Goal: Navigation & Orientation: Find specific page/section

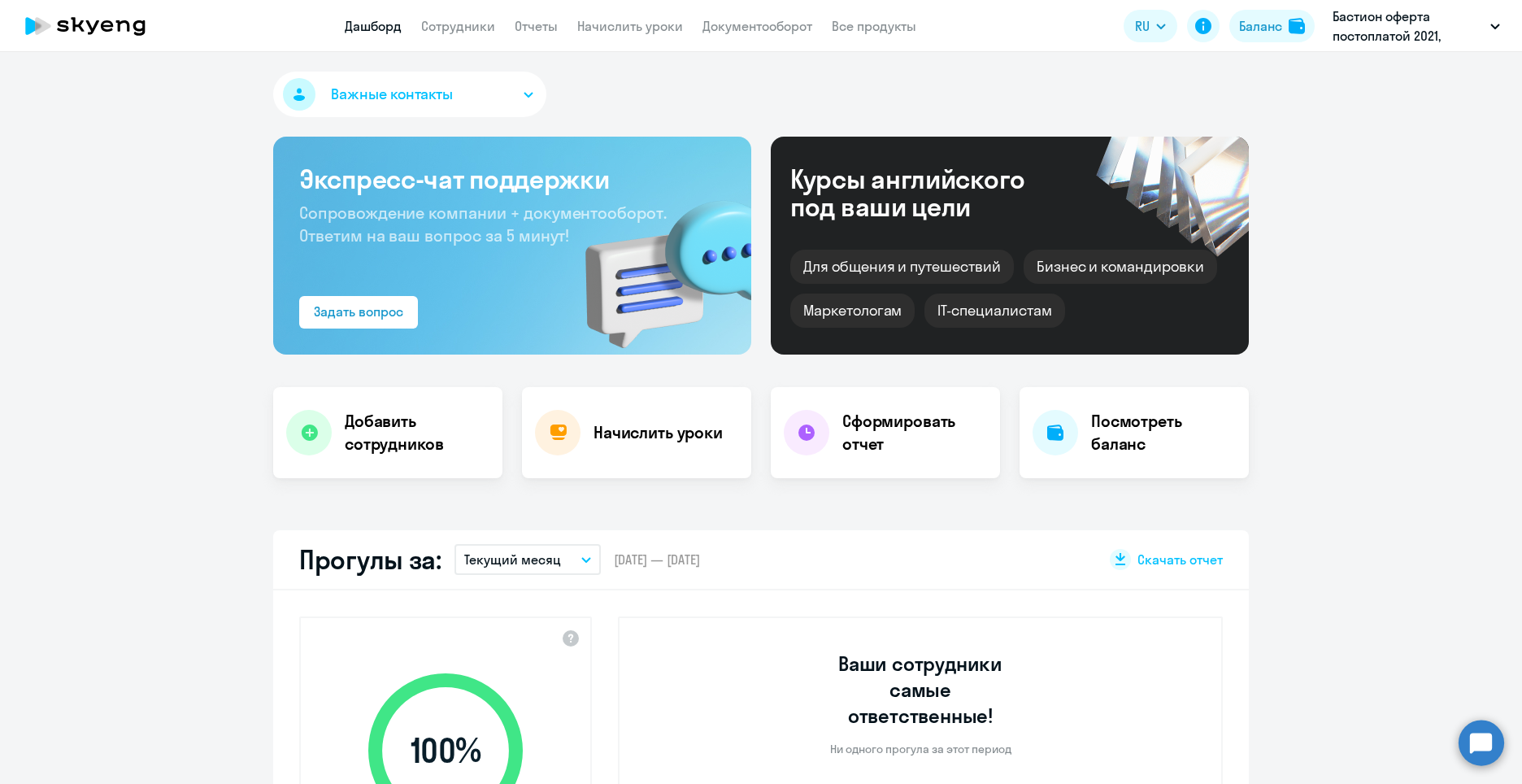
select select "30"
click at [475, 28] on link "Сотрудники" at bounding box center [458, 26] width 74 height 16
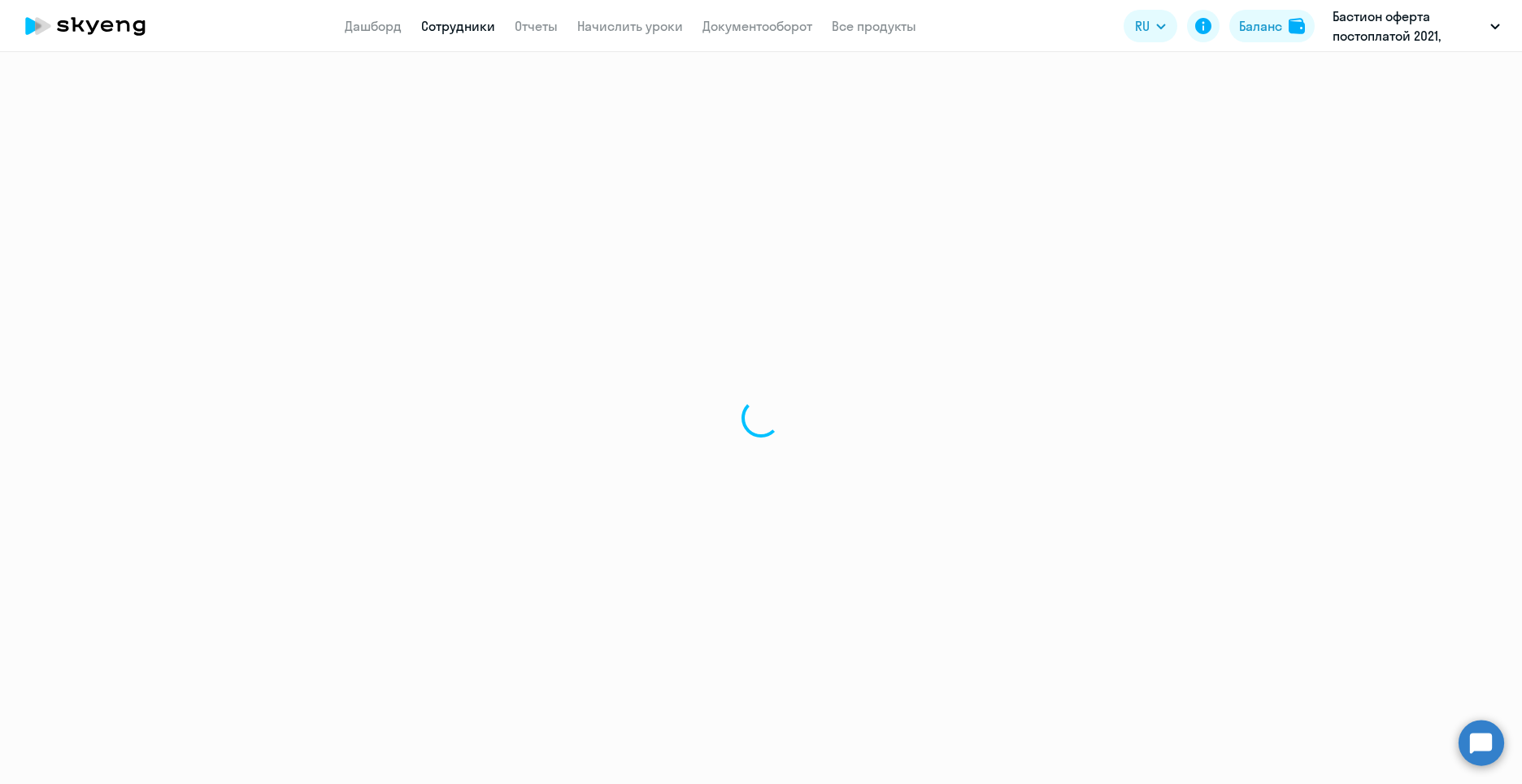
select select "30"
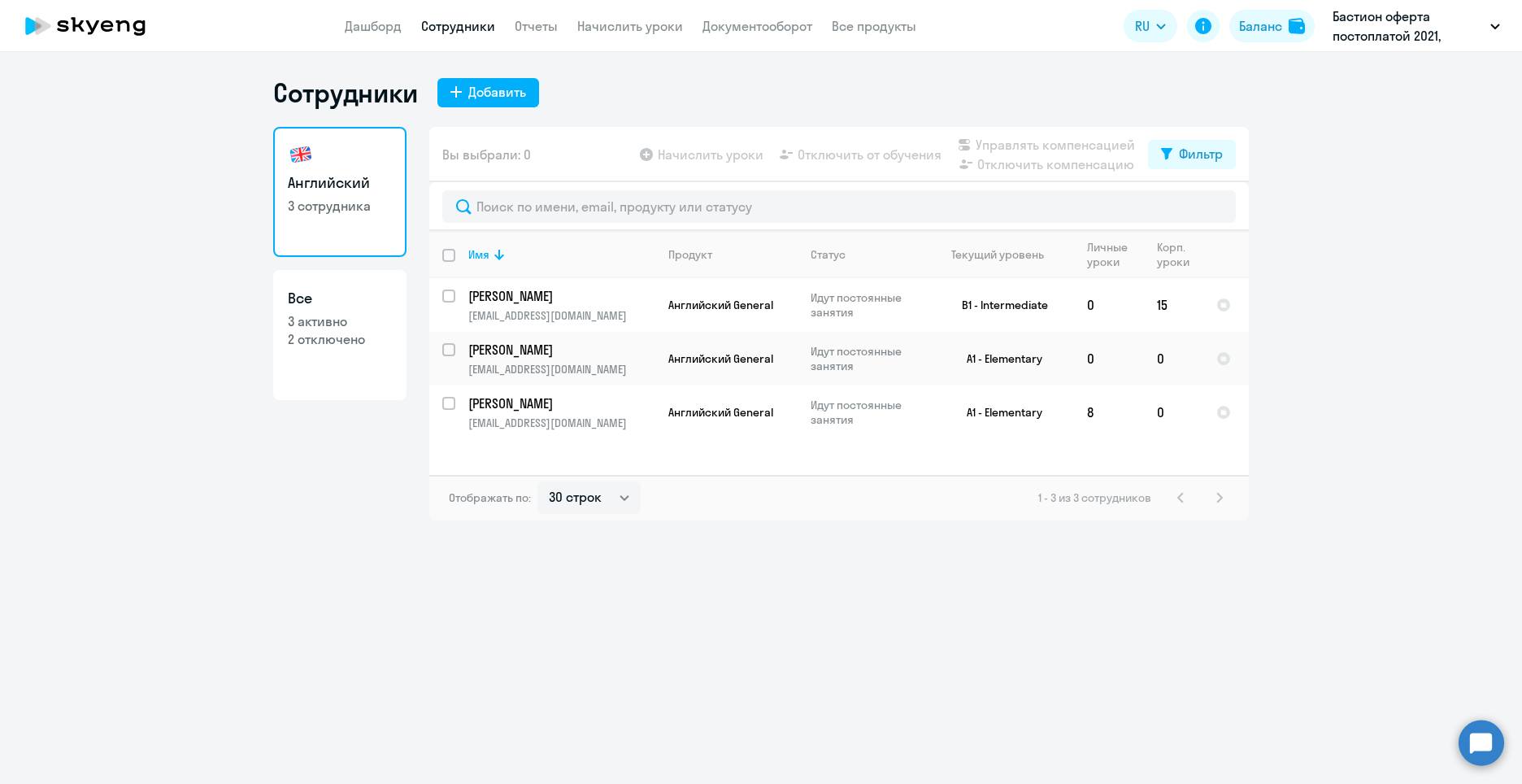
click at [450, 19] on link "Сотрудники" at bounding box center [458, 26] width 74 height 16
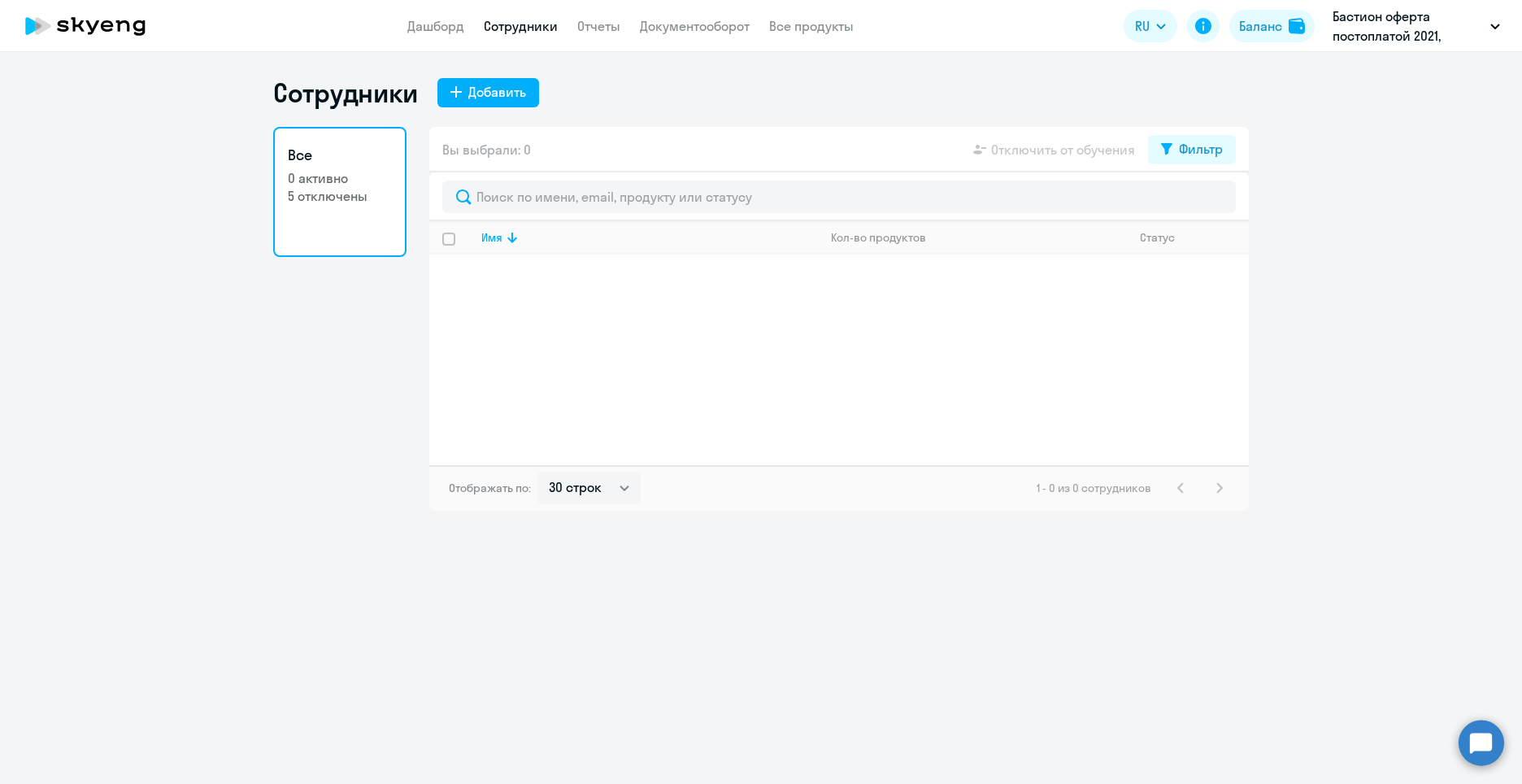
select select "30"
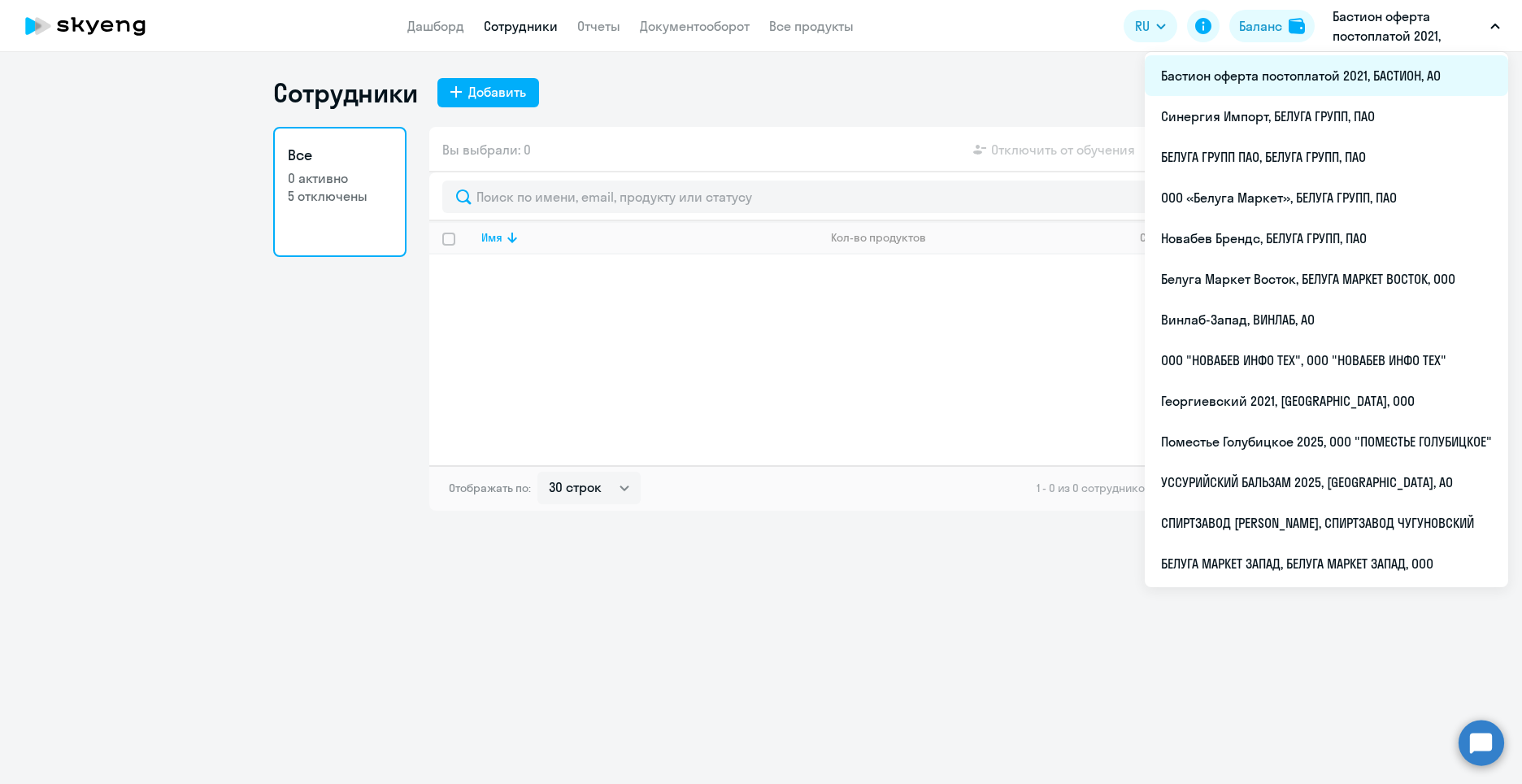
click at [1234, 67] on li "Бастион оферта постоплатой 2021, БАСТИОН, АО" at bounding box center [1327, 75] width 363 height 40
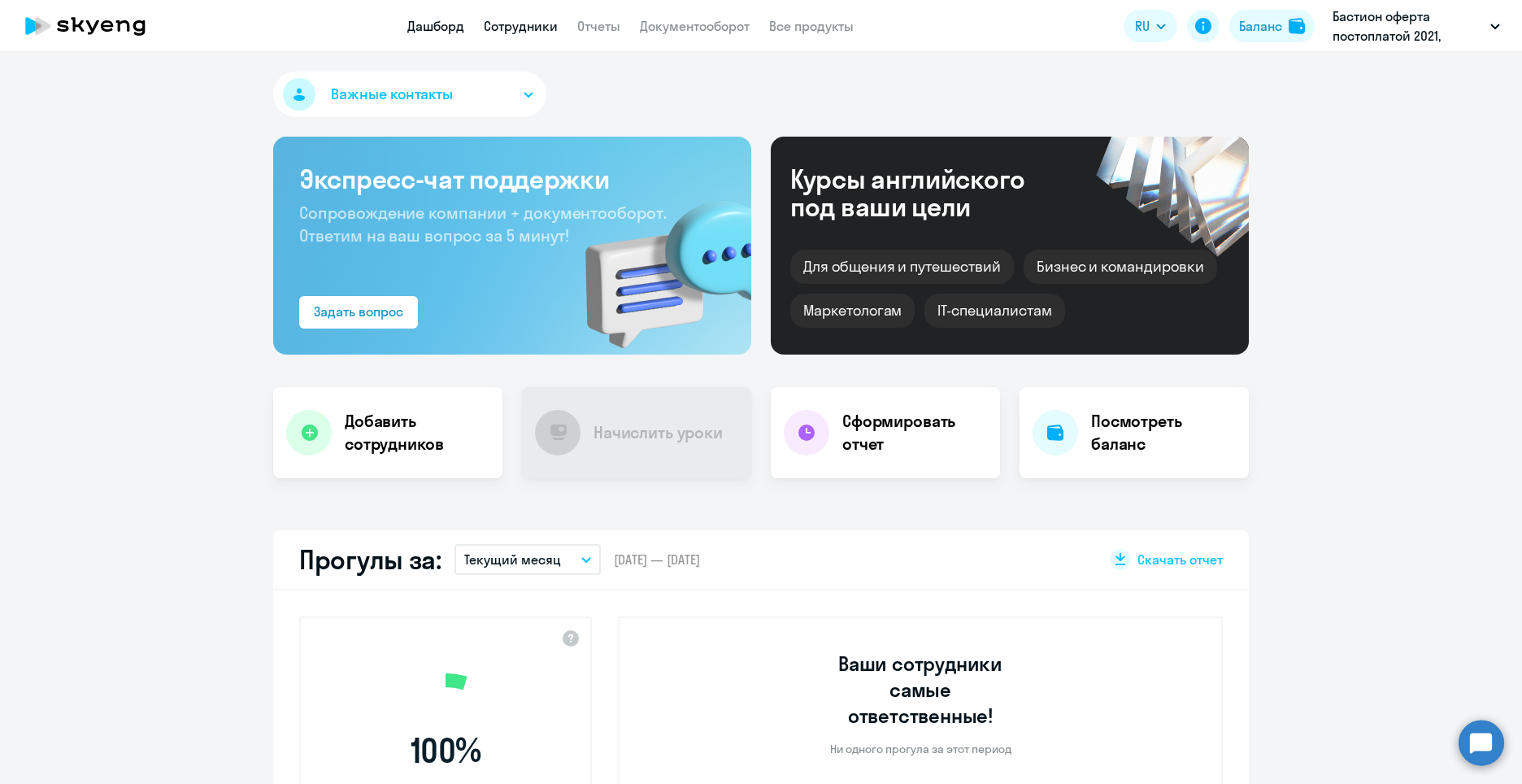
click at [524, 22] on link "Сотрудники" at bounding box center [521, 26] width 74 height 16
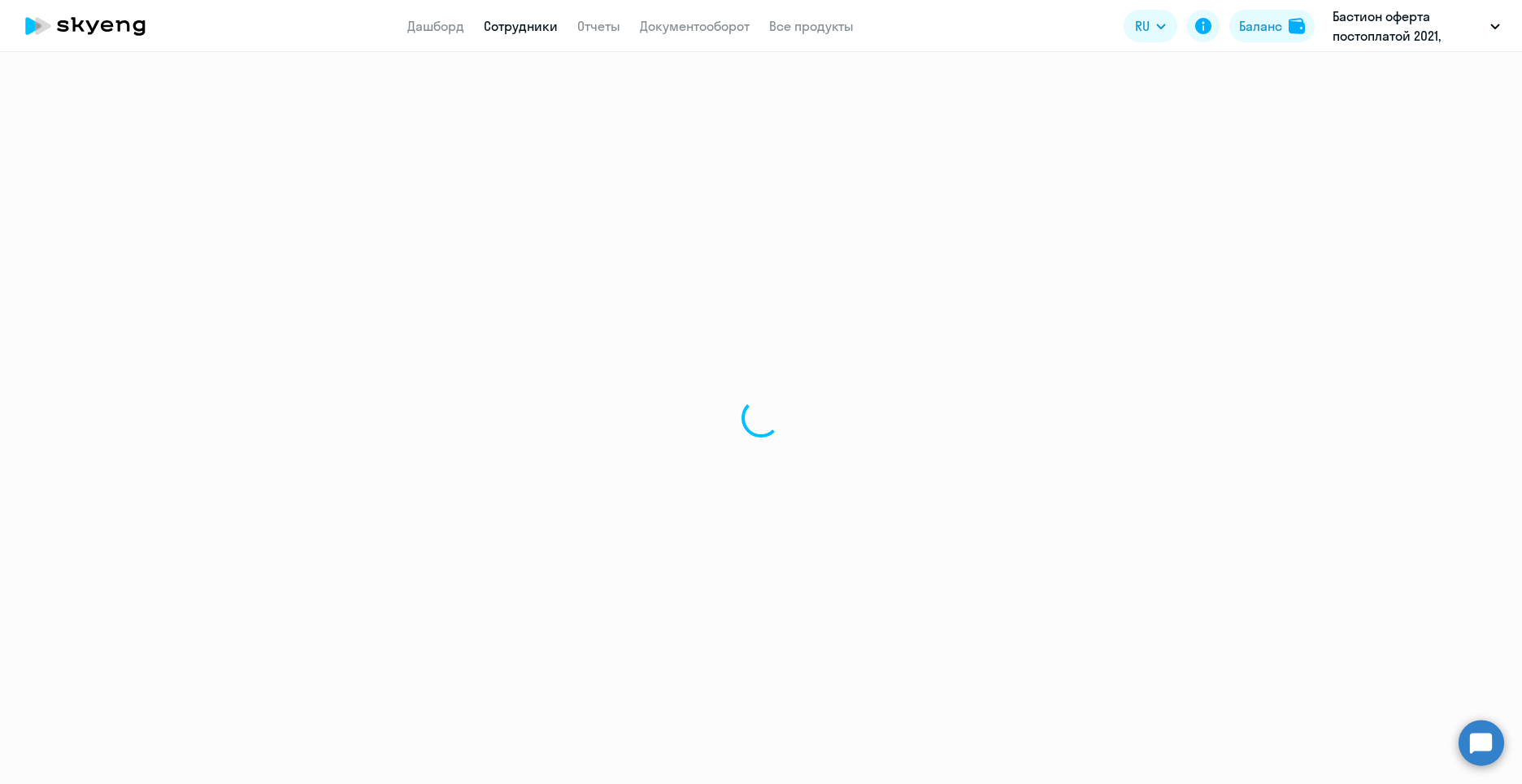
select select "30"
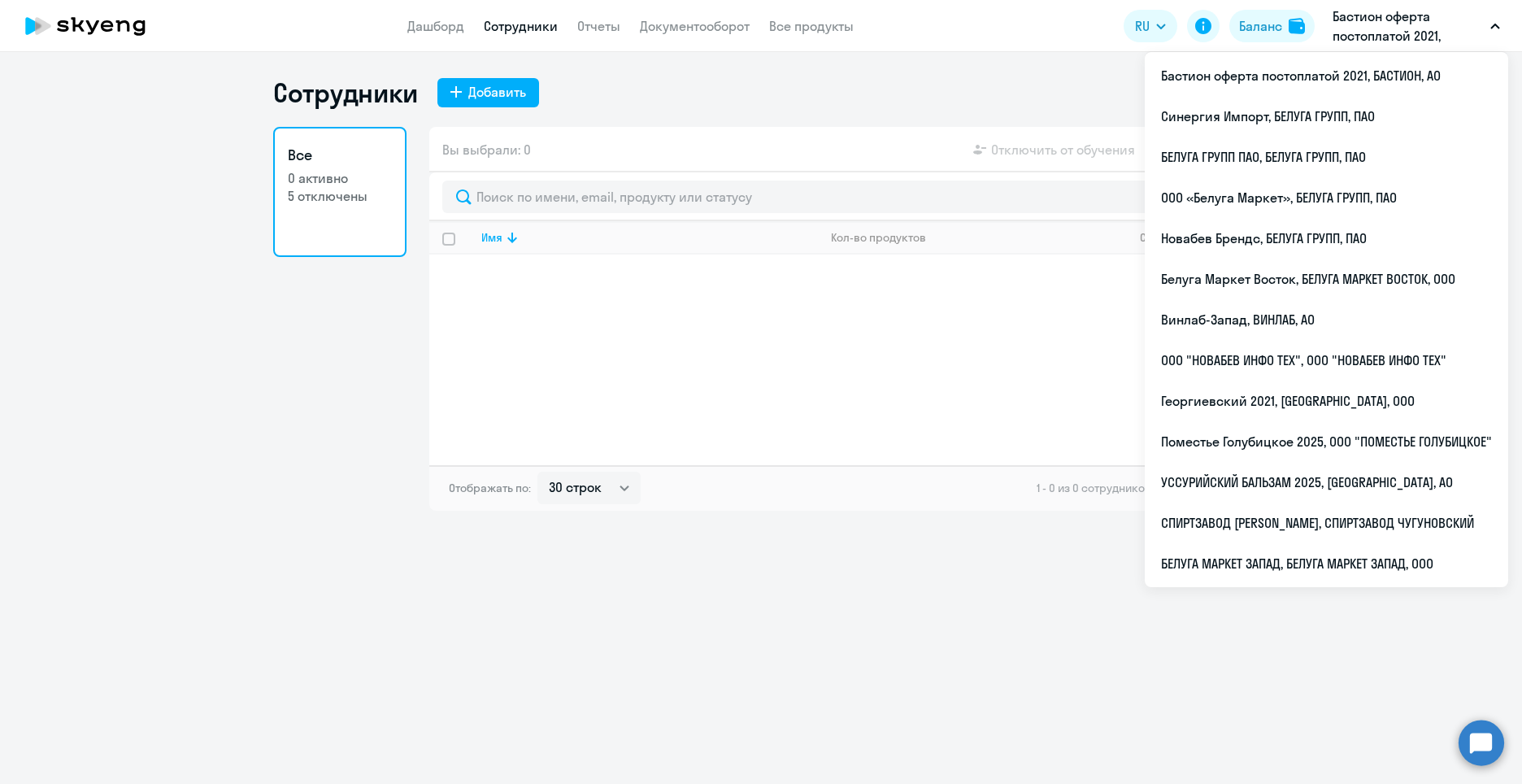
click at [1418, 22] on p "Бастион оферта постоплатой 2021, БАСТИОН, АО" at bounding box center [1408, 26] width 152 height 39
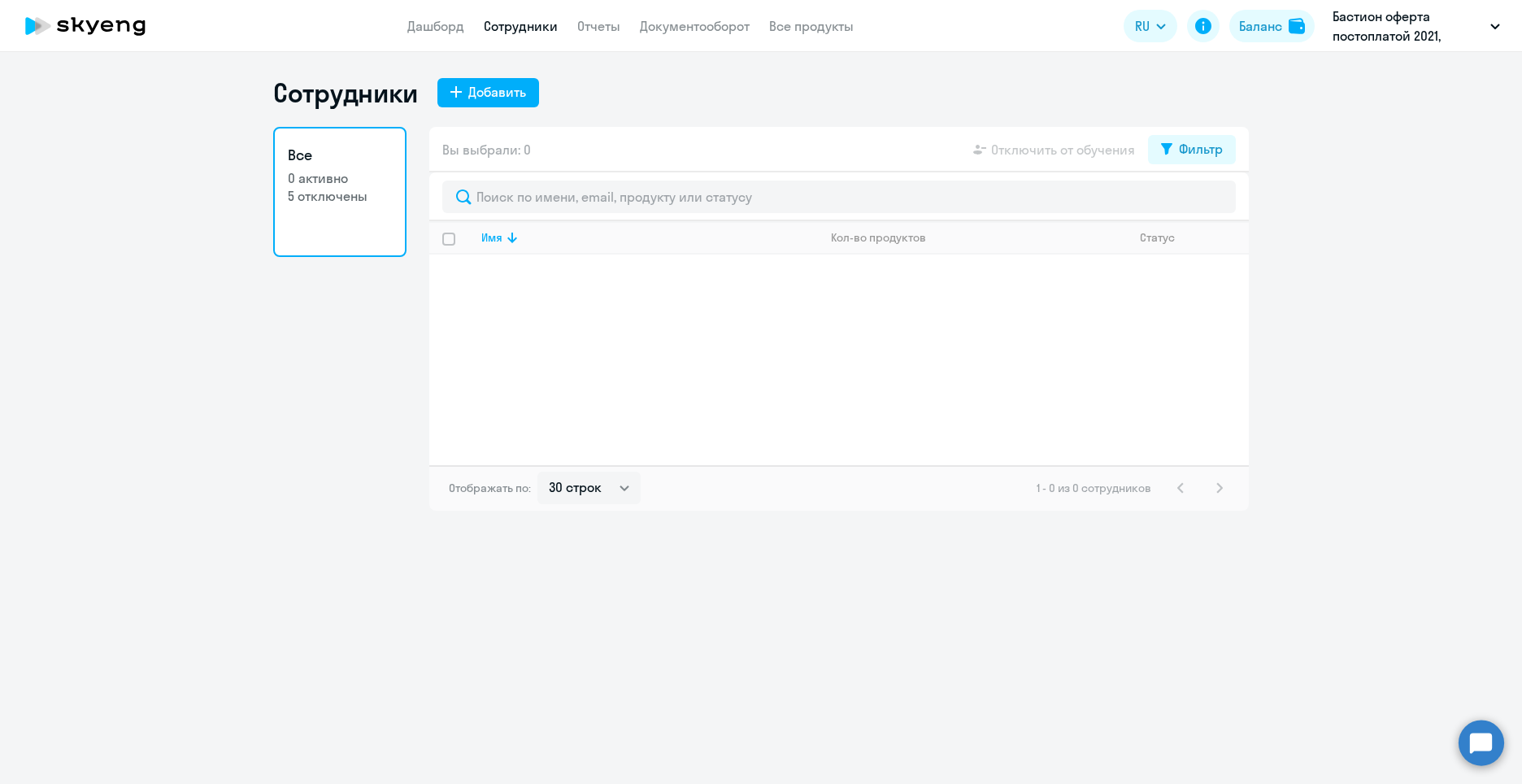
click at [1418, 22] on p "Бастион оферта постоплатой 2021, БАСТИОН, АО" at bounding box center [1408, 26] width 152 height 39
select select "30"
click at [604, 26] on link "Отчеты" at bounding box center [599, 26] width 43 height 16
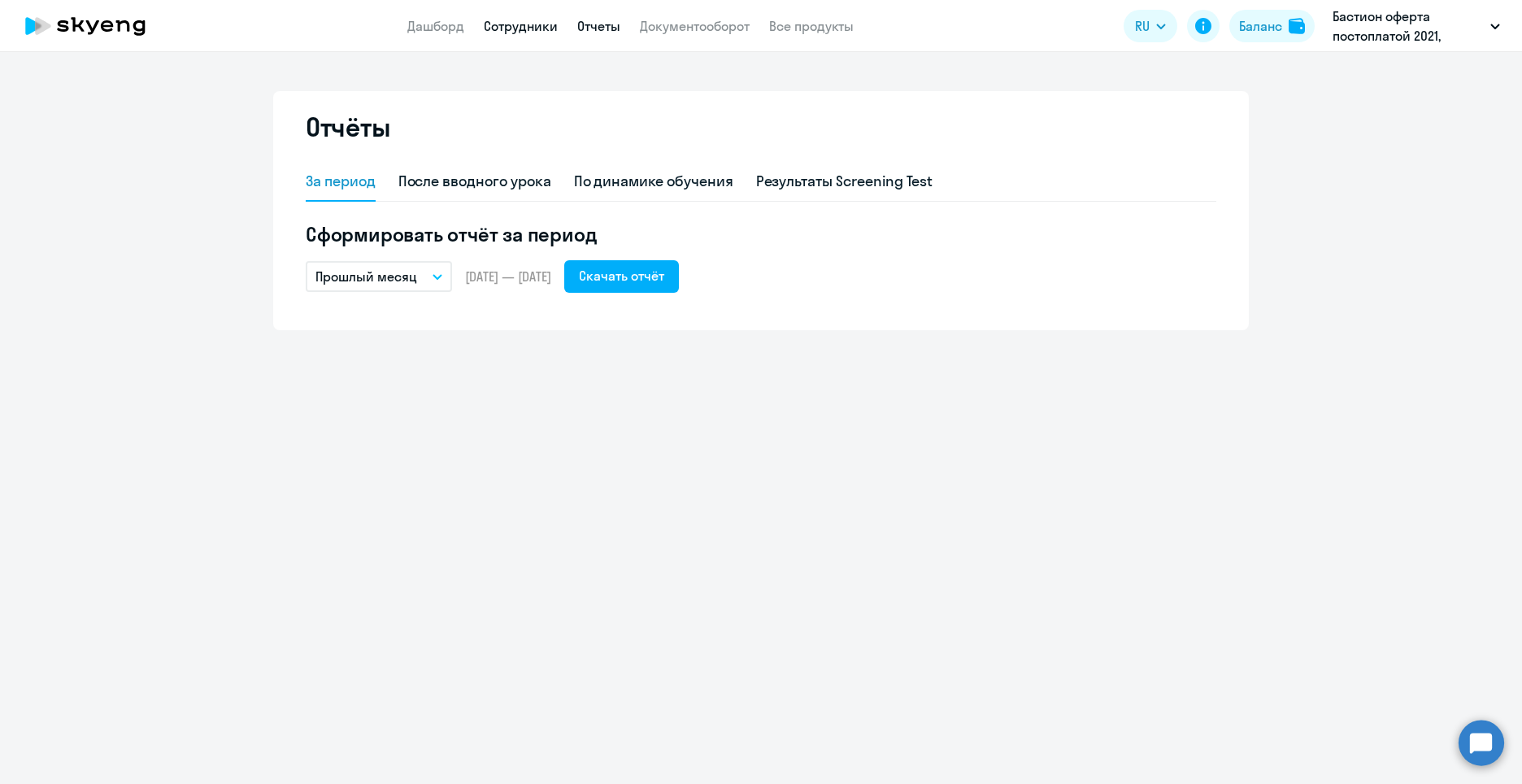
click at [524, 25] on link "Сотрудники" at bounding box center [521, 26] width 74 height 16
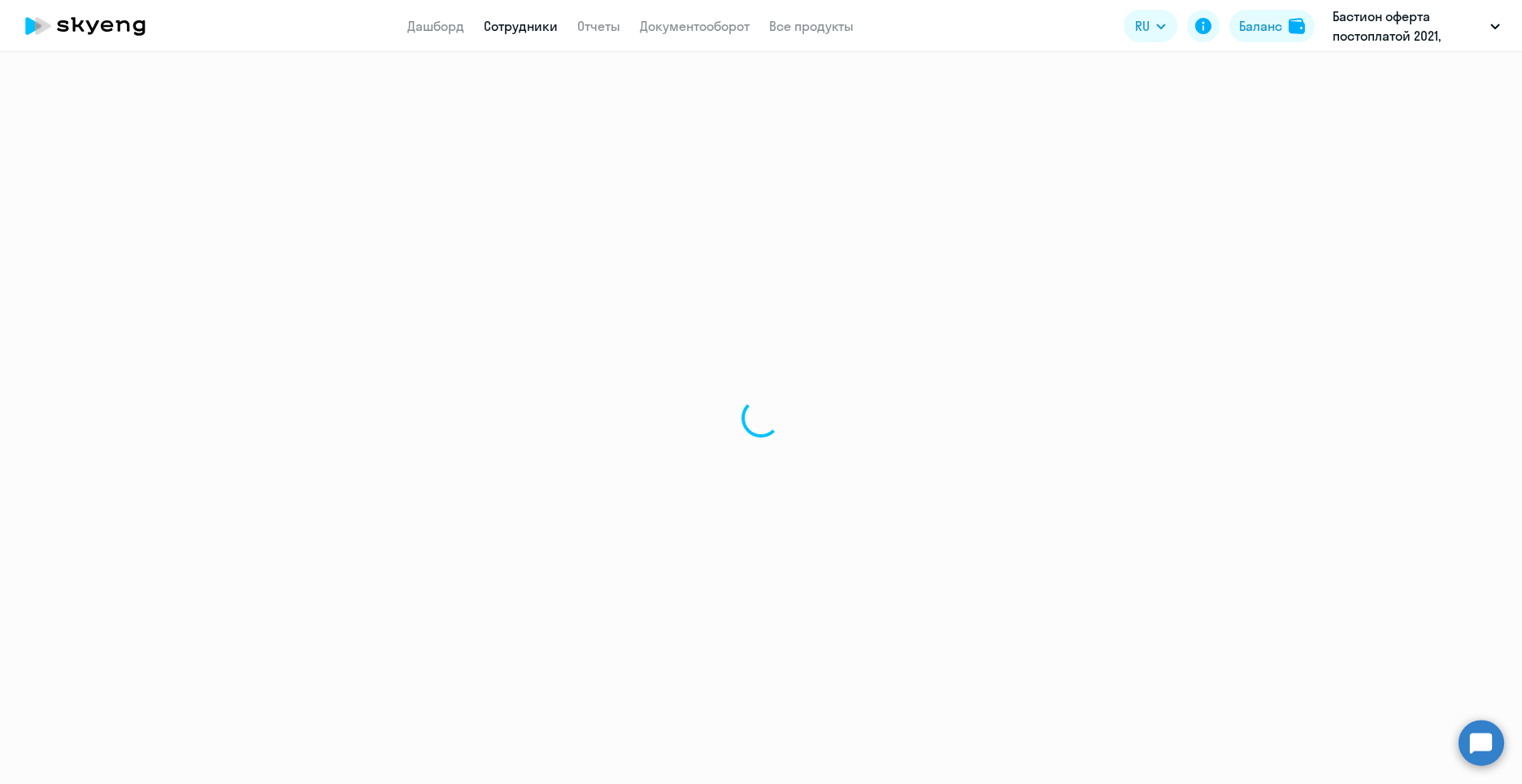
select select "30"
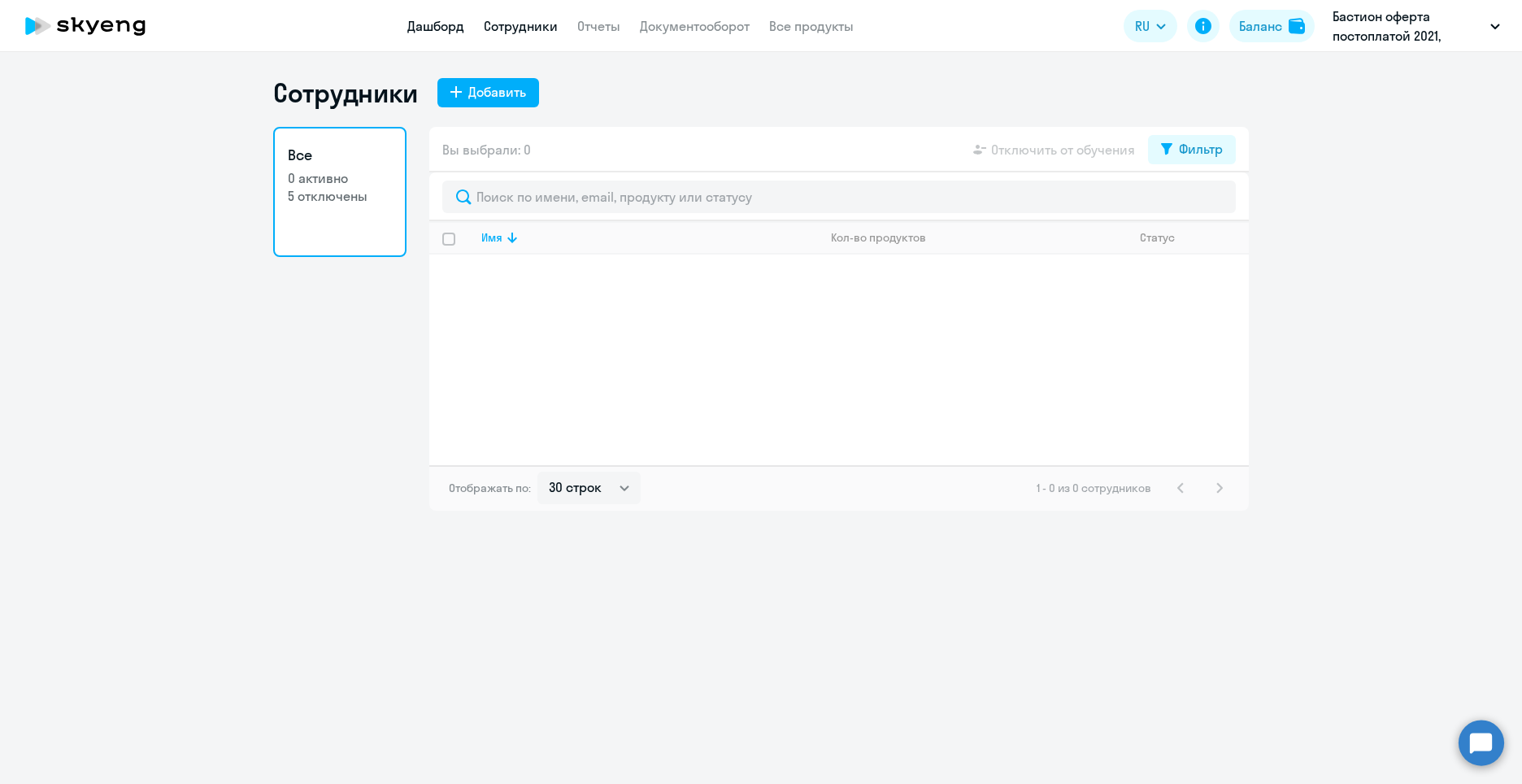
click at [434, 31] on link "Дашборд" at bounding box center [436, 26] width 57 height 16
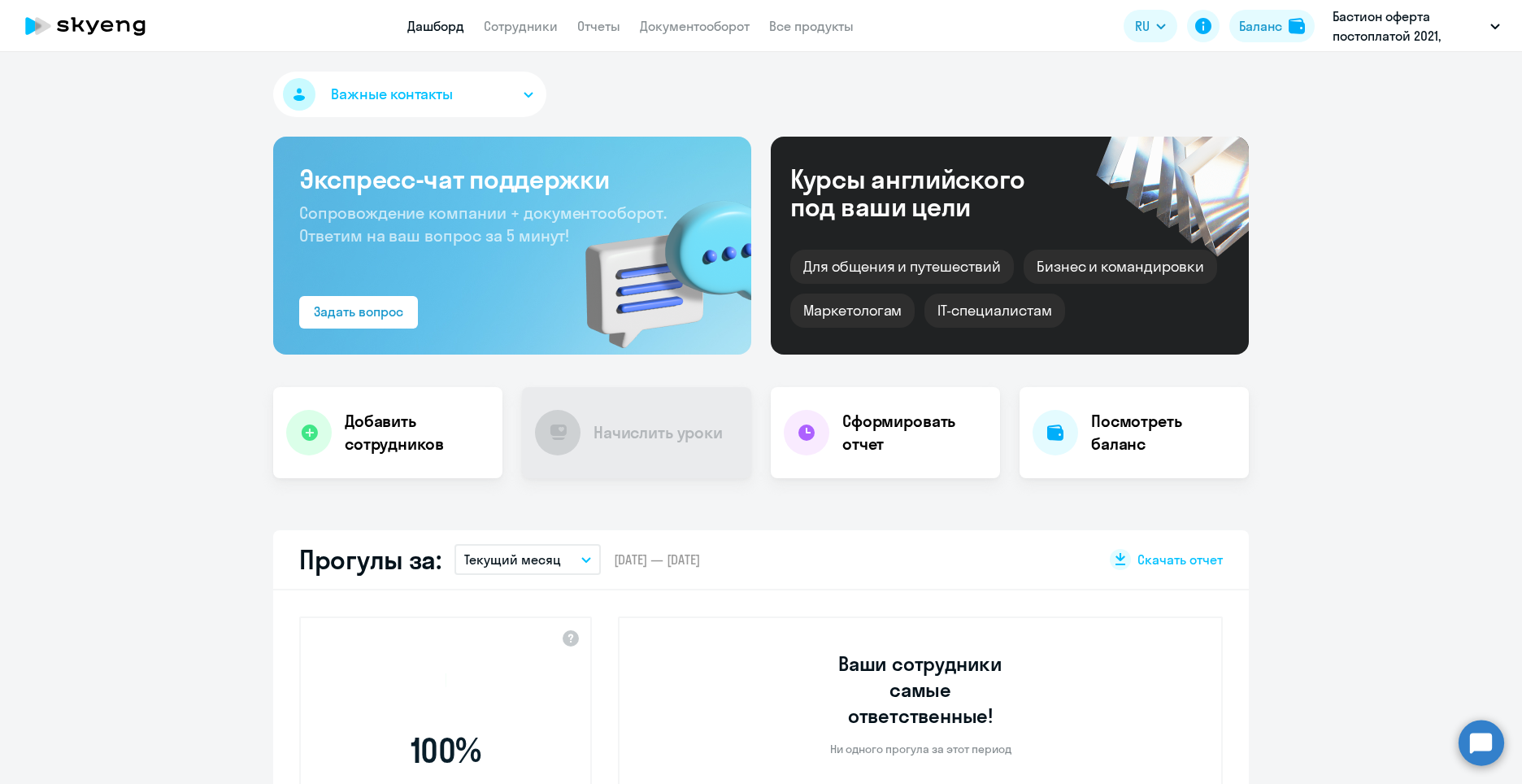
click at [504, 37] on app-header "Дашборд Сотрудники Отчеты Документооборот Все продукты Дашборд Сотрудники Отчет…" at bounding box center [761, 26] width 1522 height 52
click at [504, 34] on app-menu-item-link "Сотрудники" at bounding box center [521, 27] width 74 height 21
click at [518, 22] on link "Сотрудники" at bounding box center [521, 26] width 74 height 16
select select "30"
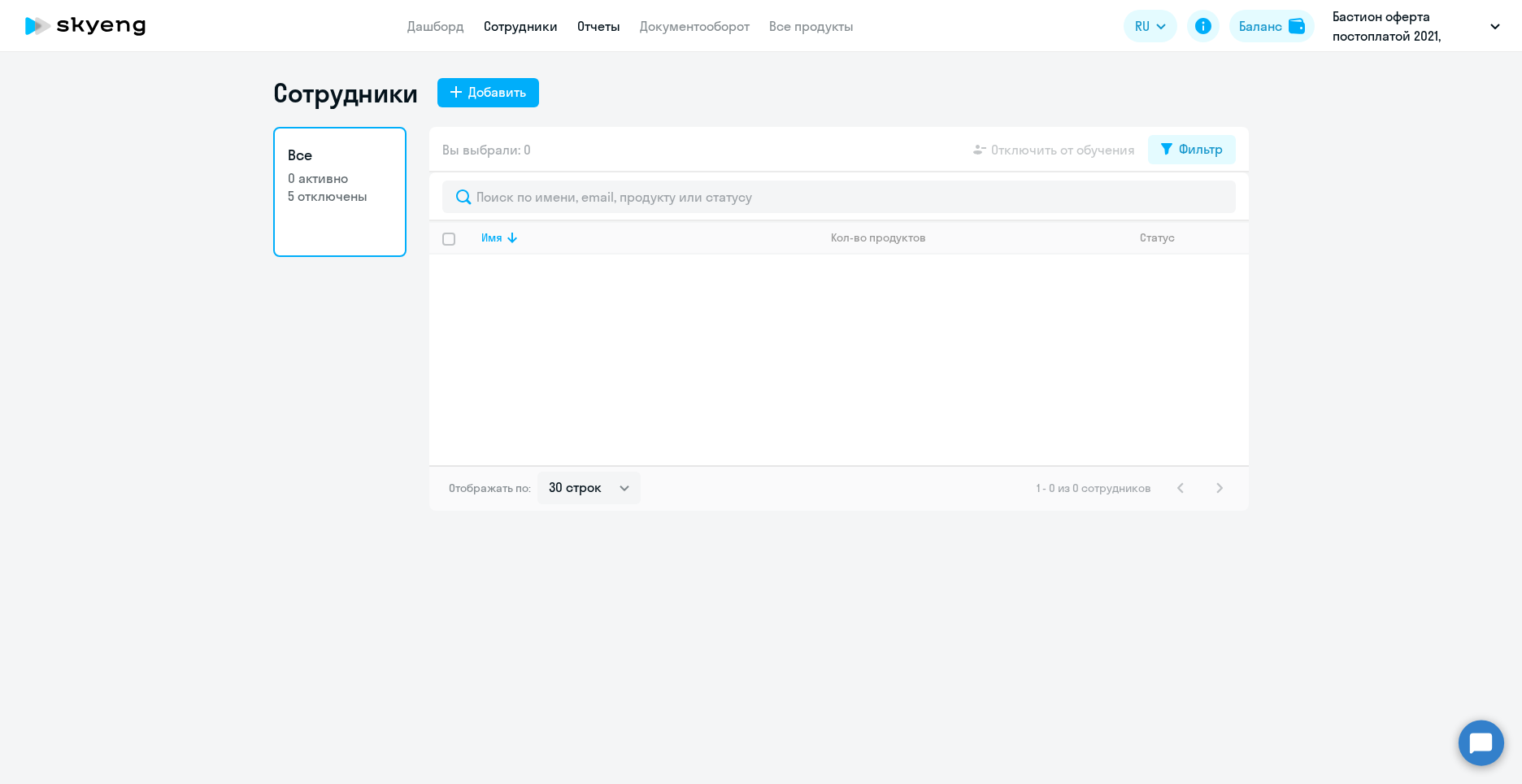
click at [607, 33] on link "Отчеты" at bounding box center [599, 26] width 43 height 16
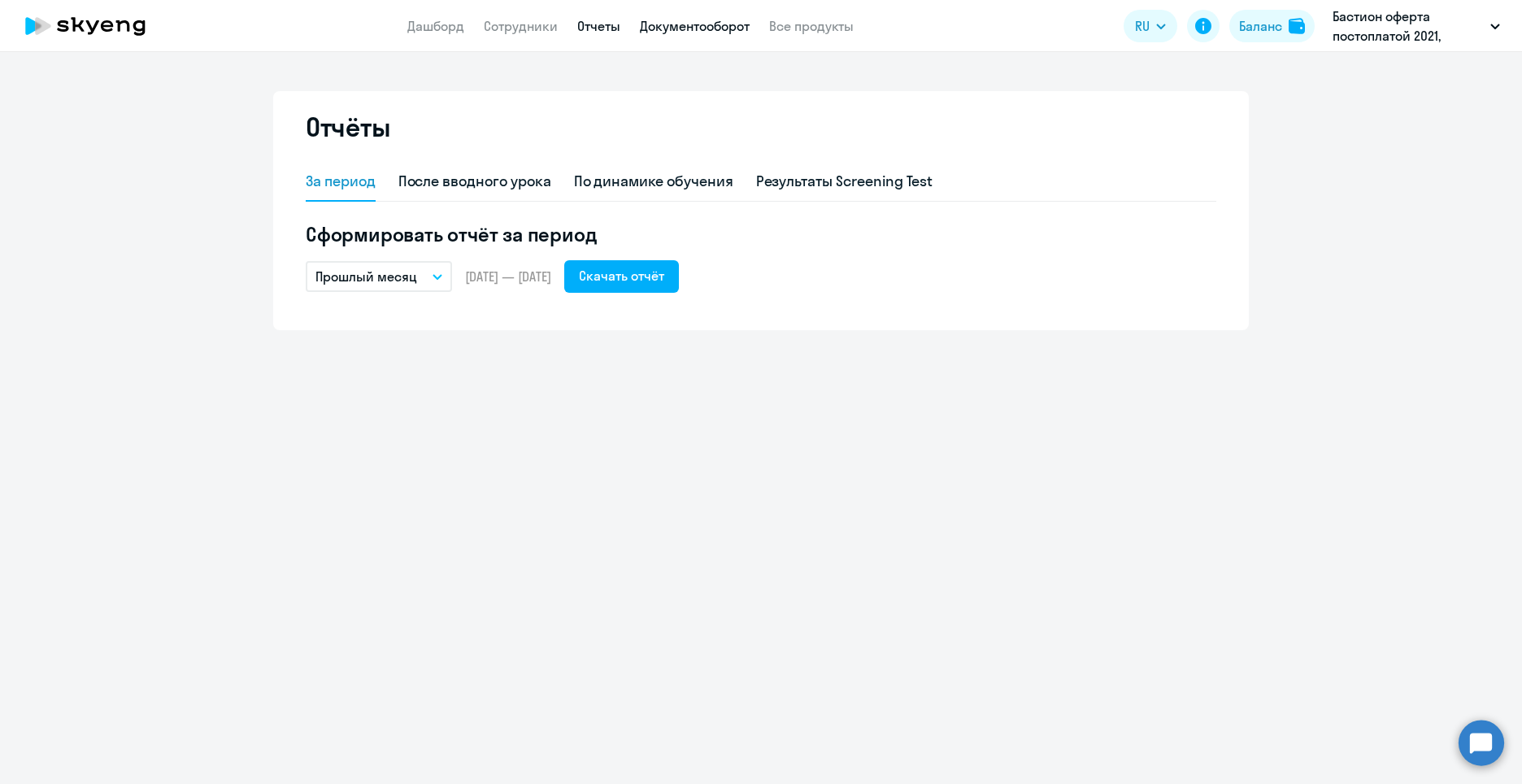
click at [689, 33] on link "Документооборот" at bounding box center [695, 26] width 110 height 16
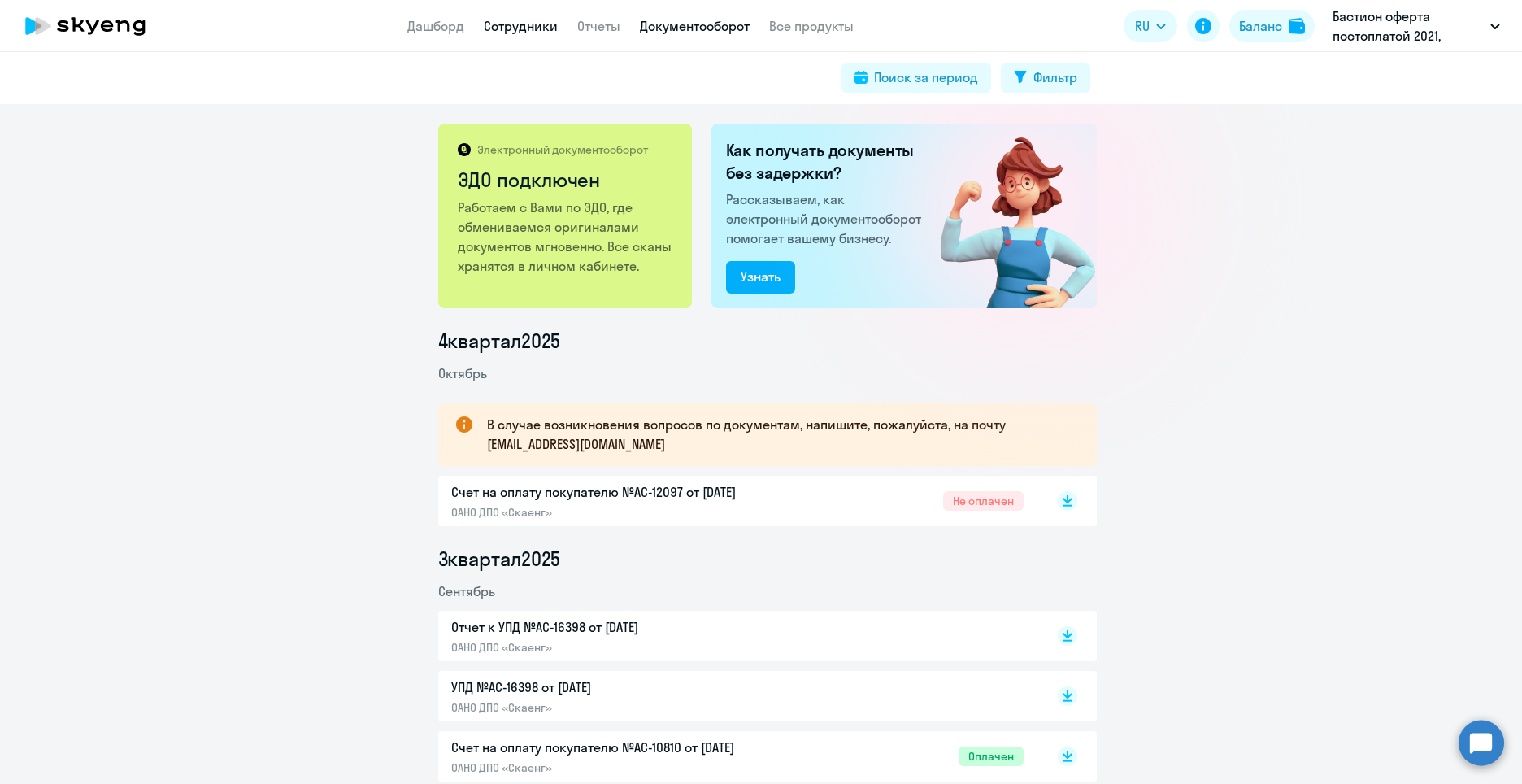
click at [518, 27] on link "Сотрудники" at bounding box center [521, 26] width 74 height 16
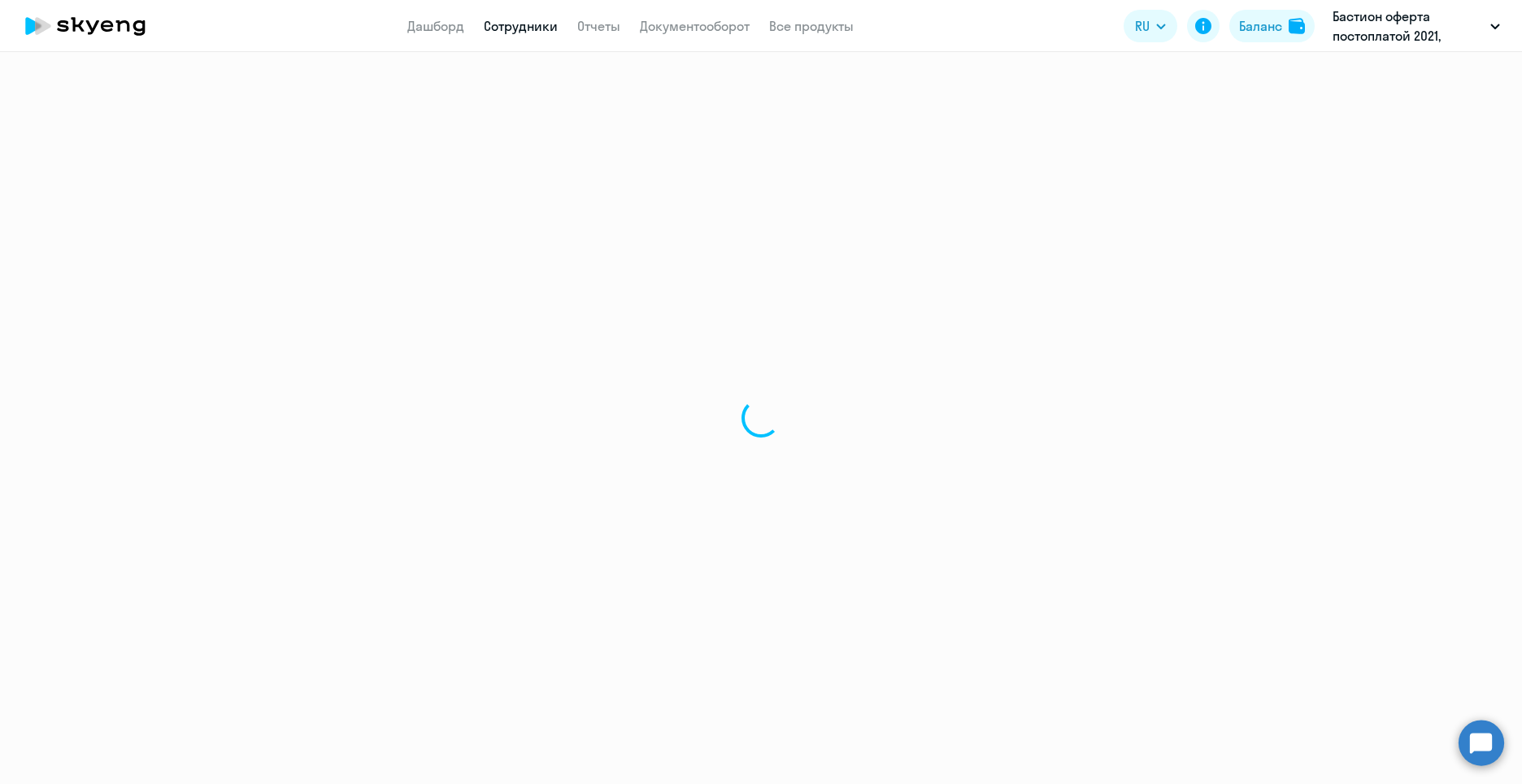
select select "30"
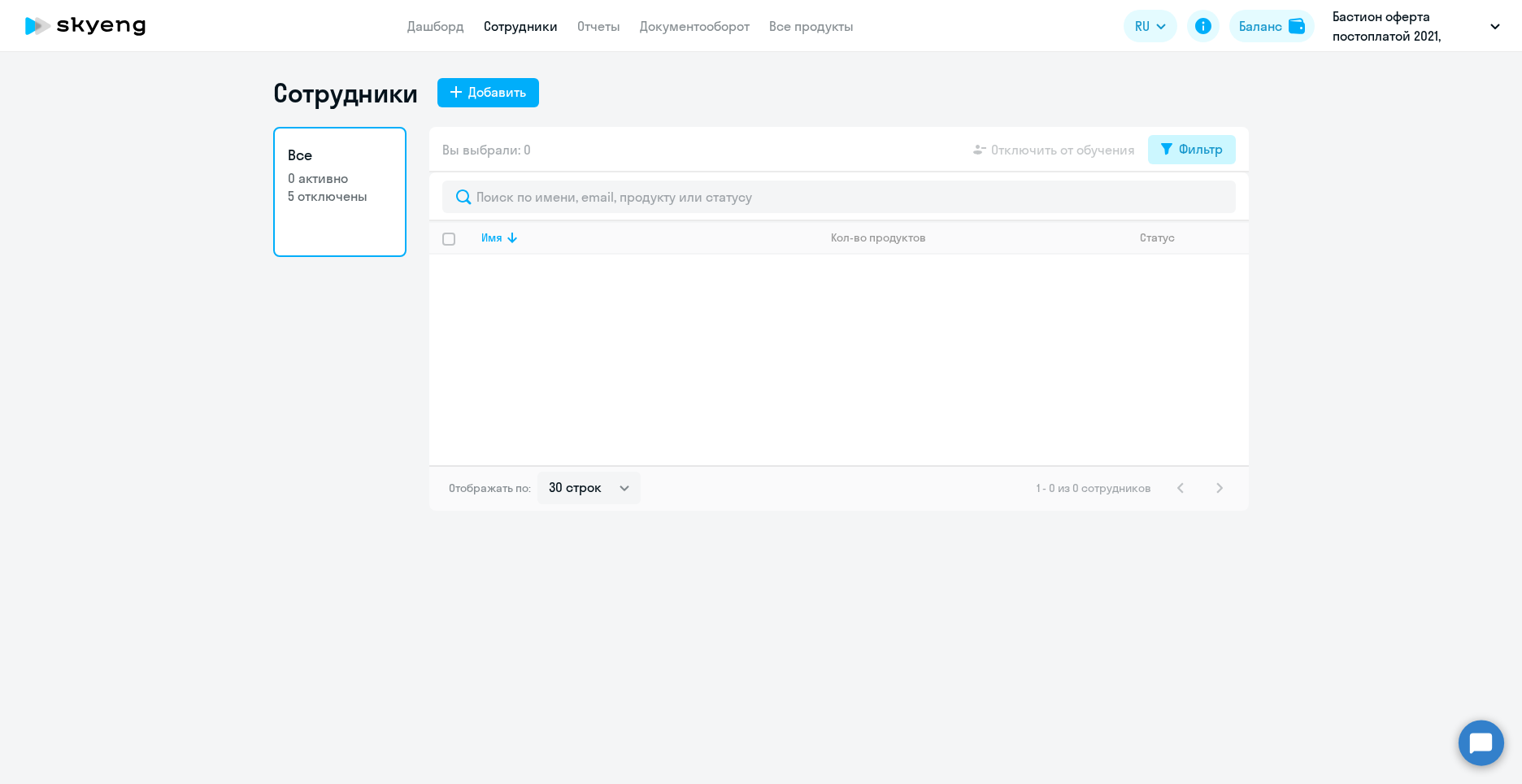
click at [1184, 154] on div "Фильтр" at bounding box center [1201, 149] width 44 height 20
click at [319, 200] on p "5 отключены" at bounding box center [339, 195] width 104 height 18
click at [1422, 139] on ng-component "Сотрудники Добавить Все 0 активно 5 отключены Вы выбрали: 0 Отключить от обучен…" at bounding box center [761, 293] width 1522 height 434
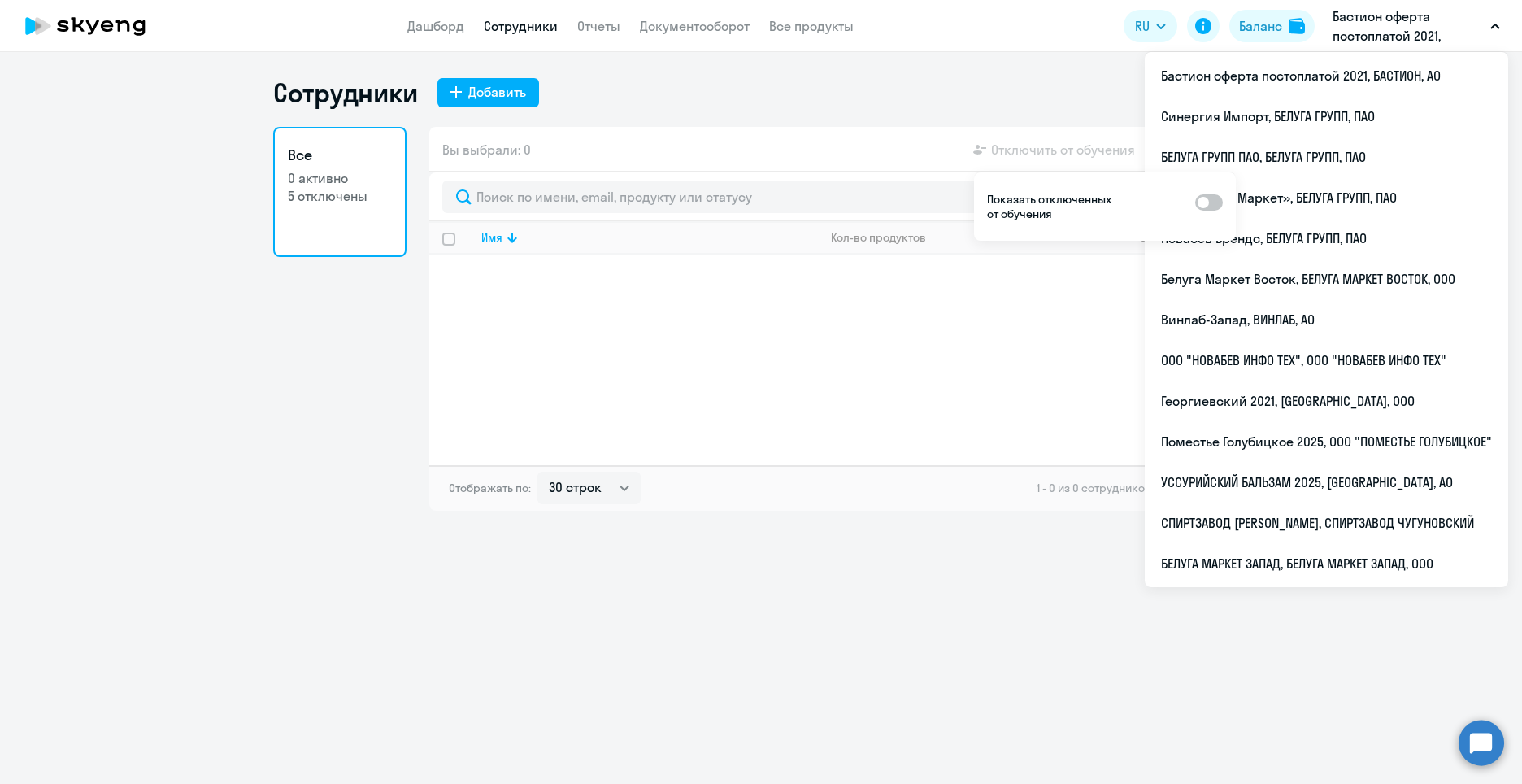
click at [1482, 31] on p "Бастион оферта постоплатой 2021, БАСТИОН, АО" at bounding box center [1408, 26] width 152 height 39
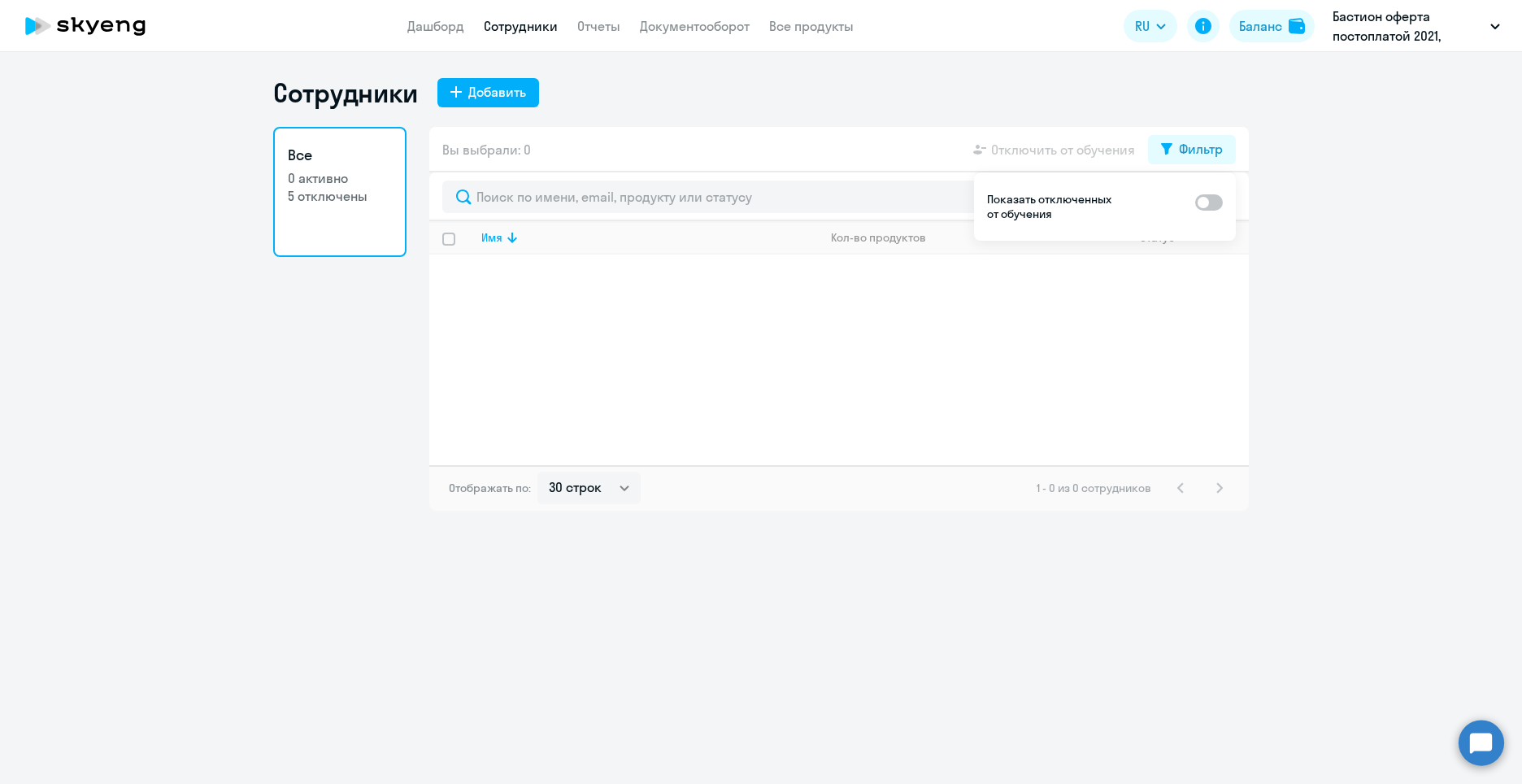
click at [1482, 31] on p "Бастион оферта постоплатой 2021, БАСТИОН, АО" at bounding box center [1408, 26] width 152 height 39
select select "30"
click at [343, 196] on p "5 отключены" at bounding box center [339, 195] width 104 height 18
click at [1187, 151] on div "Фильтр" at bounding box center [1201, 149] width 44 height 20
click at [1522, 153] on ng-component "Сотрудники Добавить Все 0 активно 5 отключены Вы выбрали: 0 Отключить от обучен…" at bounding box center [761, 293] width 1522 height 434
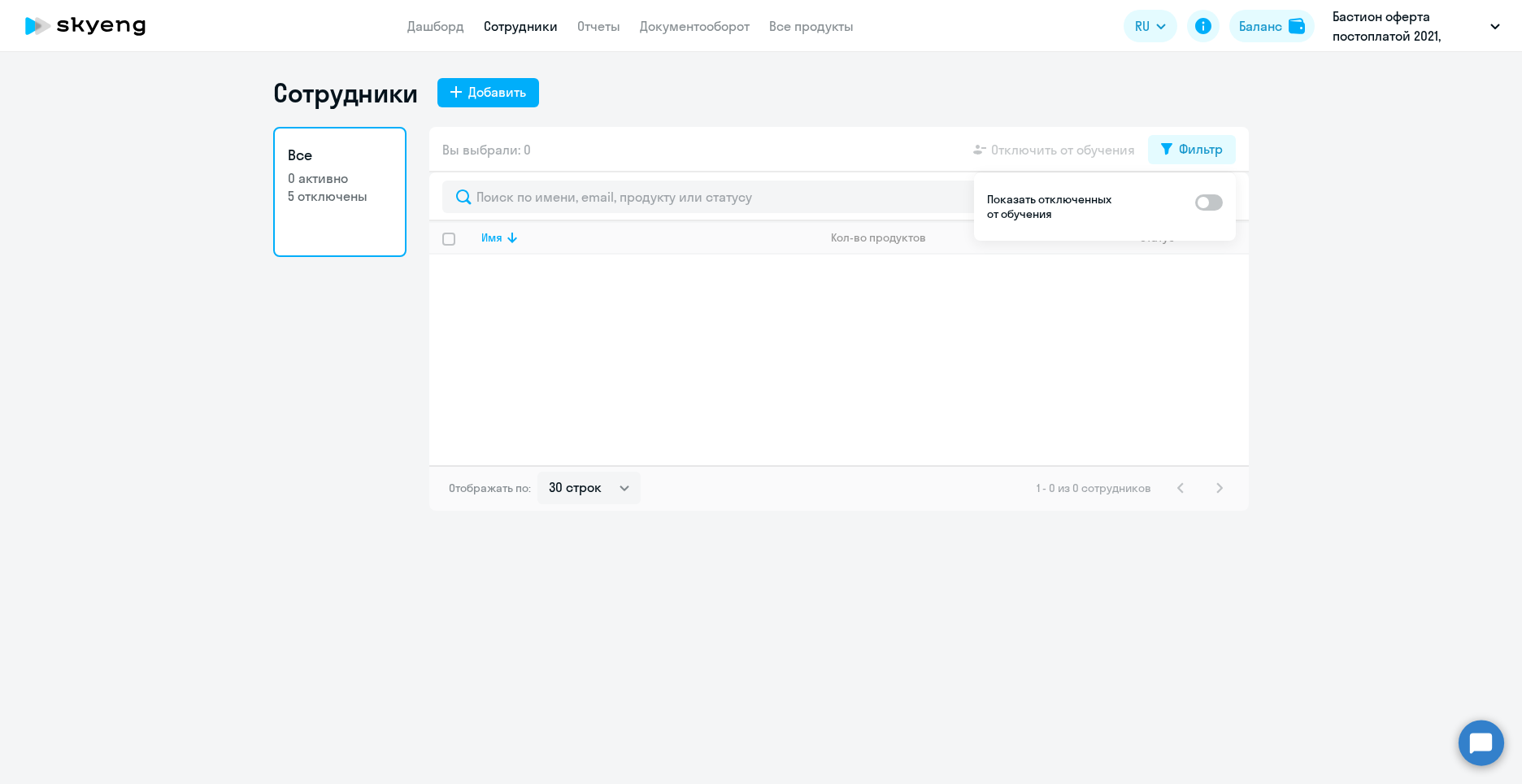
click at [1420, 151] on ng-component "Сотрудники Добавить Все 0 активно 5 отключены Вы выбрали: 0 Отключить от обучен…" at bounding box center [761, 293] width 1522 height 434
click at [1207, 201] on span at bounding box center [1210, 202] width 28 height 16
click at [1196, 201] on input "checkbox" at bounding box center [1195, 201] width 1 height 1
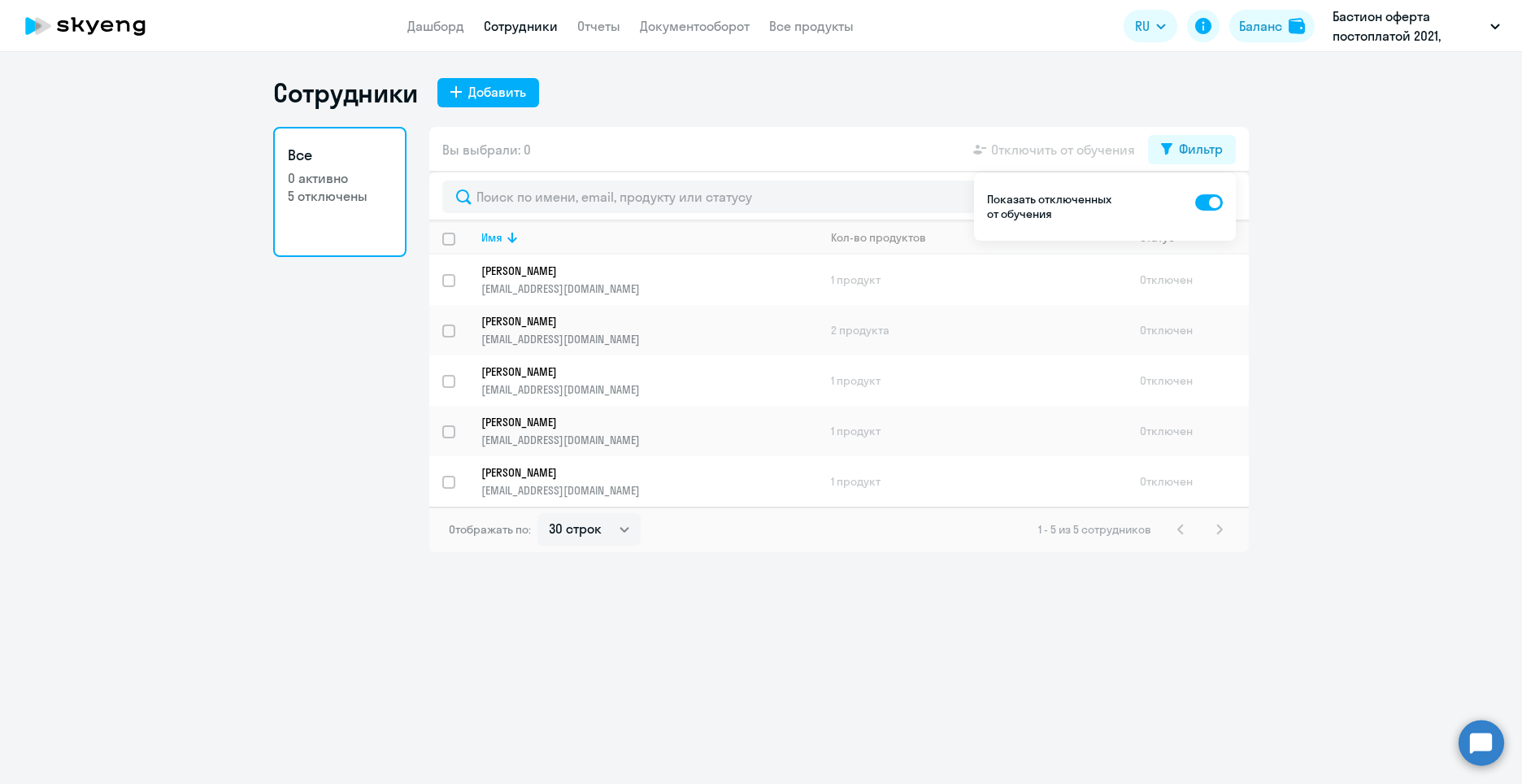
click at [1207, 201] on span at bounding box center [1210, 202] width 28 height 16
click at [1196, 201] on input "checkbox" at bounding box center [1195, 201] width 1 height 1
checkbox input "false"
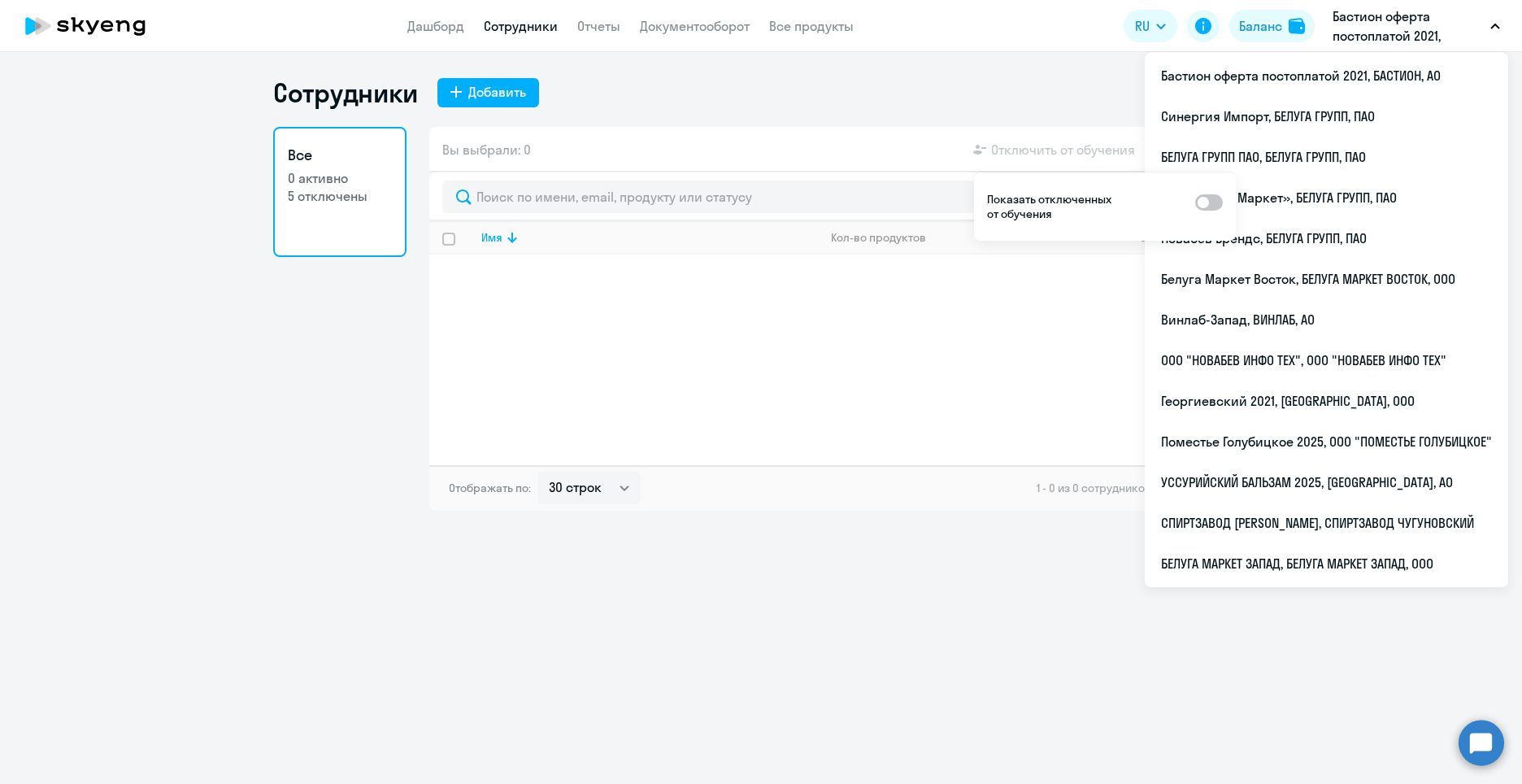
click at [1425, 28] on p "Бастион оферта постоплатой 2021, БАСТИОН, АО" at bounding box center [1408, 26] width 152 height 39
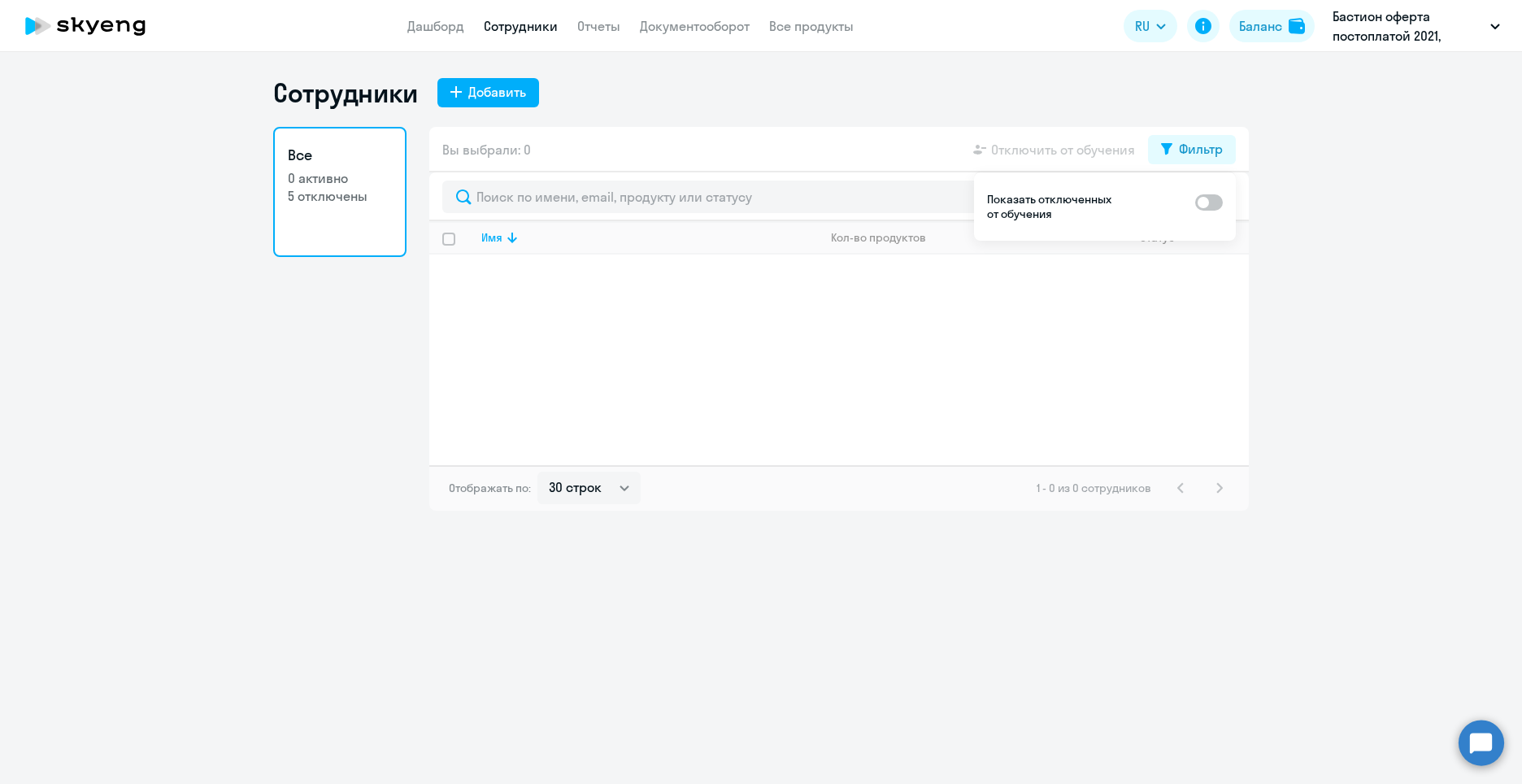
click at [1425, 28] on p "Бастион оферта постоплатой 2021, БАСТИОН, АО" at bounding box center [1408, 26] width 152 height 39
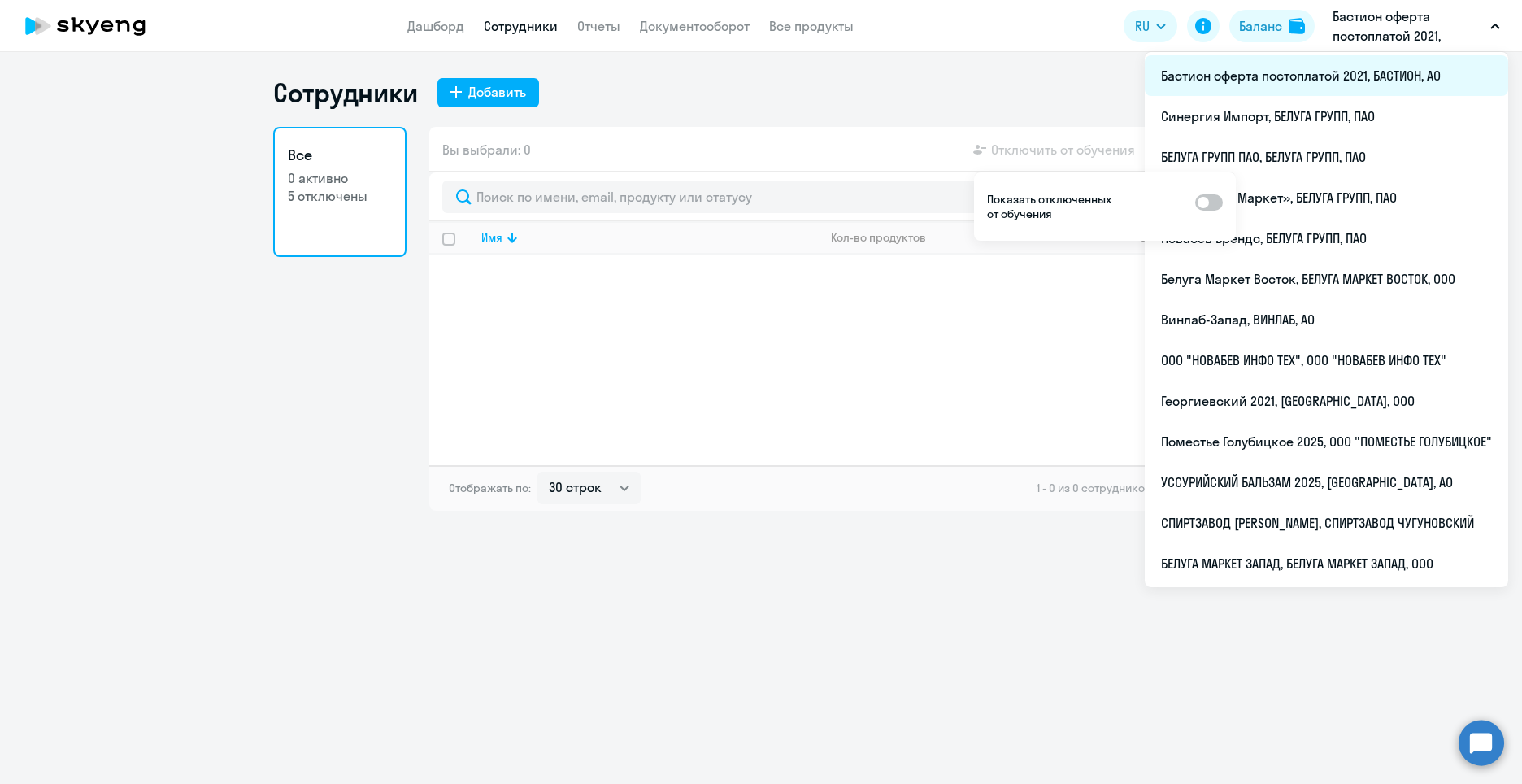
click at [1411, 65] on li "Бастион оферта постоплатой 2021, БАСТИОН, АО" at bounding box center [1327, 75] width 363 height 40
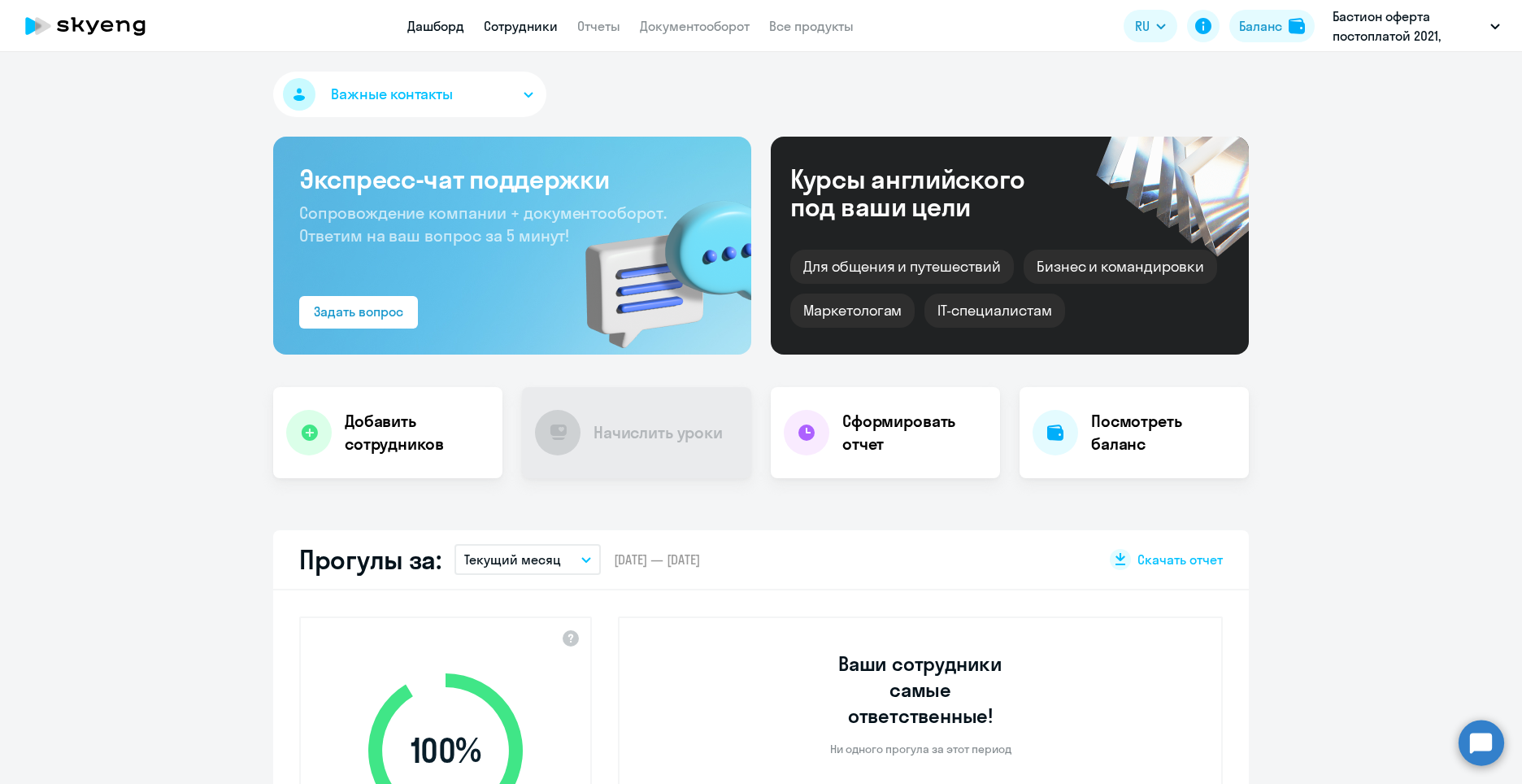
click at [531, 24] on link "Сотрудники" at bounding box center [521, 26] width 74 height 16
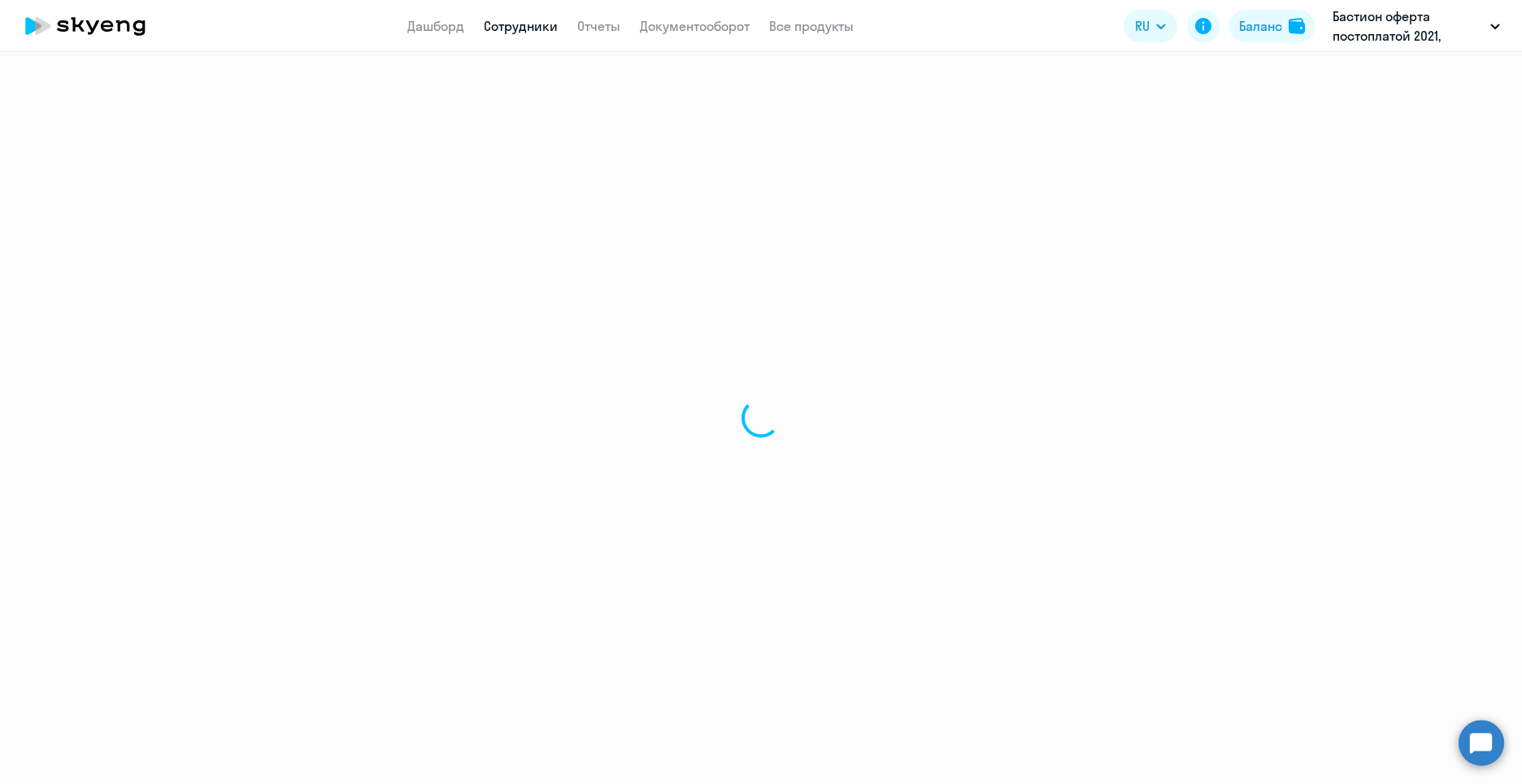
select select "30"
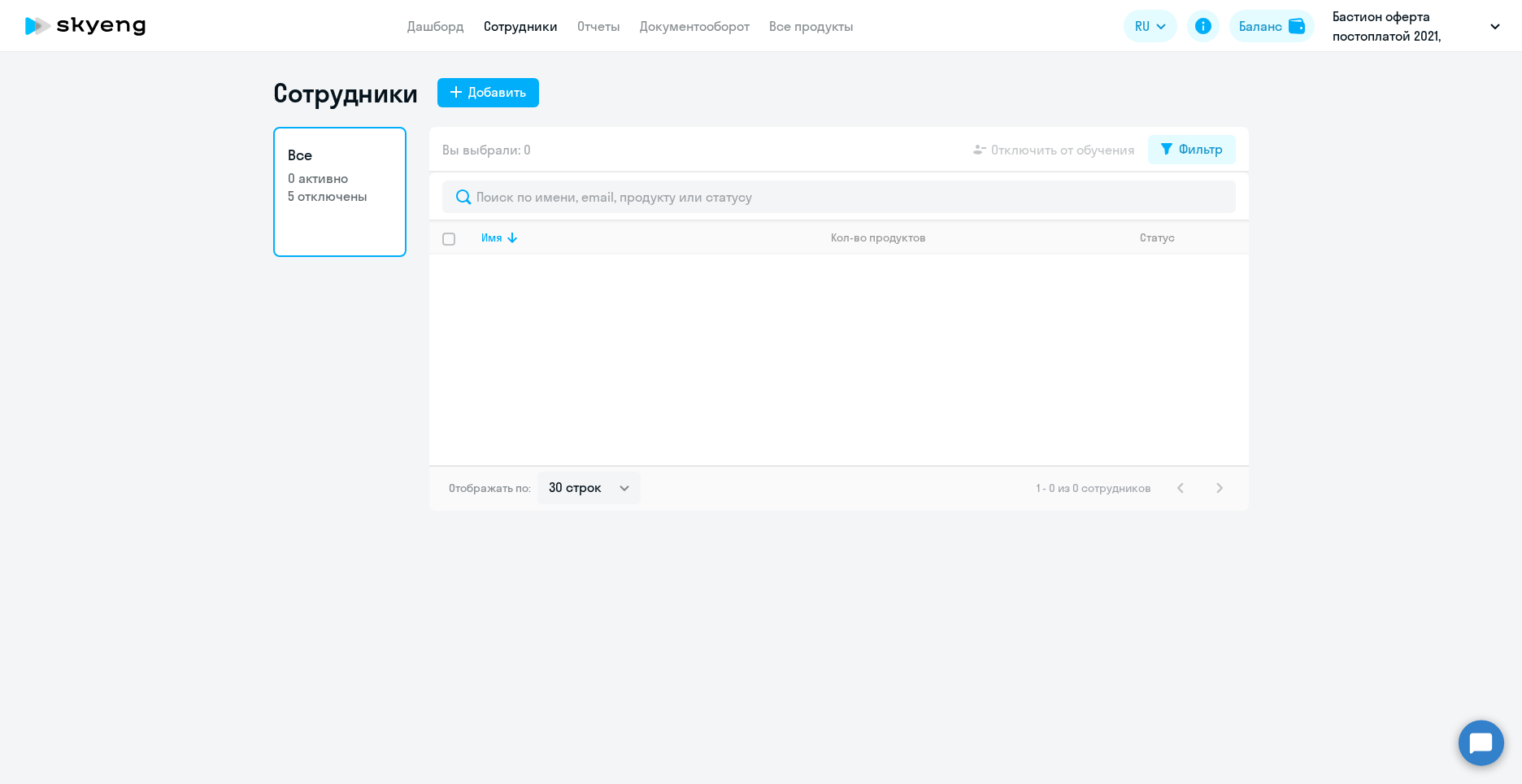
select select "30"
click at [442, 19] on link "Дашборд" at bounding box center [436, 26] width 57 height 16
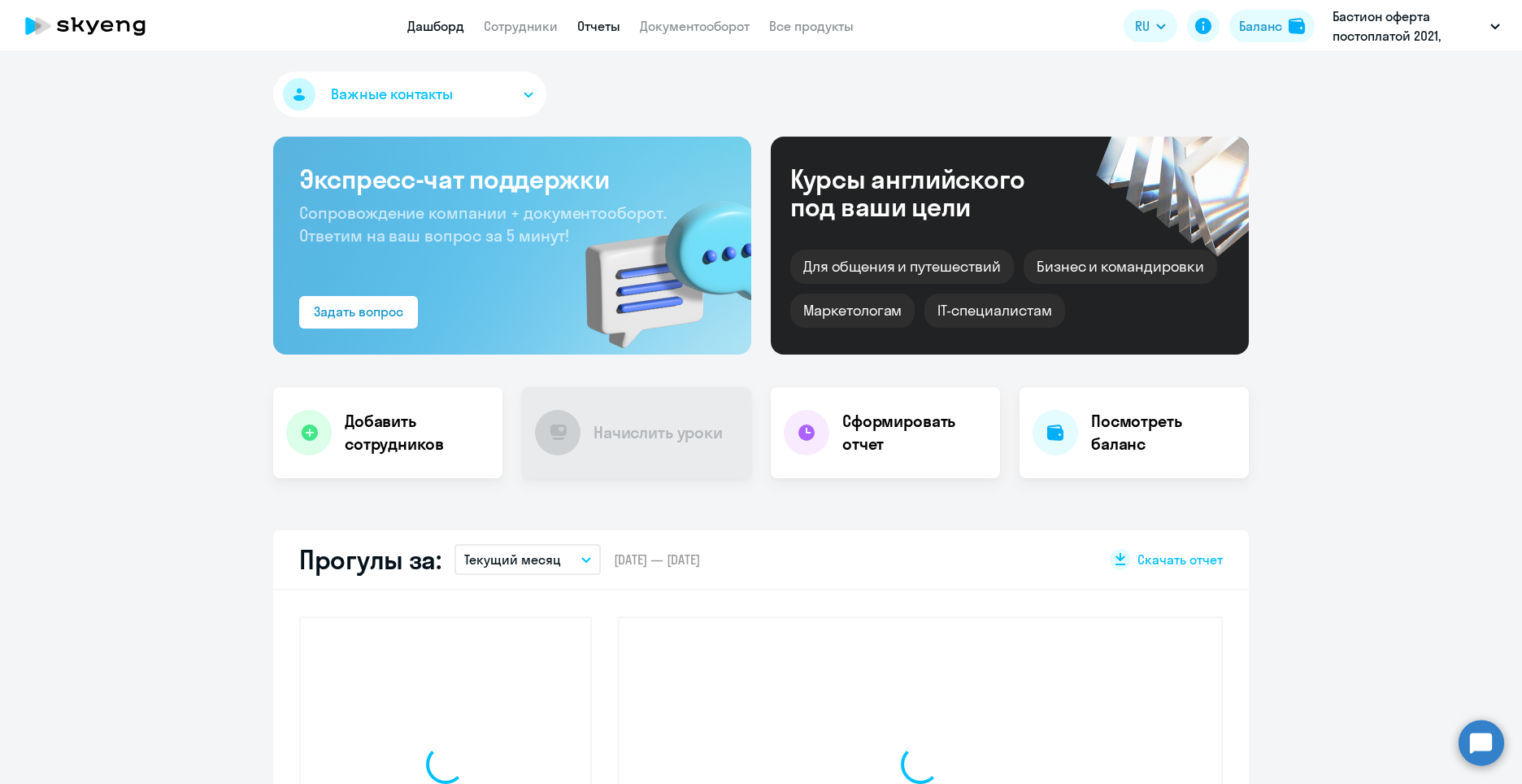
click at [596, 26] on link "Отчеты" at bounding box center [599, 26] width 43 height 16
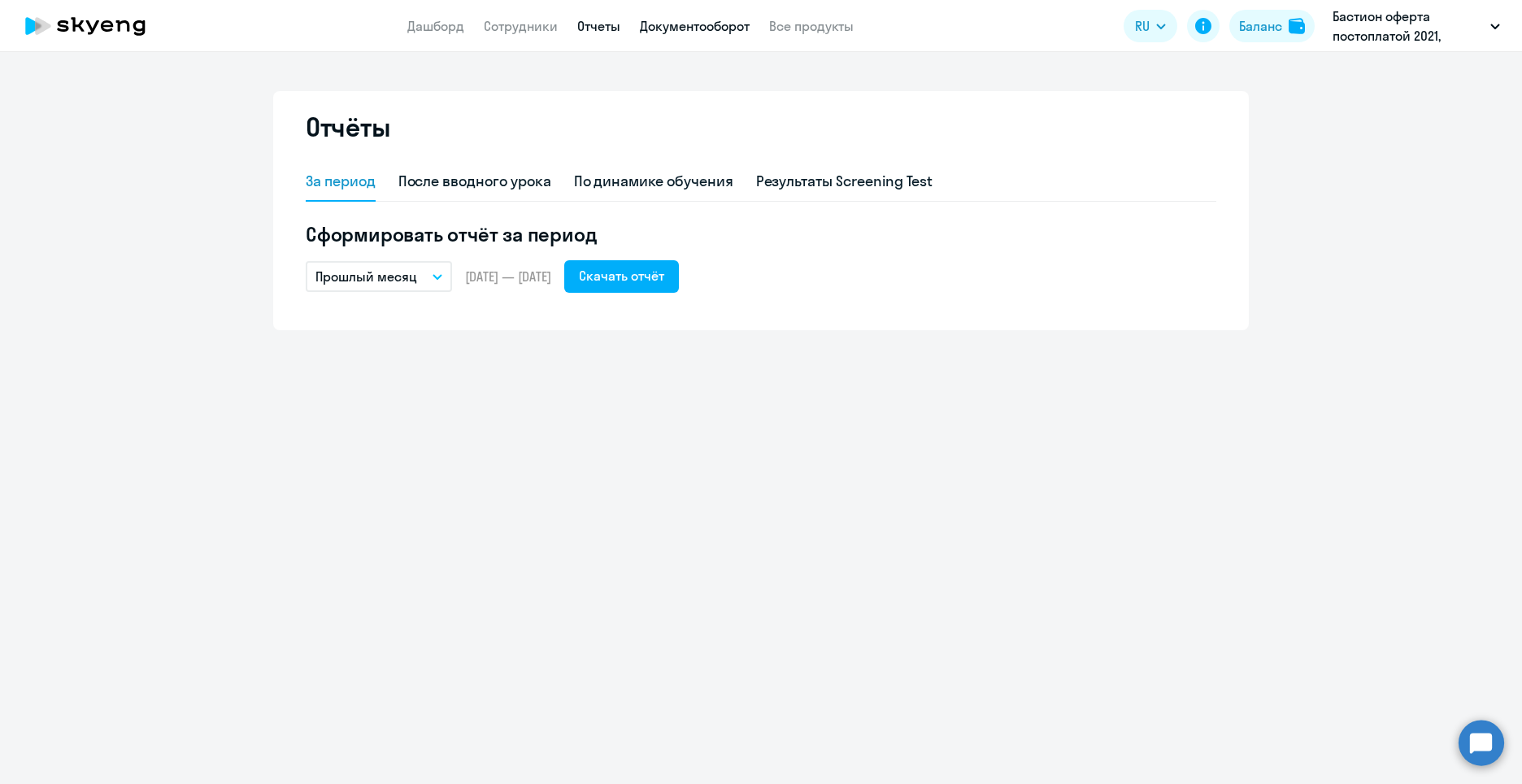
click at [681, 32] on link "Документооборот" at bounding box center [695, 26] width 110 height 16
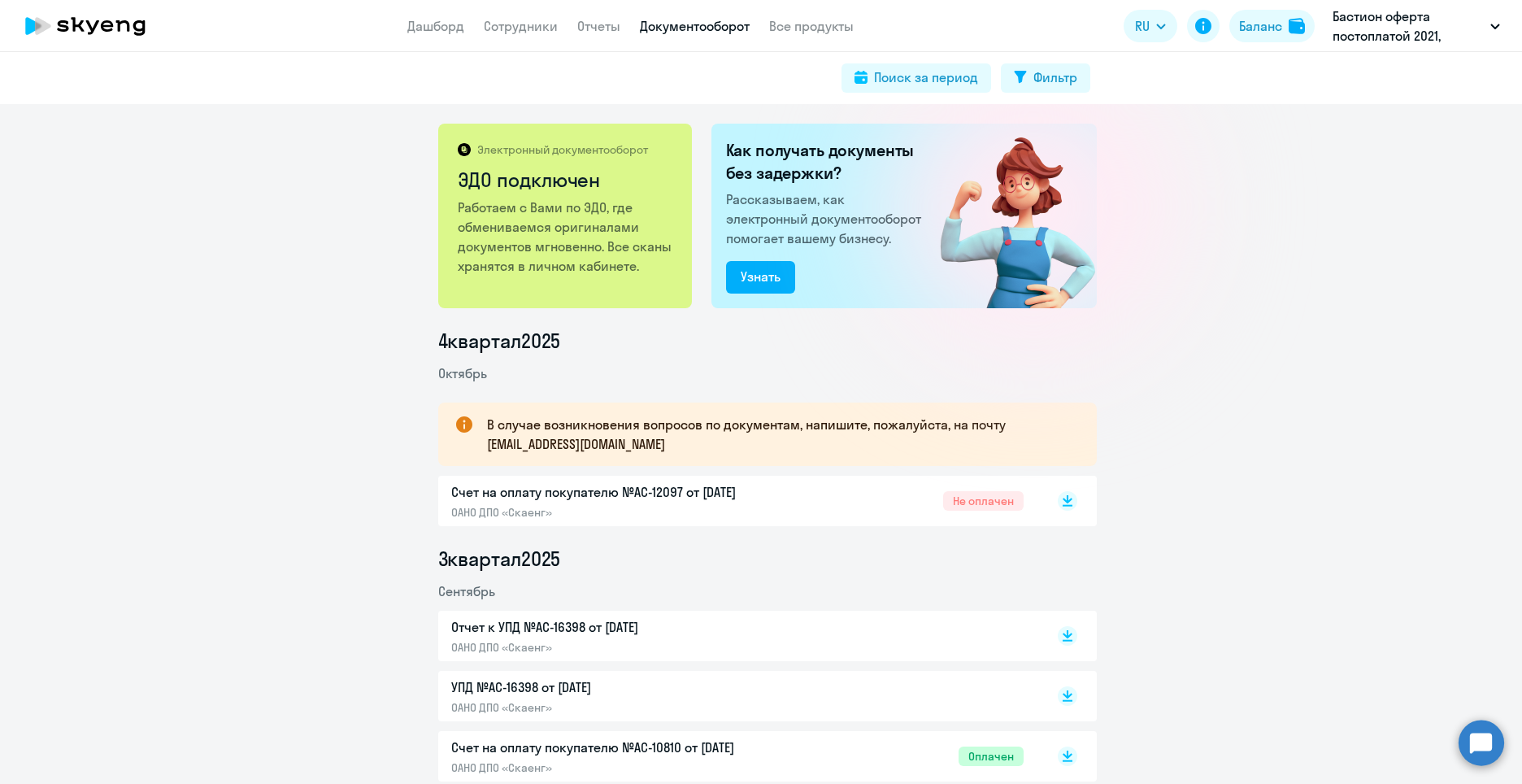
click at [522, 34] on app-menu-item-link "Сотрудники" at bounding box center [521, 27] width 74 height 21
click at [518, 27] on link "Сотрудники" at bounding box center [521, 26] width 74 height 16
select select "30"
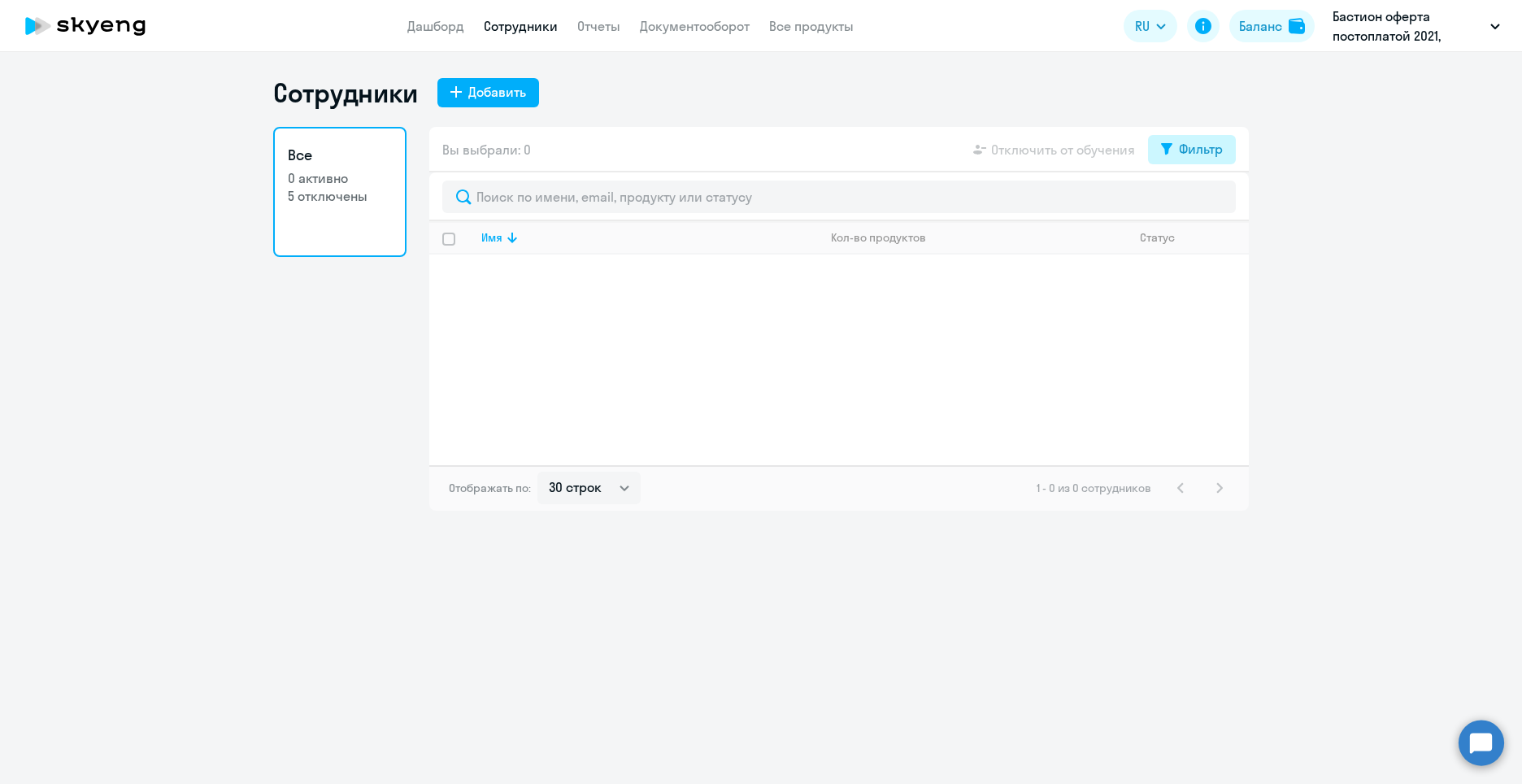
click at [1208, 153] on div "Фильтр" at bounding box center [1201, 149] width 44 height 20
click at [1216, 203] on span at bounding box center [1210, 202] width 28 height 16
click at [1196, 202] on input "checkbox" at bounding box center [1195, 201] width 1 height 1
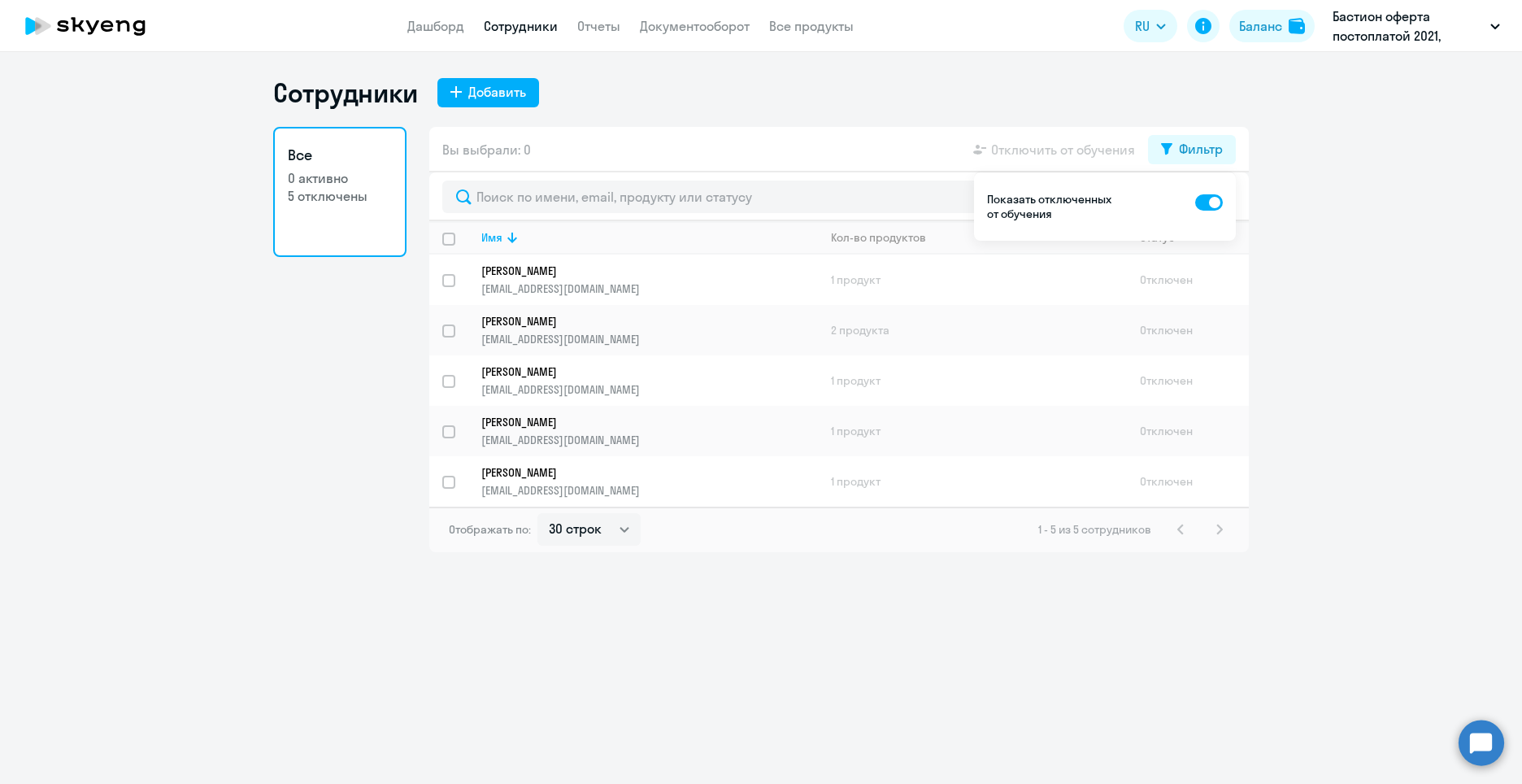
click at [1208, 202] on span at bounding box center [1210, 202] width 28 height 16
click at [1196, 202] on input "checkbox" at bounding box center [1195, 201] width 1 height 1
checkbox input "false"
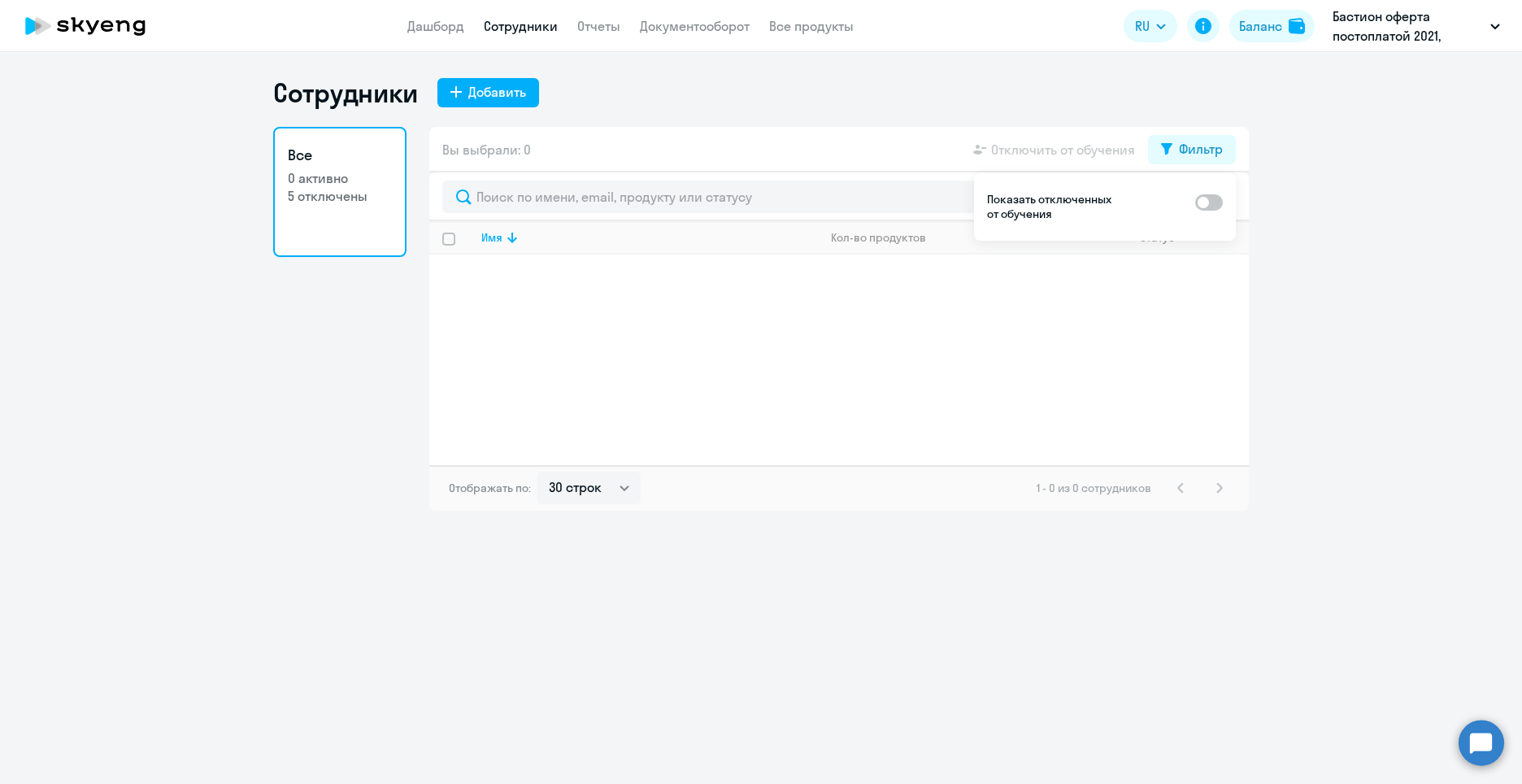
click at [1418, 145] on ng-component "Сотрудники Добавить Все 0 активно 5 отключены Вы выбрали: 0 Отключить от обучен…" at bounding box center [761, 293] width 1522 height 434
click at [1036, 81] on div "Сотрудники Добавить" at bounding box center [761, 93] width 976 height 33
select select "30"
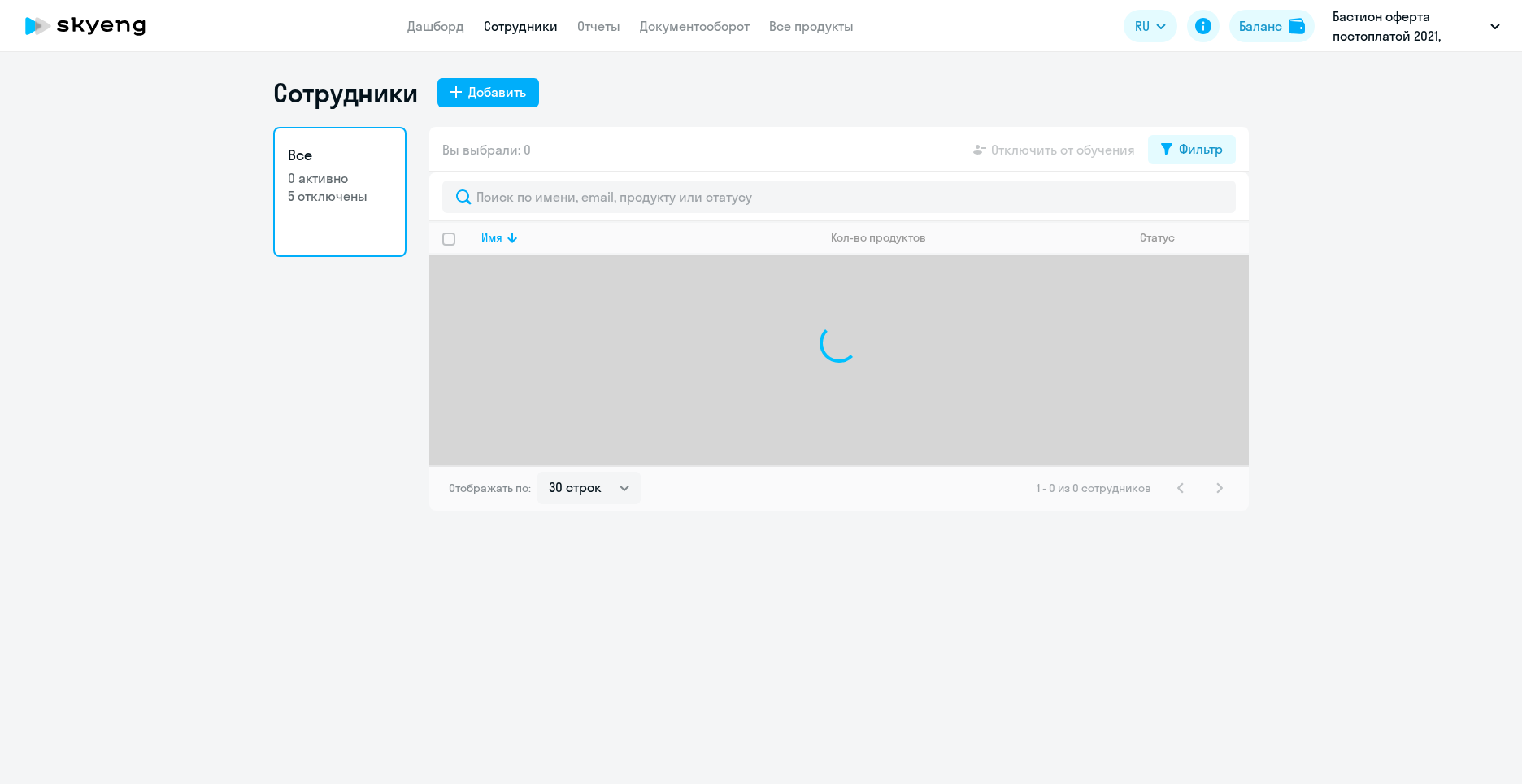
select select "30"
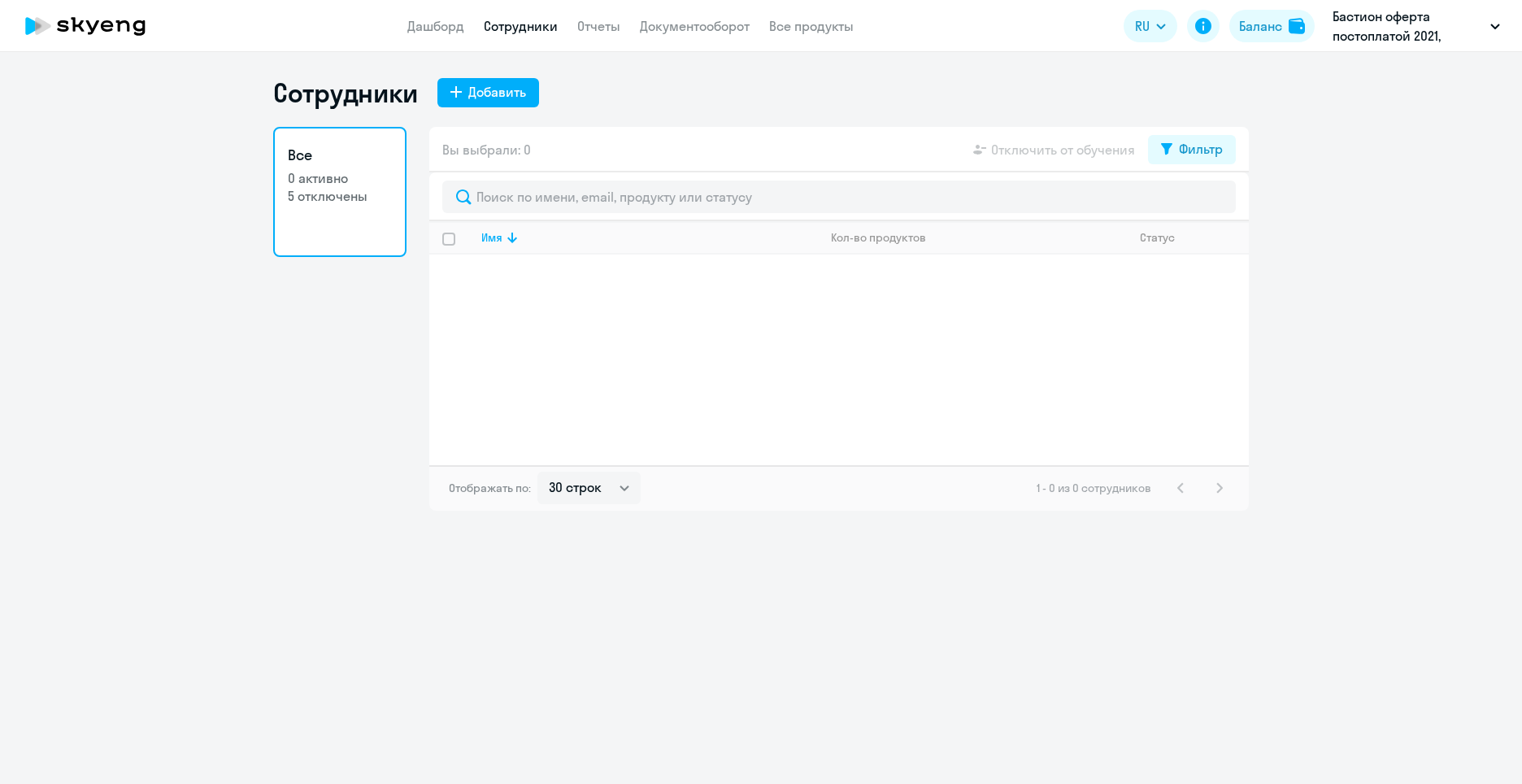
select select "30"
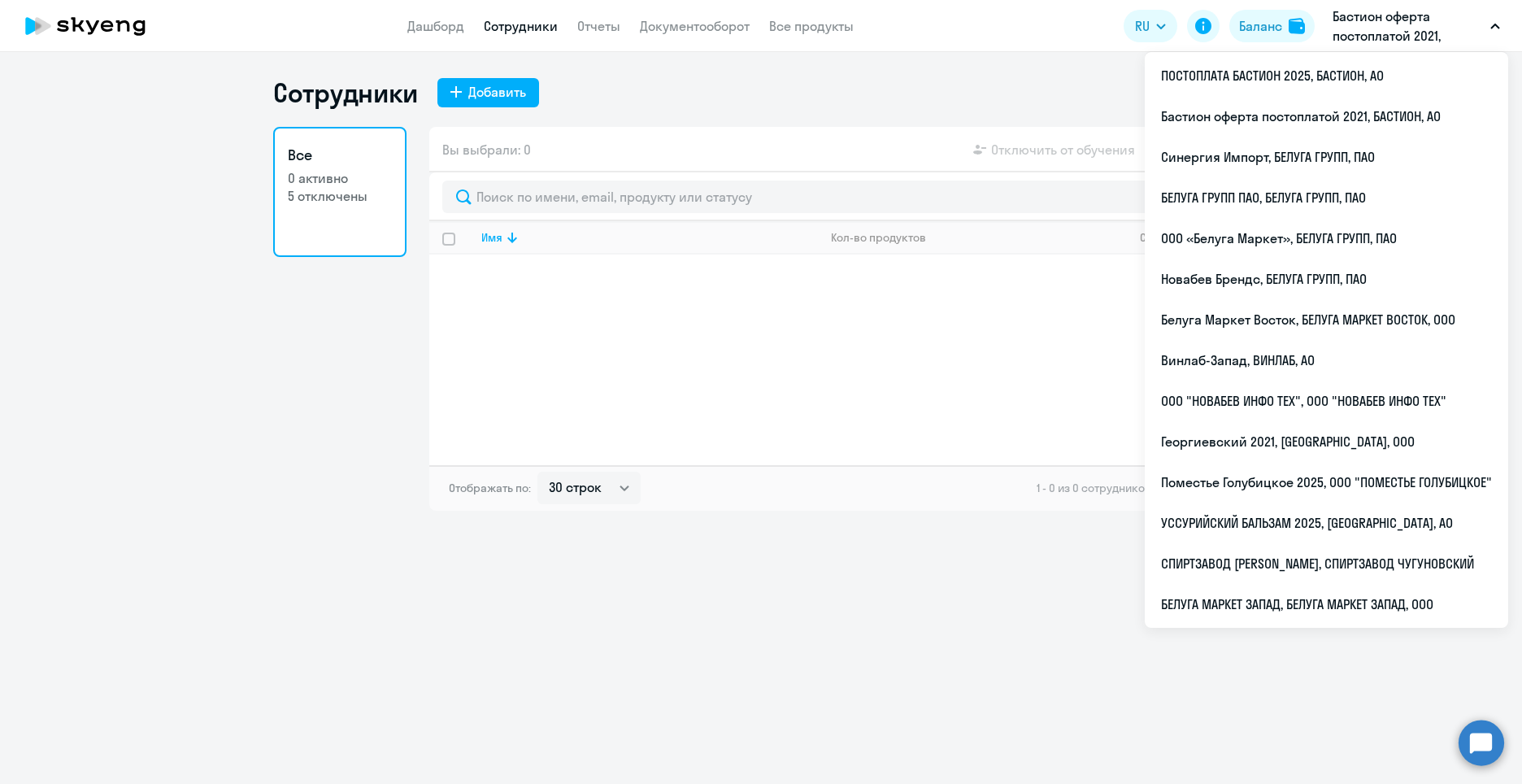
click at [1404, 37] on p "Бастион оферта постоплатой 2021, БАСТИОН, АО" at bounding box center [1408, 26] width 152 height 39
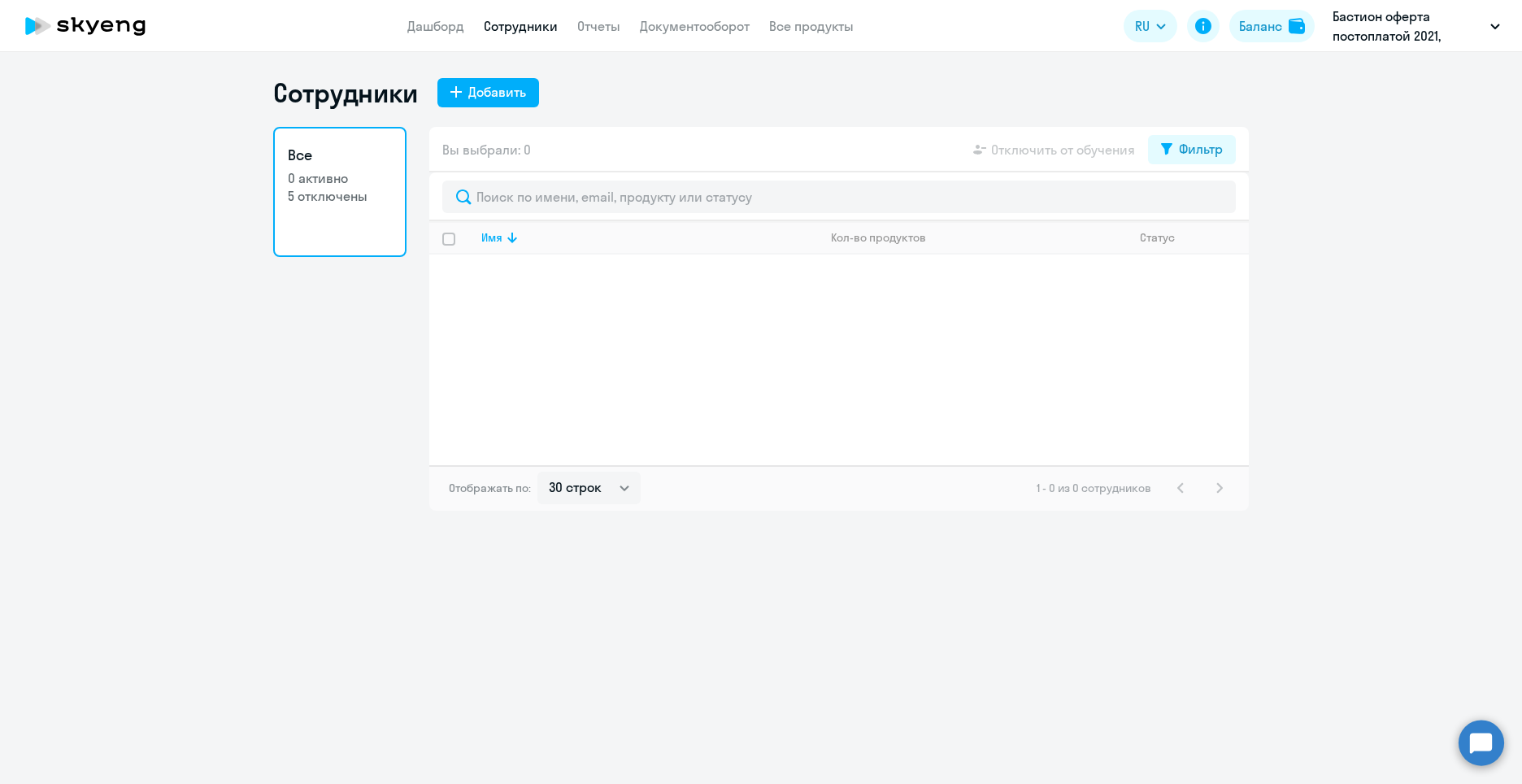
click at [1404, 37] on p "Бастион оферта постоплатой 2021, БАСТИОН, АО" at bounding box center [1408, 26] width 152 height 39
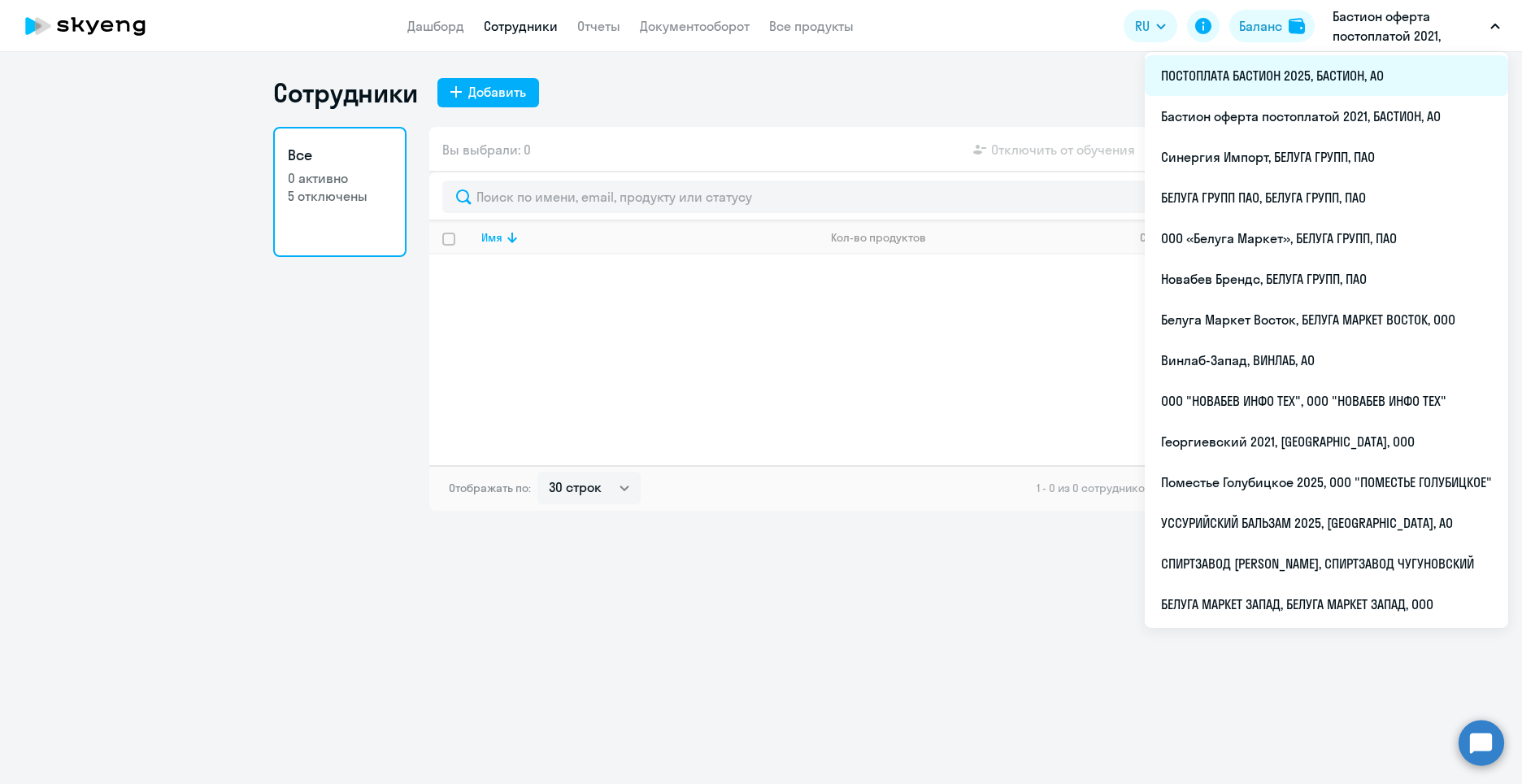
click at [1374, 78] on li "ПОСТОПЛАТА БАСТИОН 2025, БАСТИОН, АО" at bounding box center [1327, 75] width 363 height 40
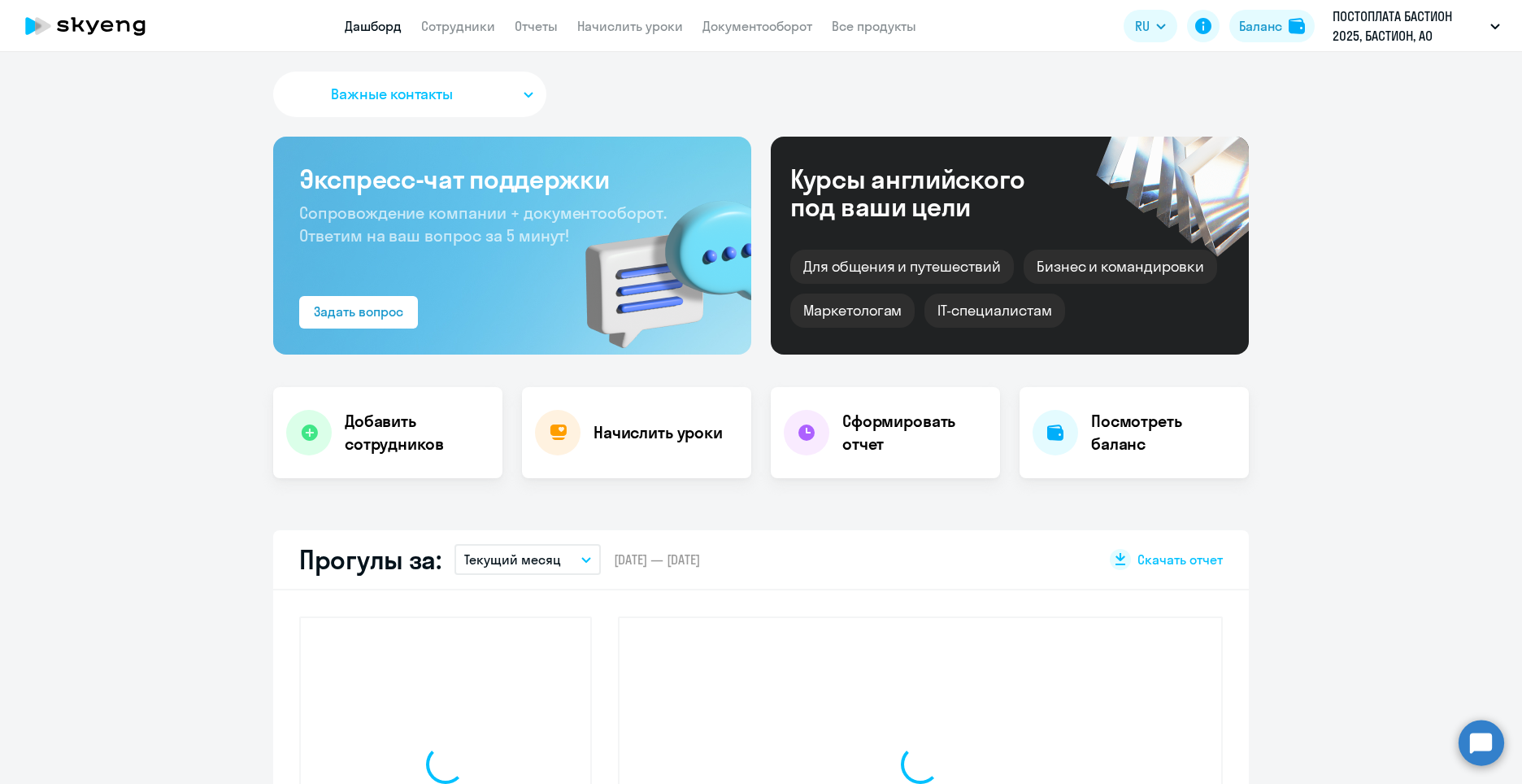
select select "30"
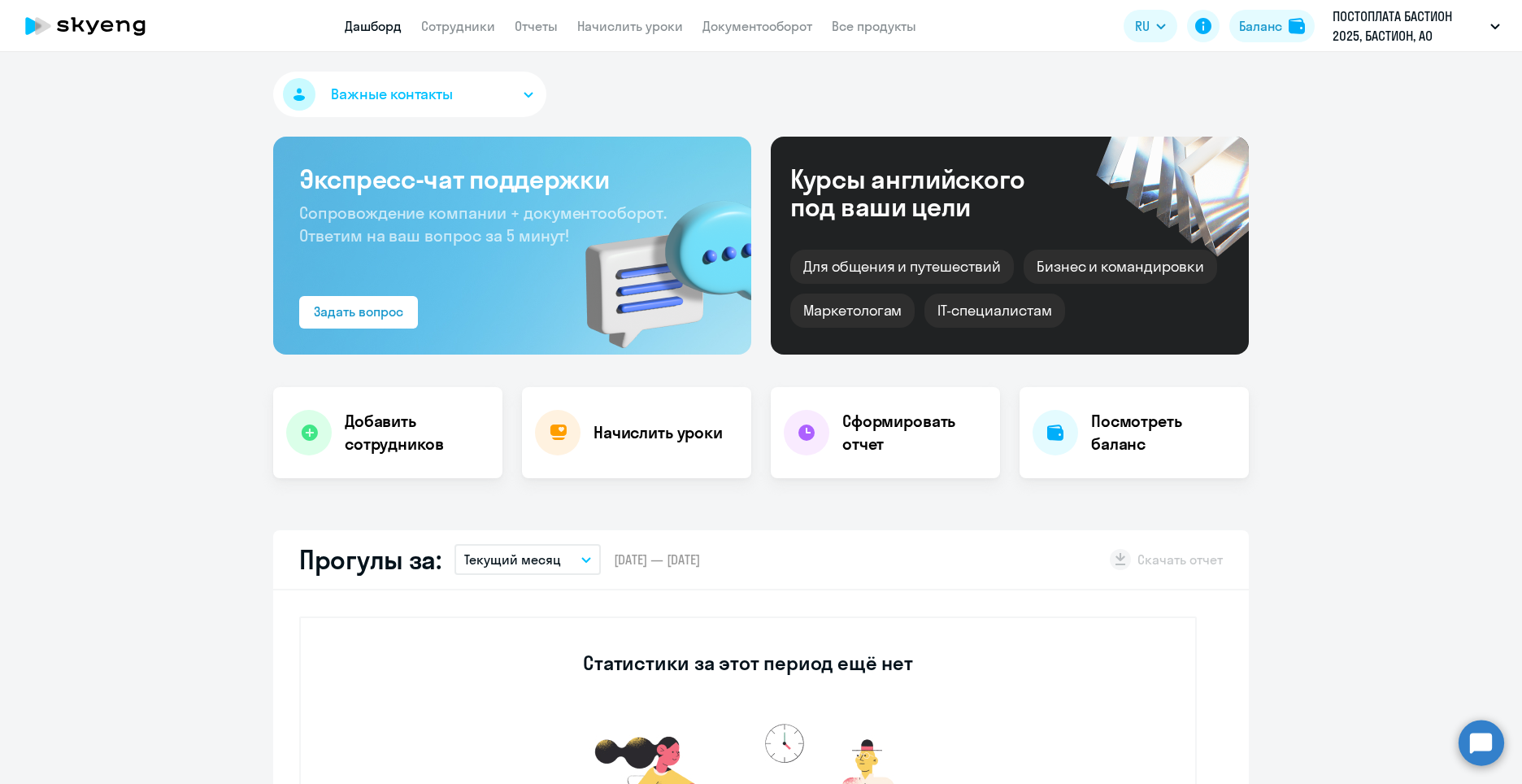
click at [448, 13] on app-header "Дашборд Сотрудники Отчеты Начислить уроки Документооборот Все продукты Дашборд …" at bounding box center [761, 26] width 1522 height 52
click at [450, 22] on link "Сотрудники" at bounding box center [458, 26] width 74 height 16
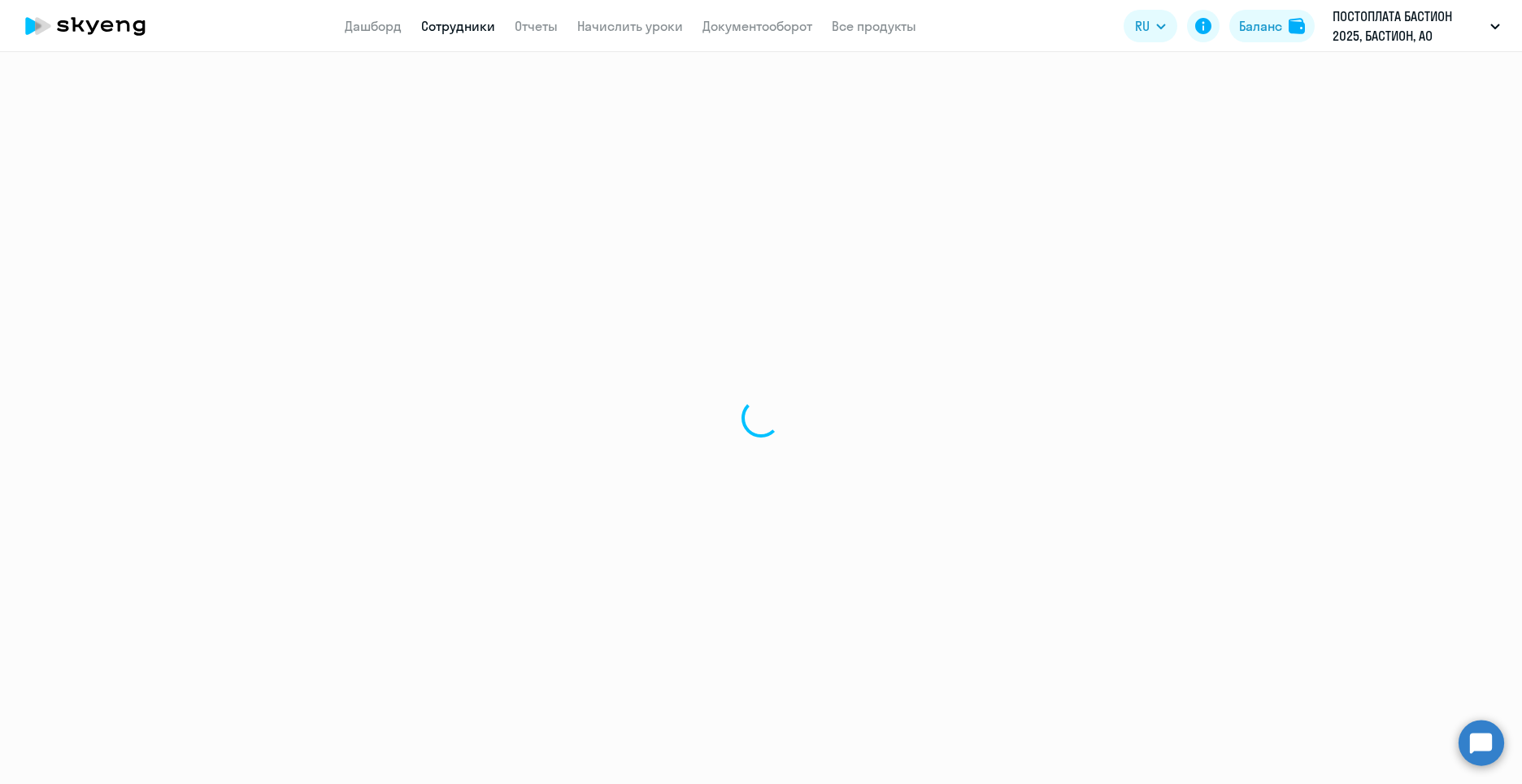
select select "30"
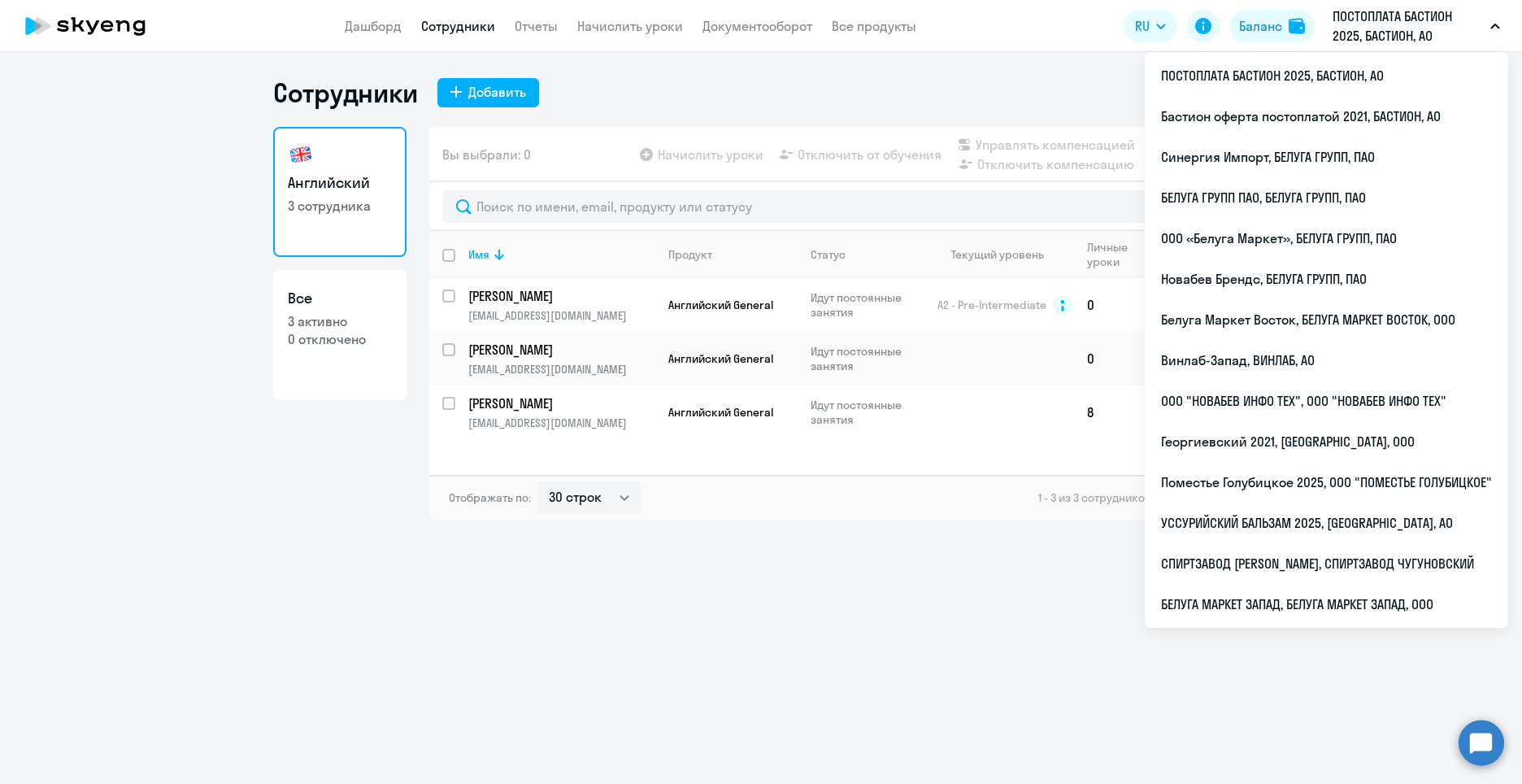
click at [1407, 30] on p "ПОСТОПЛАТА БАСТИОН 2025, БАСТИОН, АО" at bounding box center [1408, 26] width 152 height 39
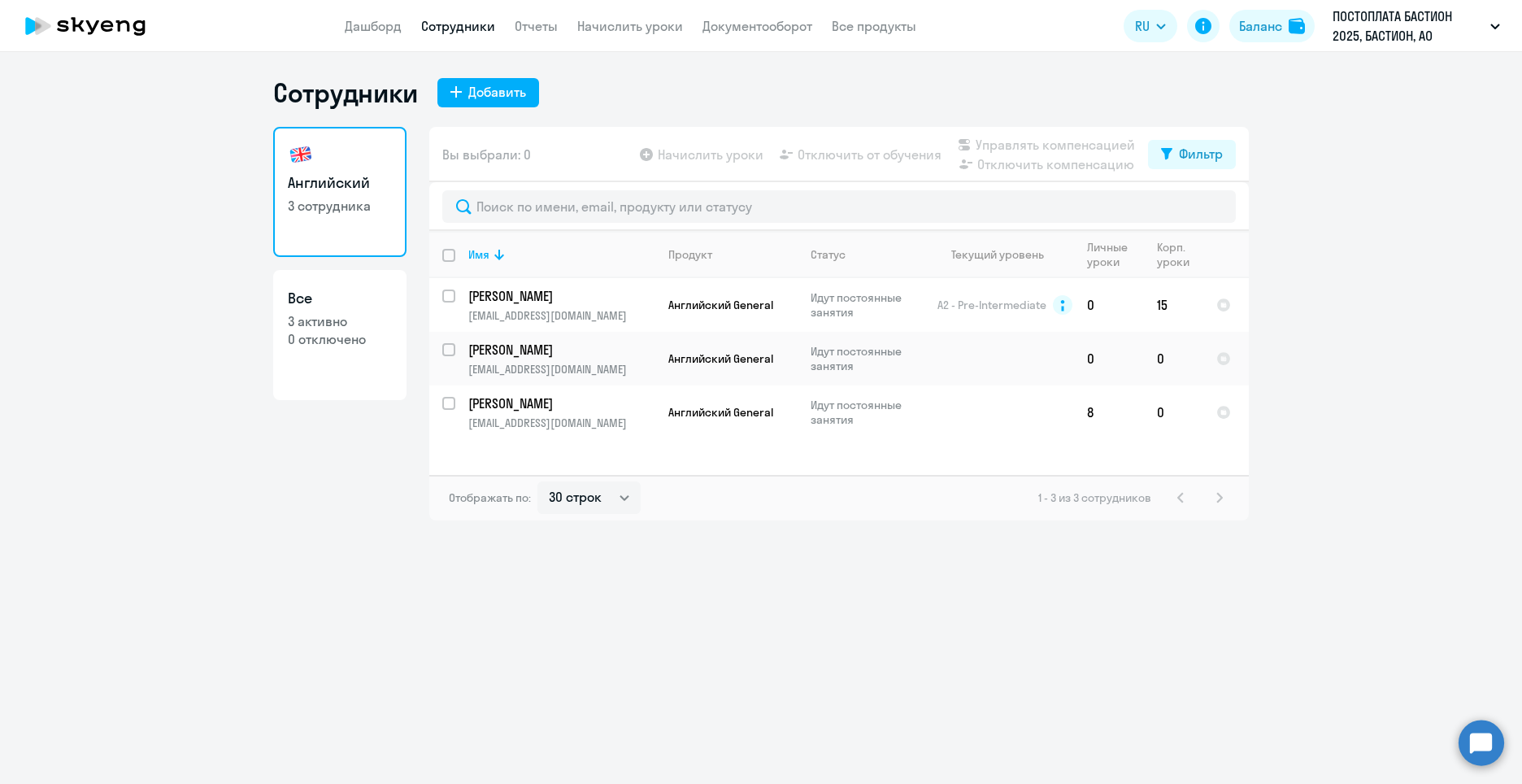
click at [1407, 30] on p "ПОСТОПЛАТА БАСТИОН 2025, БАСТИОН, АО" at bounding box center [1408, 26] width 152 height 39
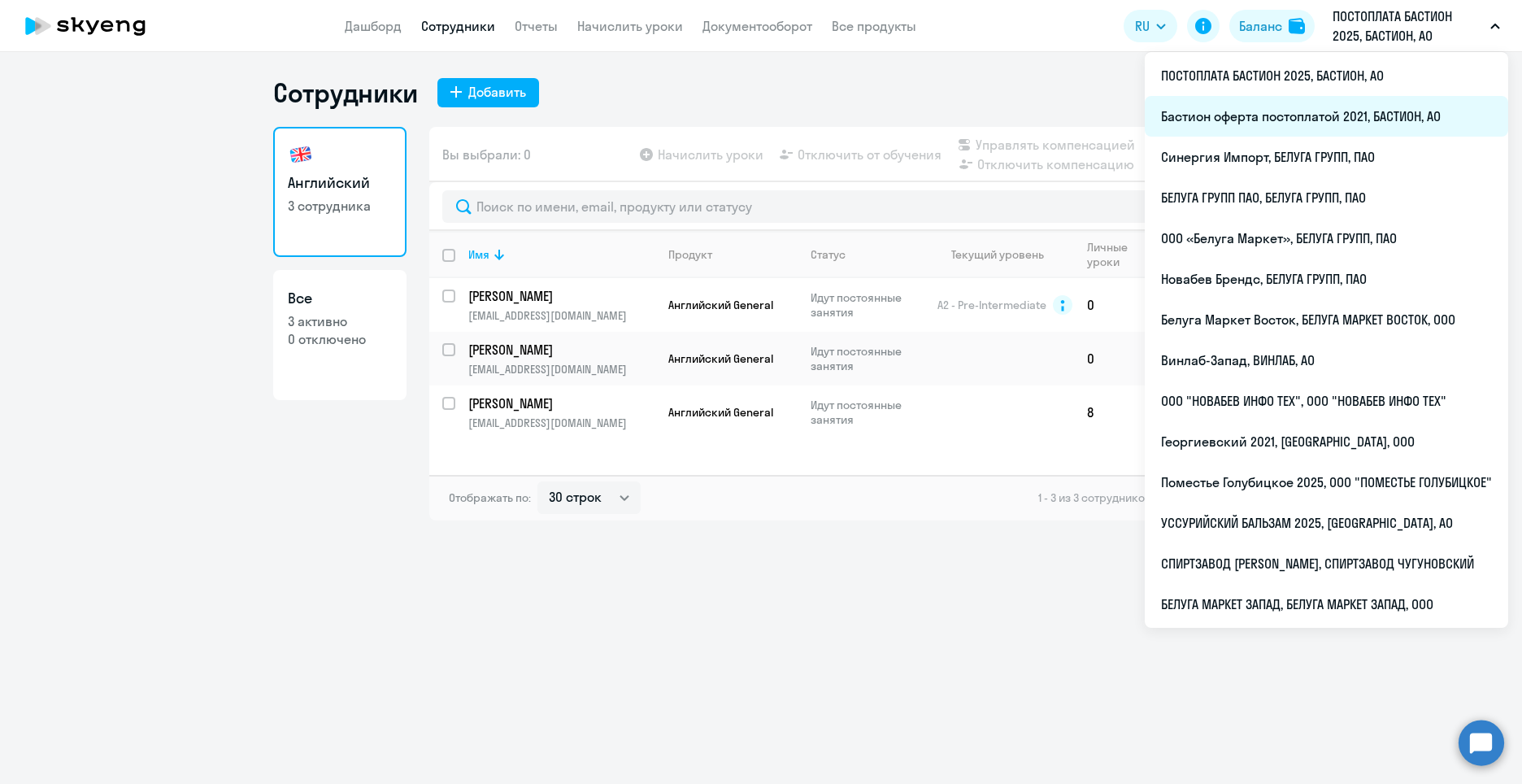
click at [1341, 125] on li "Бастион оферта постоплатой 2021, БАСТИОН, АО" at bounding box center [1327, 115] width 363 height 40
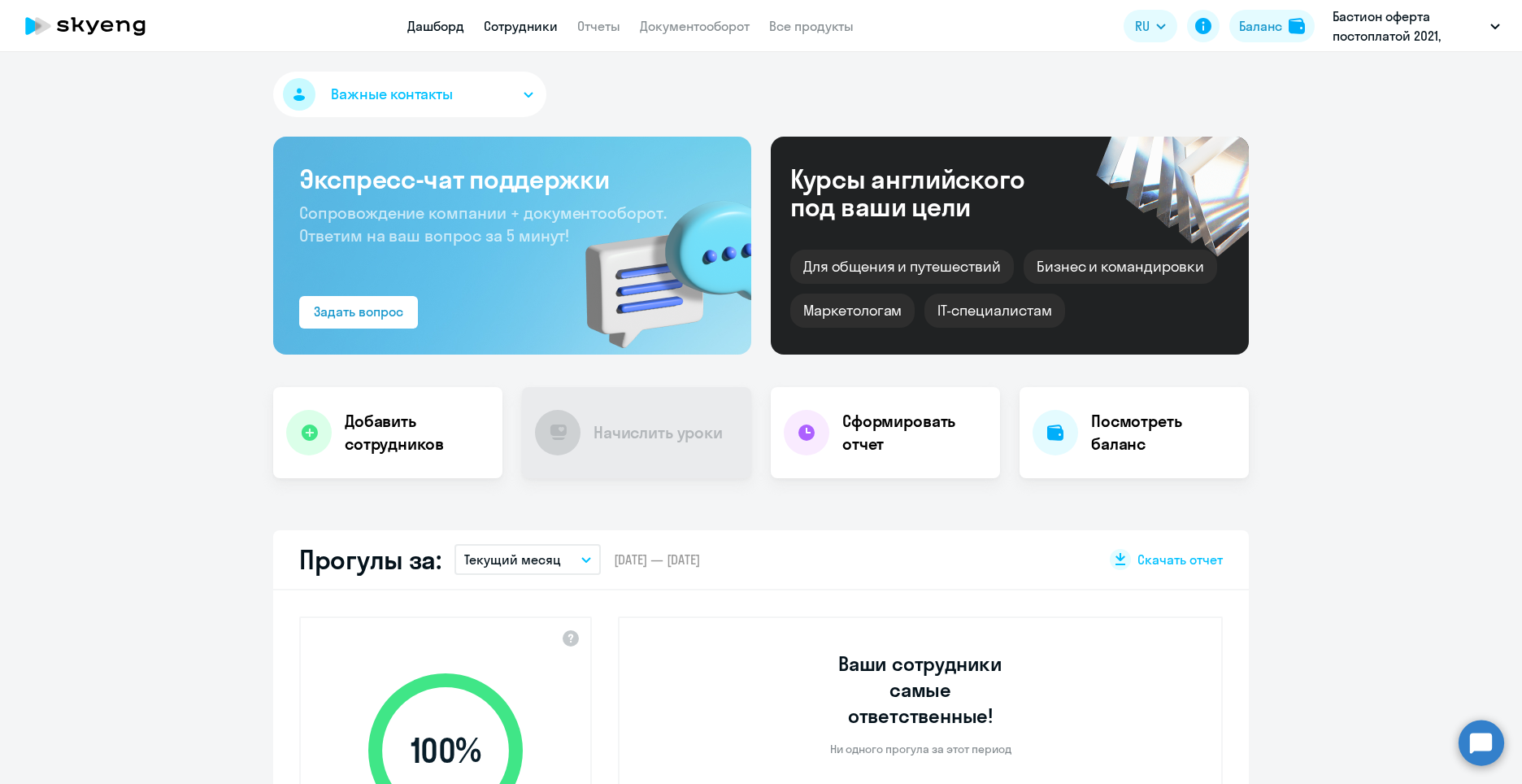
click at [498, 28] on link "Сотрудники" at bounding box center [521, 26] width 74 height 16
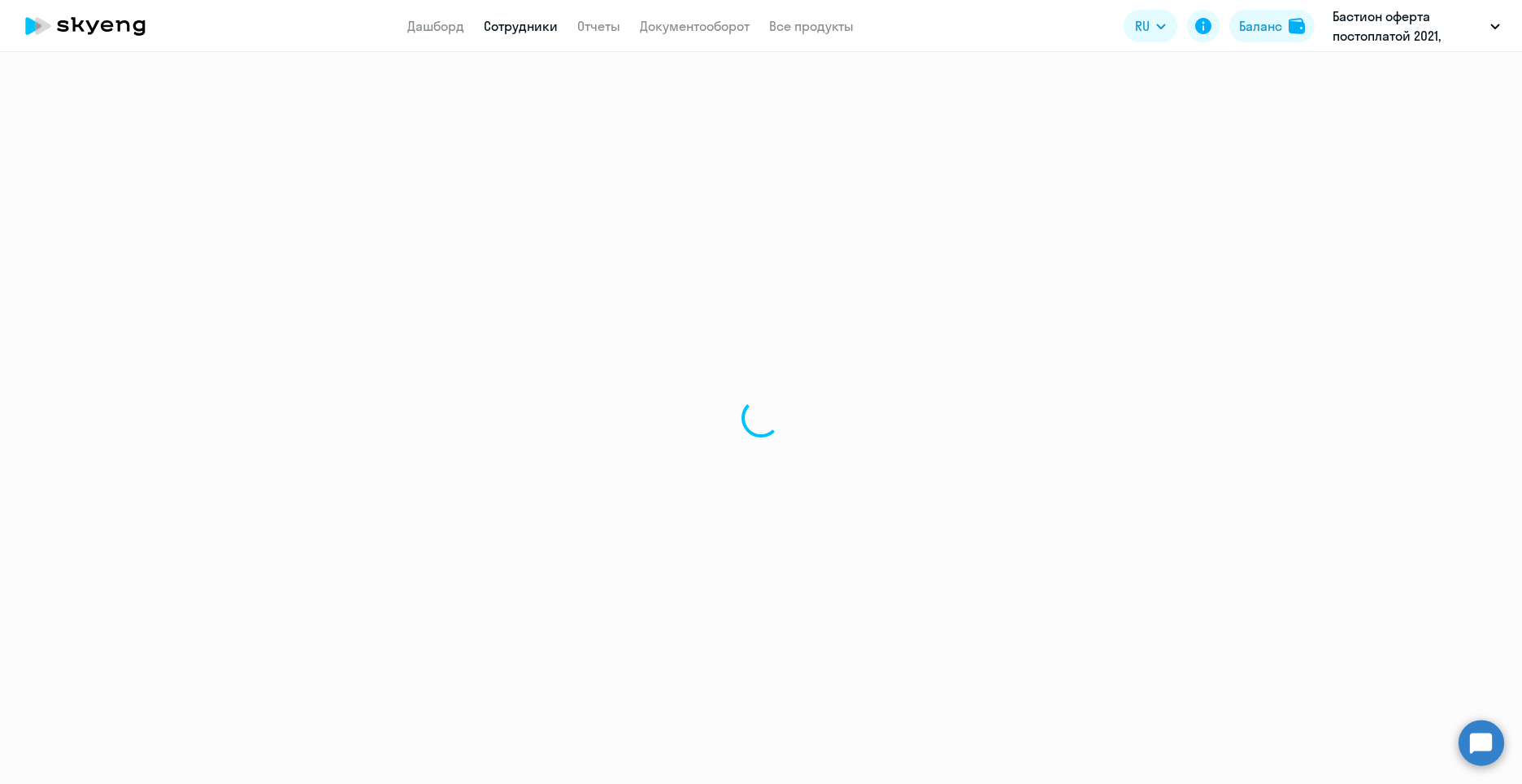
select select "30"
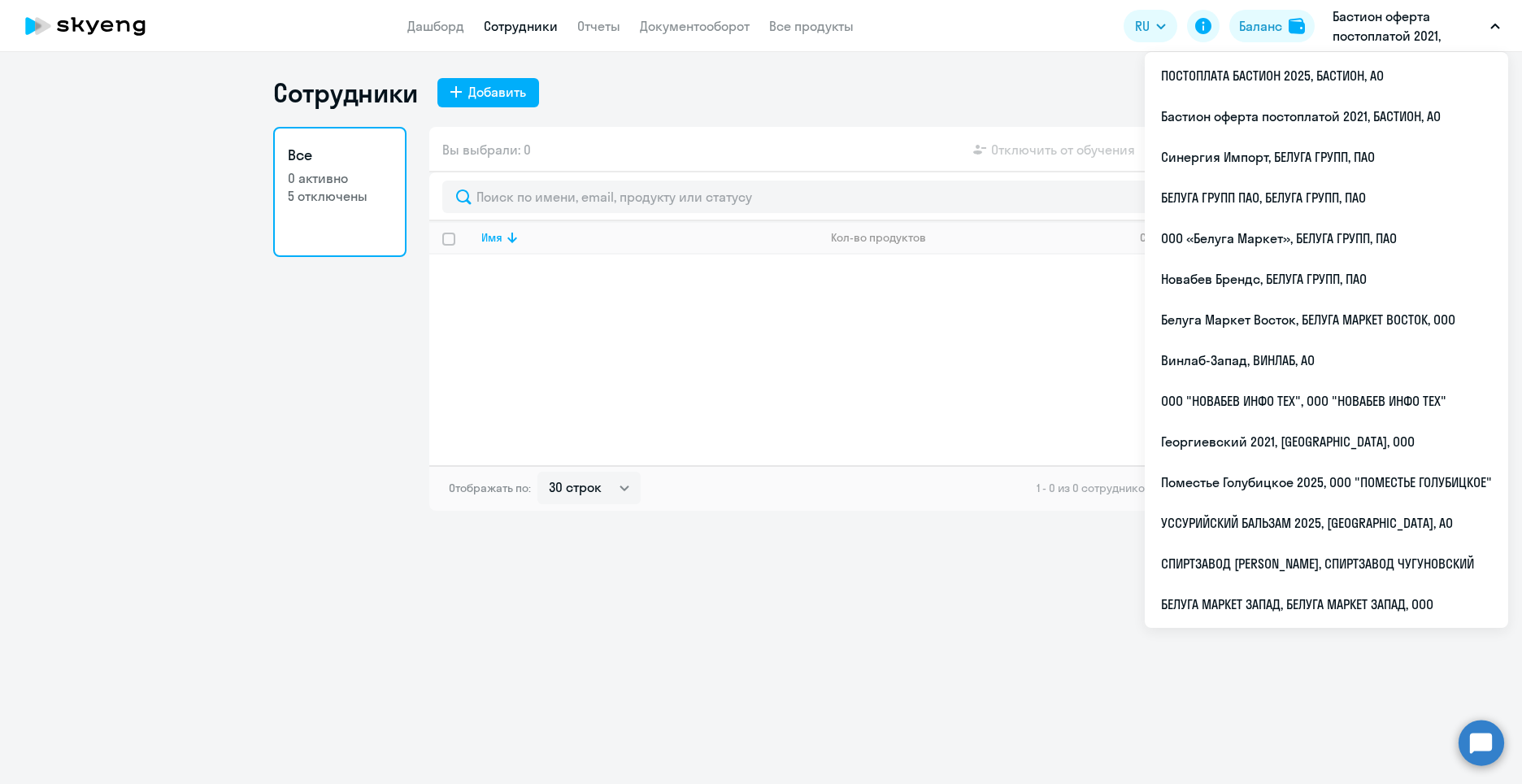
click at [1396, 29] on p "Бастион оферта постоплатой 2021, БАСТИОН, АО" at bounding box center [1408, 26] width 152 height 39
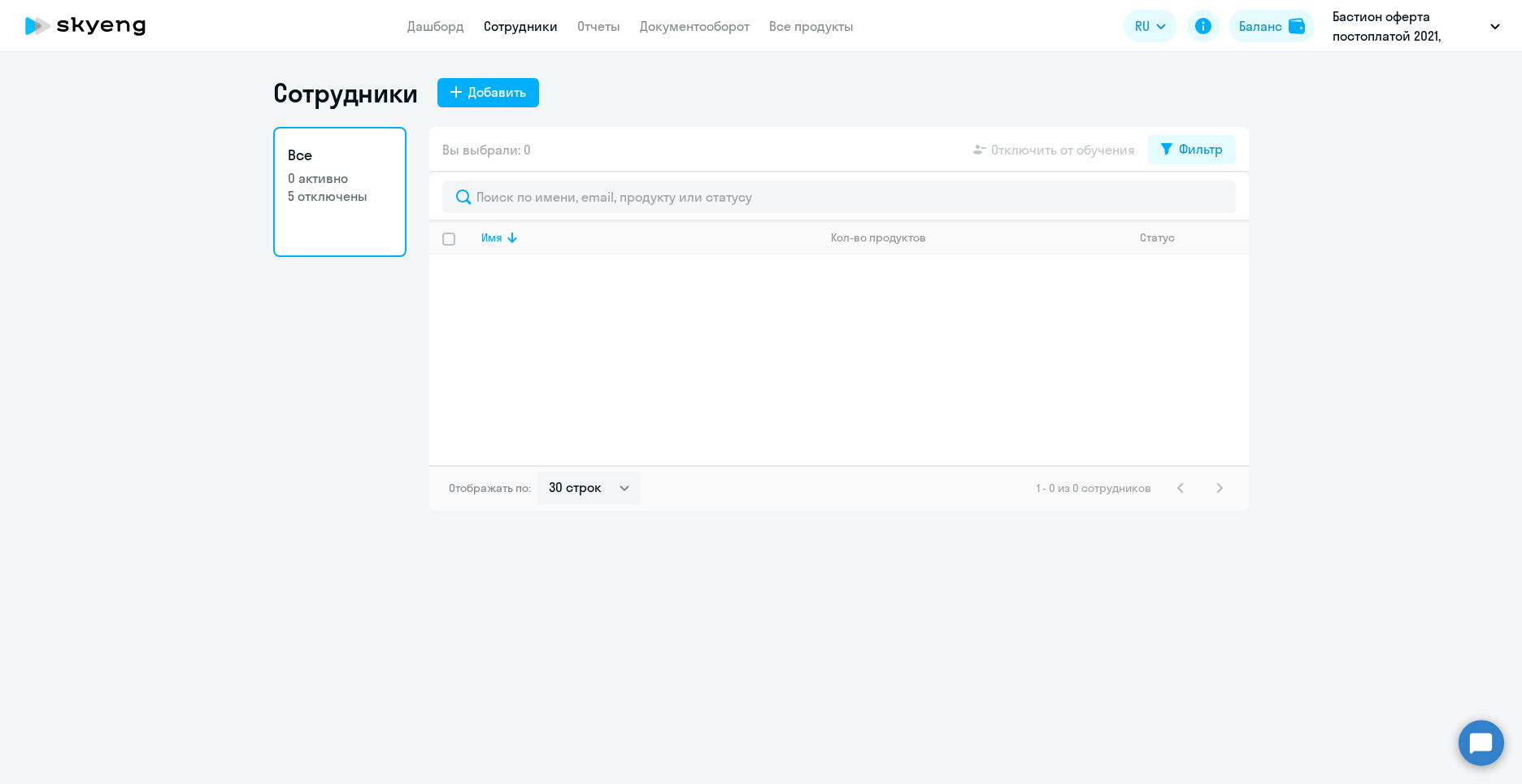
click at [1396, 29] on p "Бастион оферта постоплатой 2021, БАСТИОН, АО" at bounding box center [1408, 26] width 152 height 39
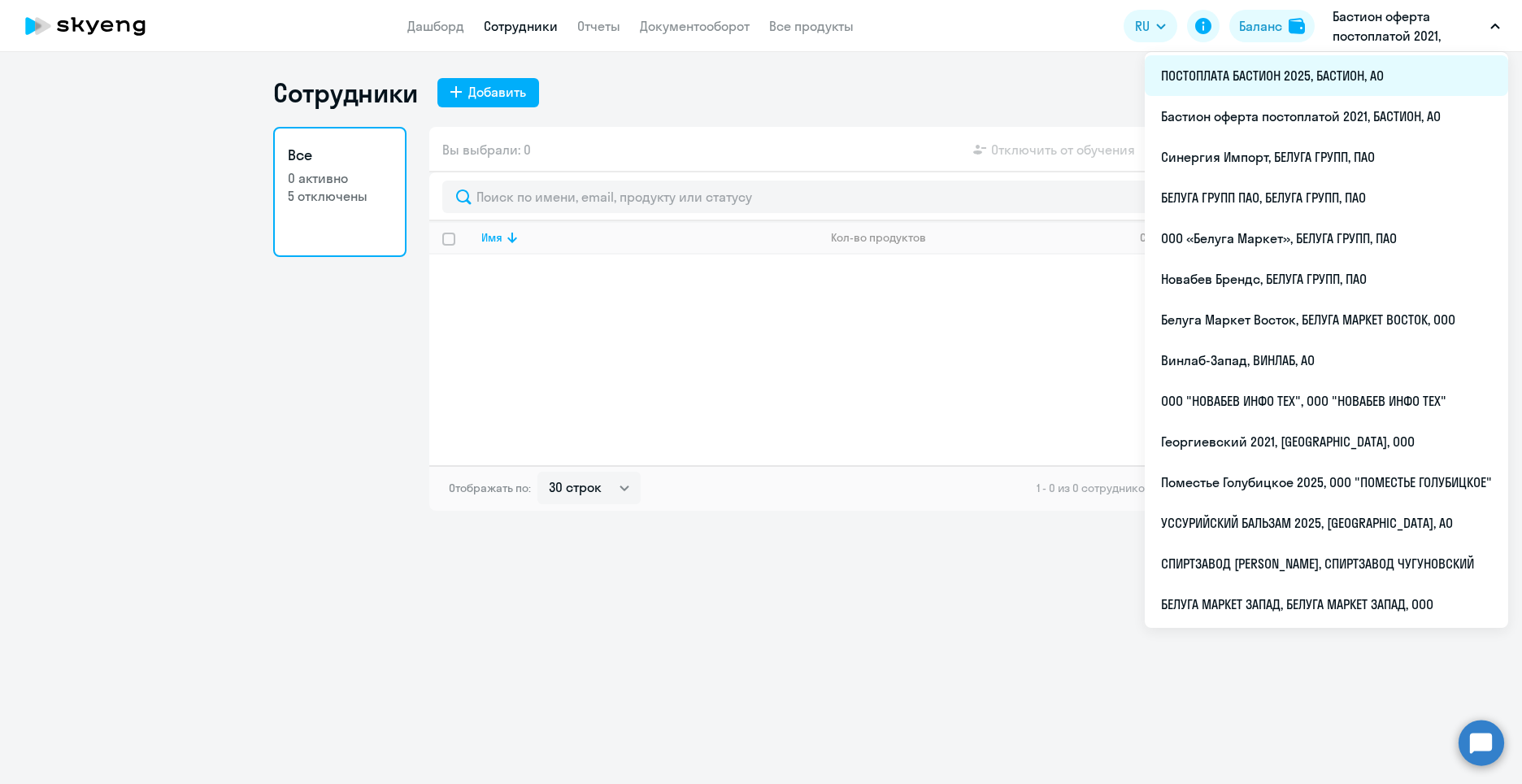
click at [1324, 85] on li "ПОСТОПЛАТА БАСТИОН 2025, БАСТИОН, АО" at bounding box center [1327, 75] width 363 height 40
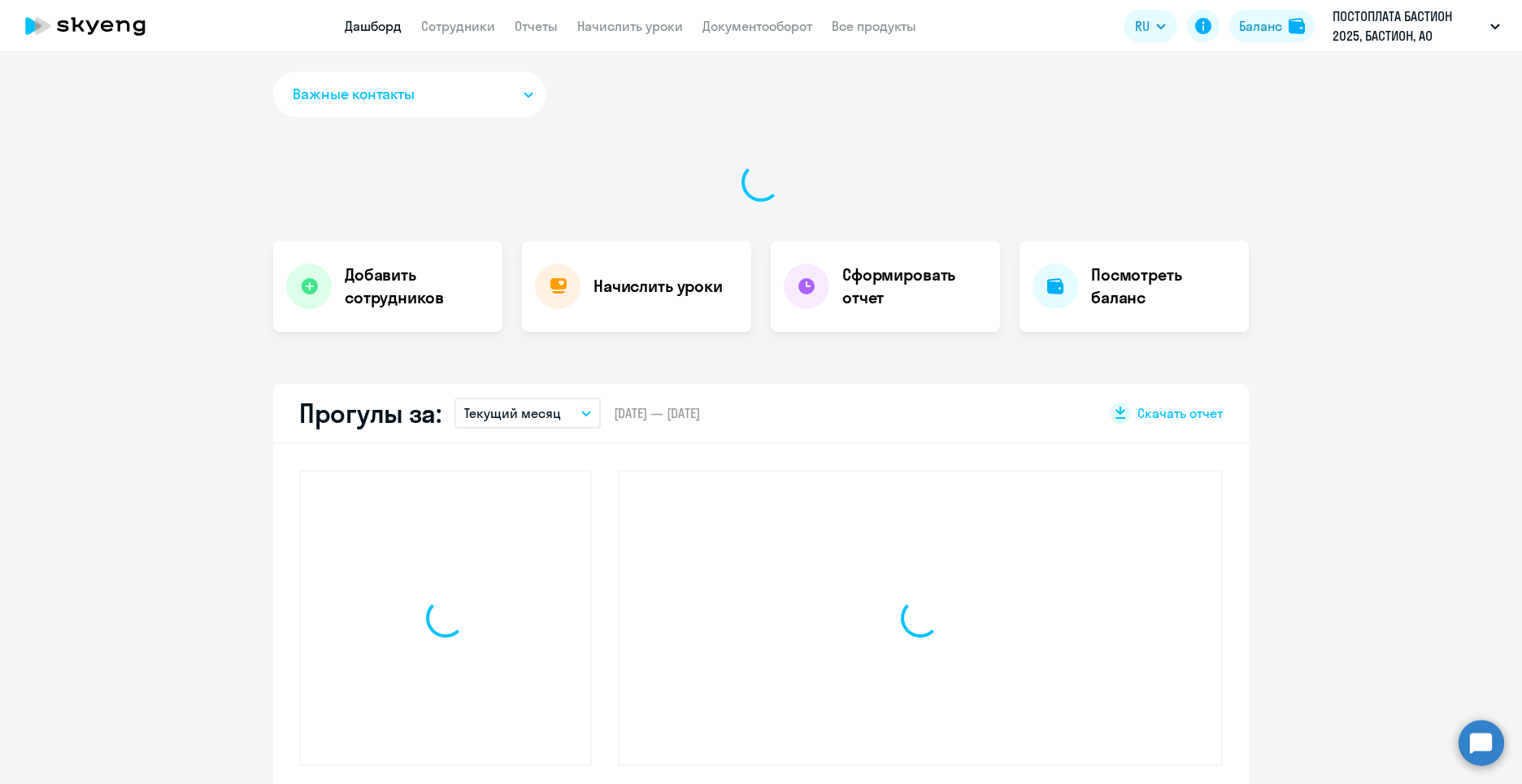
select select "30"
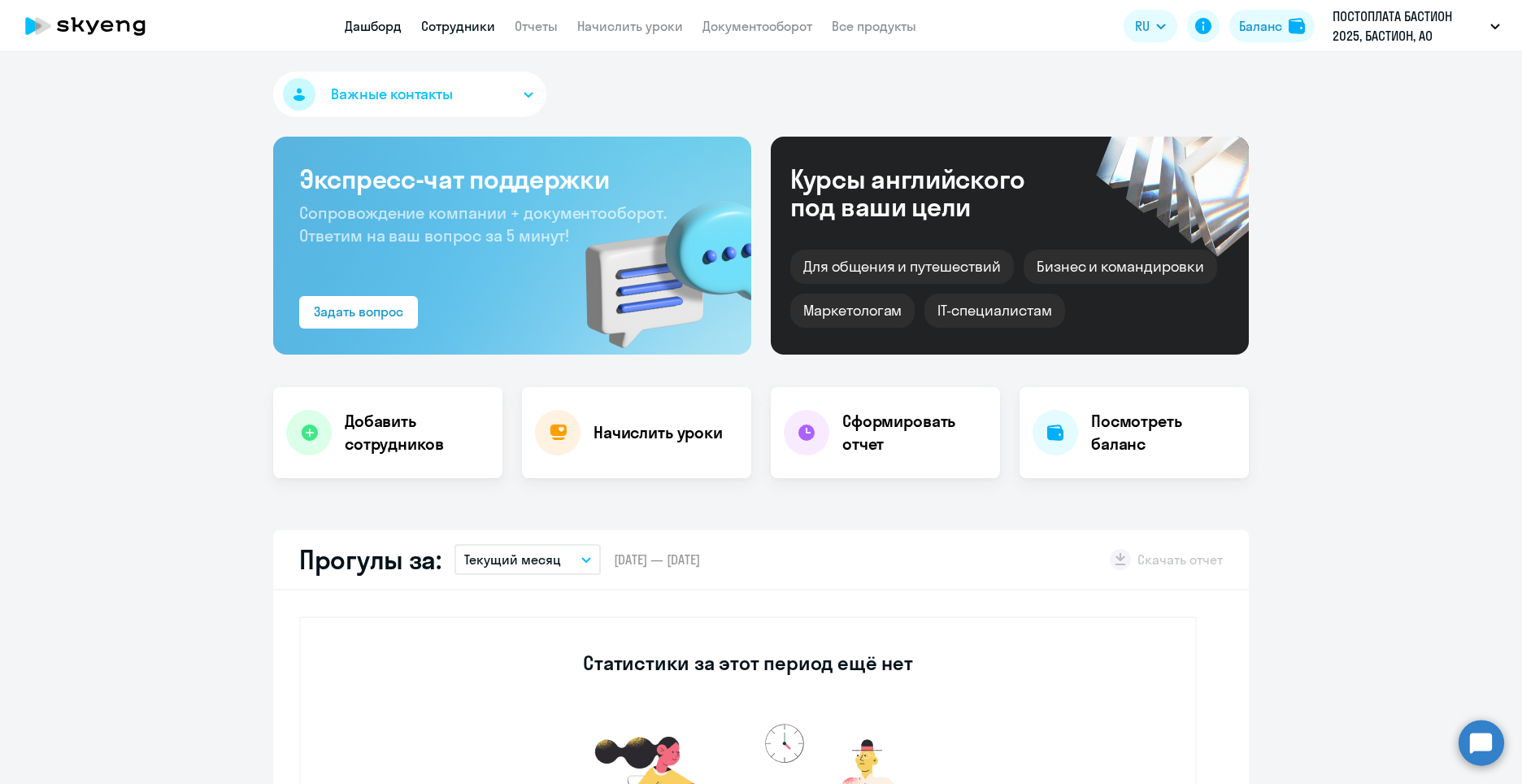
click at [438, 20] on link "Сотрудники" at bounding box center [458, 26] width 74 height 16
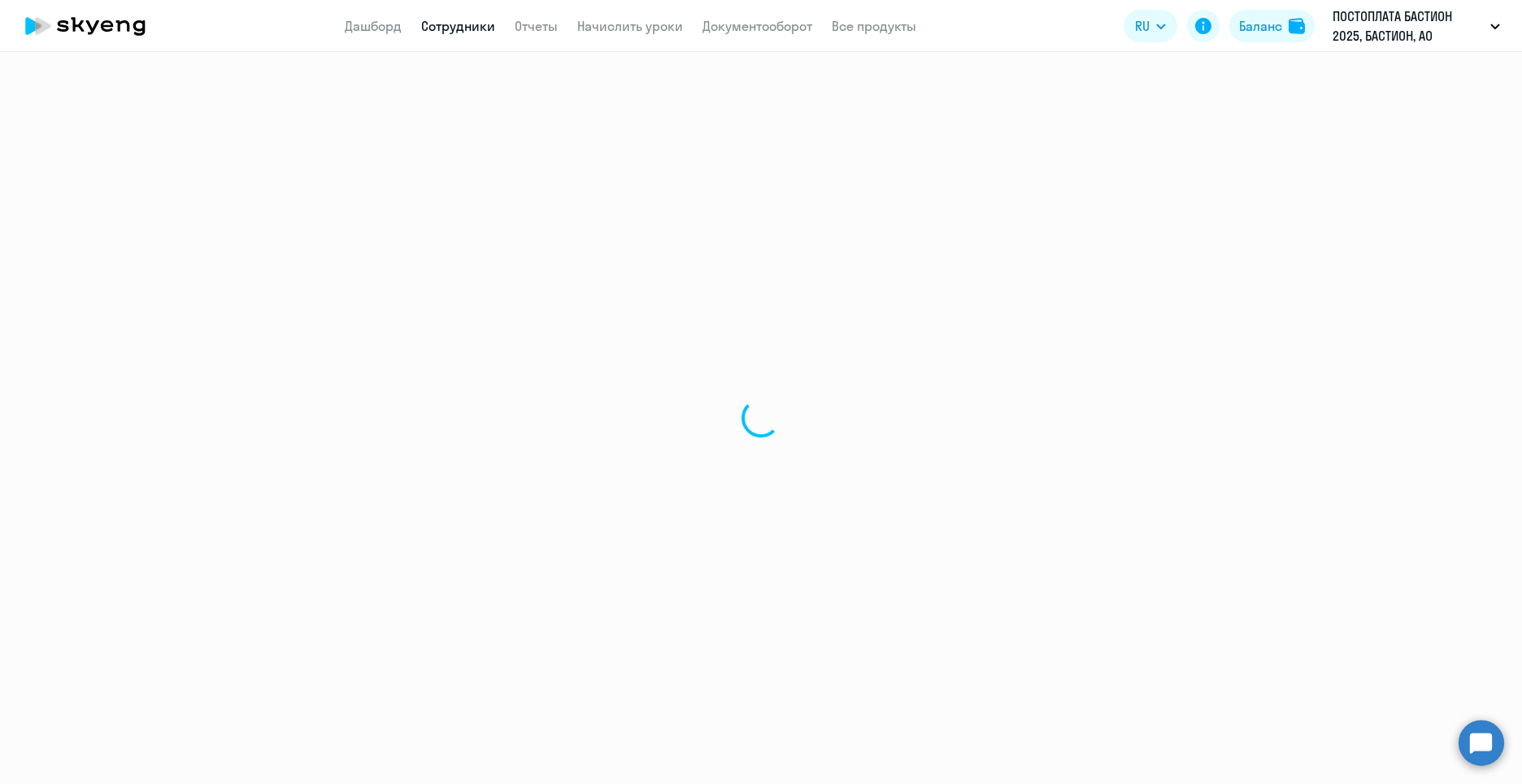
select select "30"
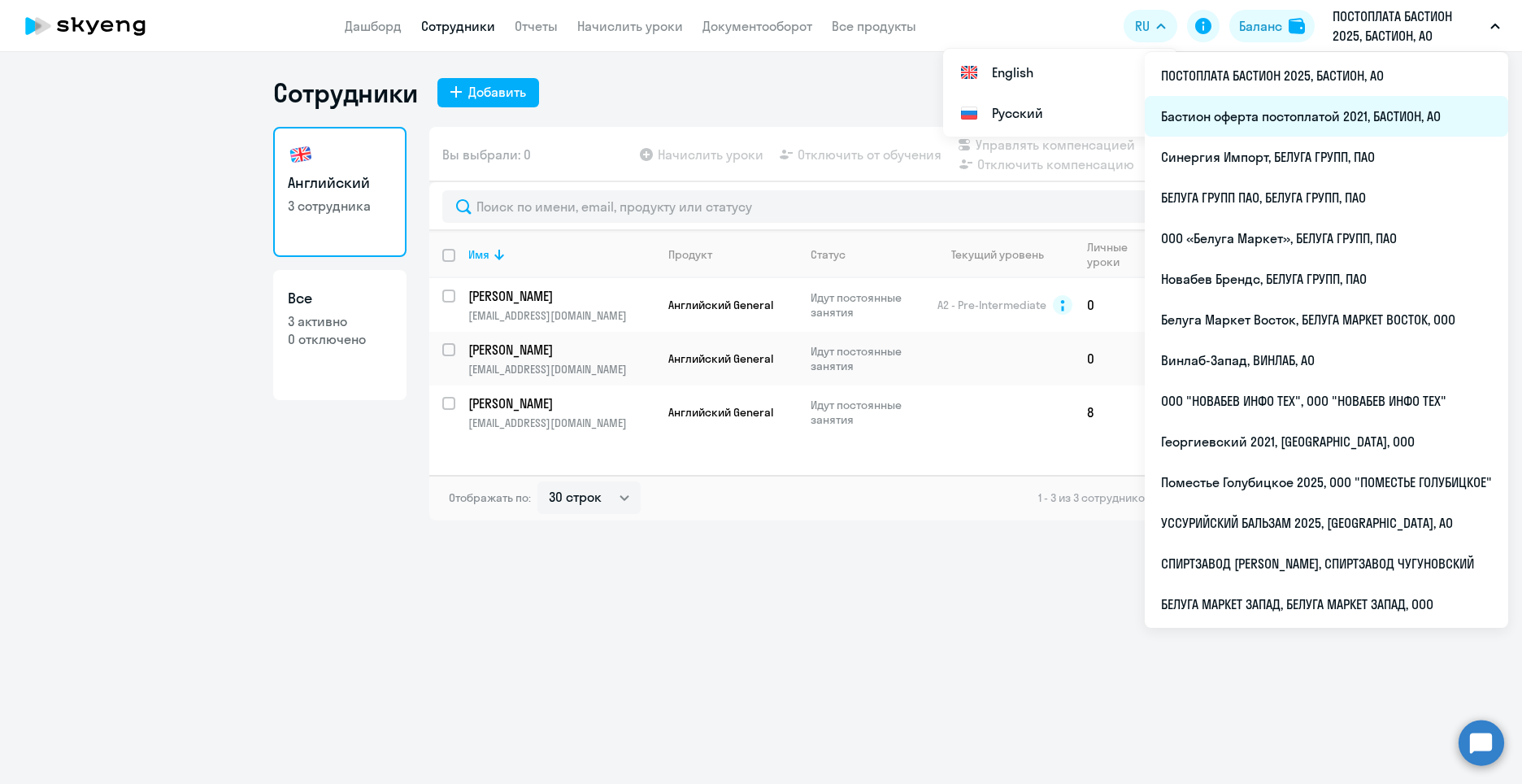
click at [1372, 113] on li "Бастион оферта постоплатой 2021, БАСТИОН, АО" at bounding box center [1327, 115] width 363 height 40
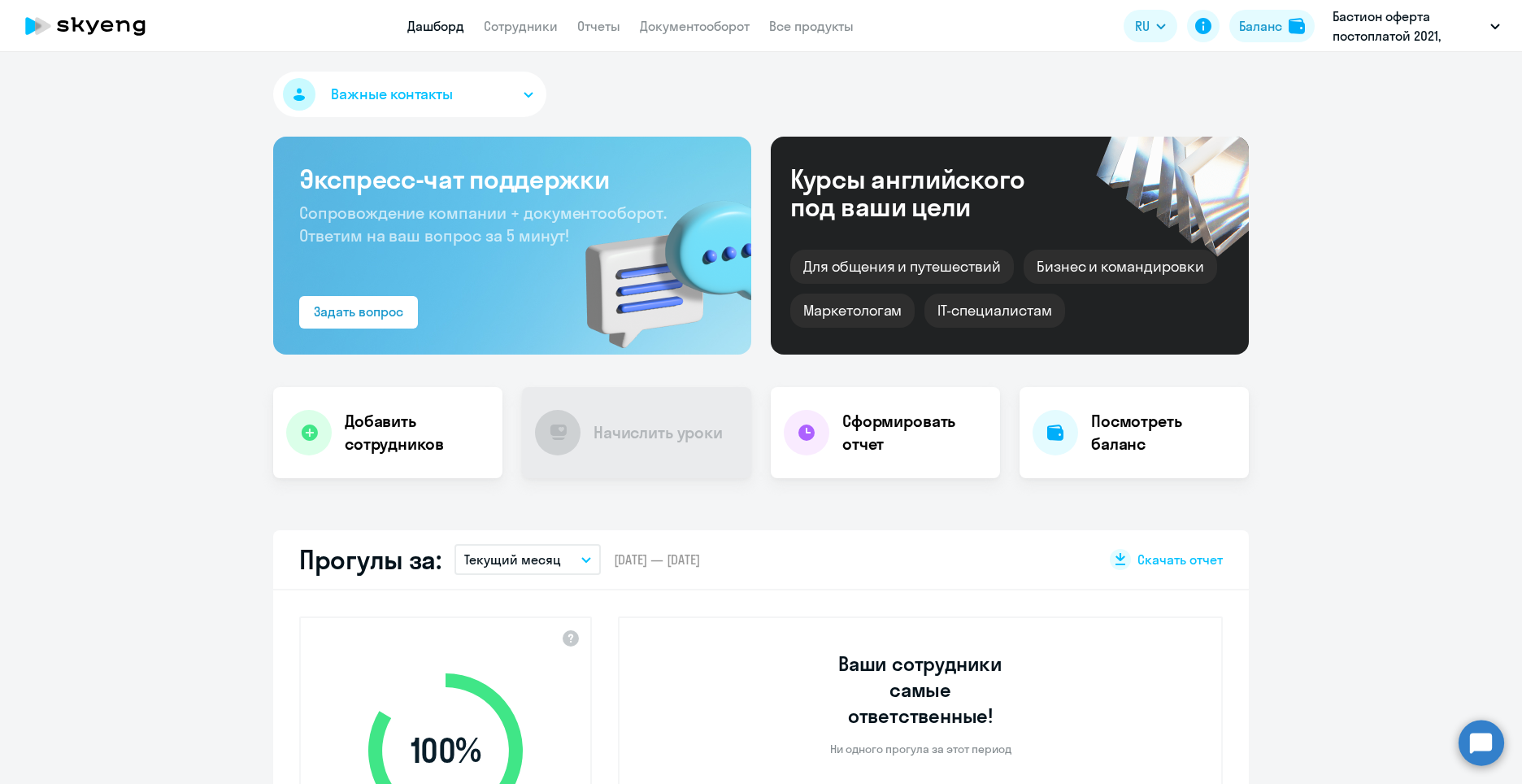
click at [597, 16] on app-menu-item-link "Отчеты" at bounding box center [599, 27] width 43 height 21
click at [599, 34] on link "Отчеты" at bounding box center [599, 26] width 43 height 16
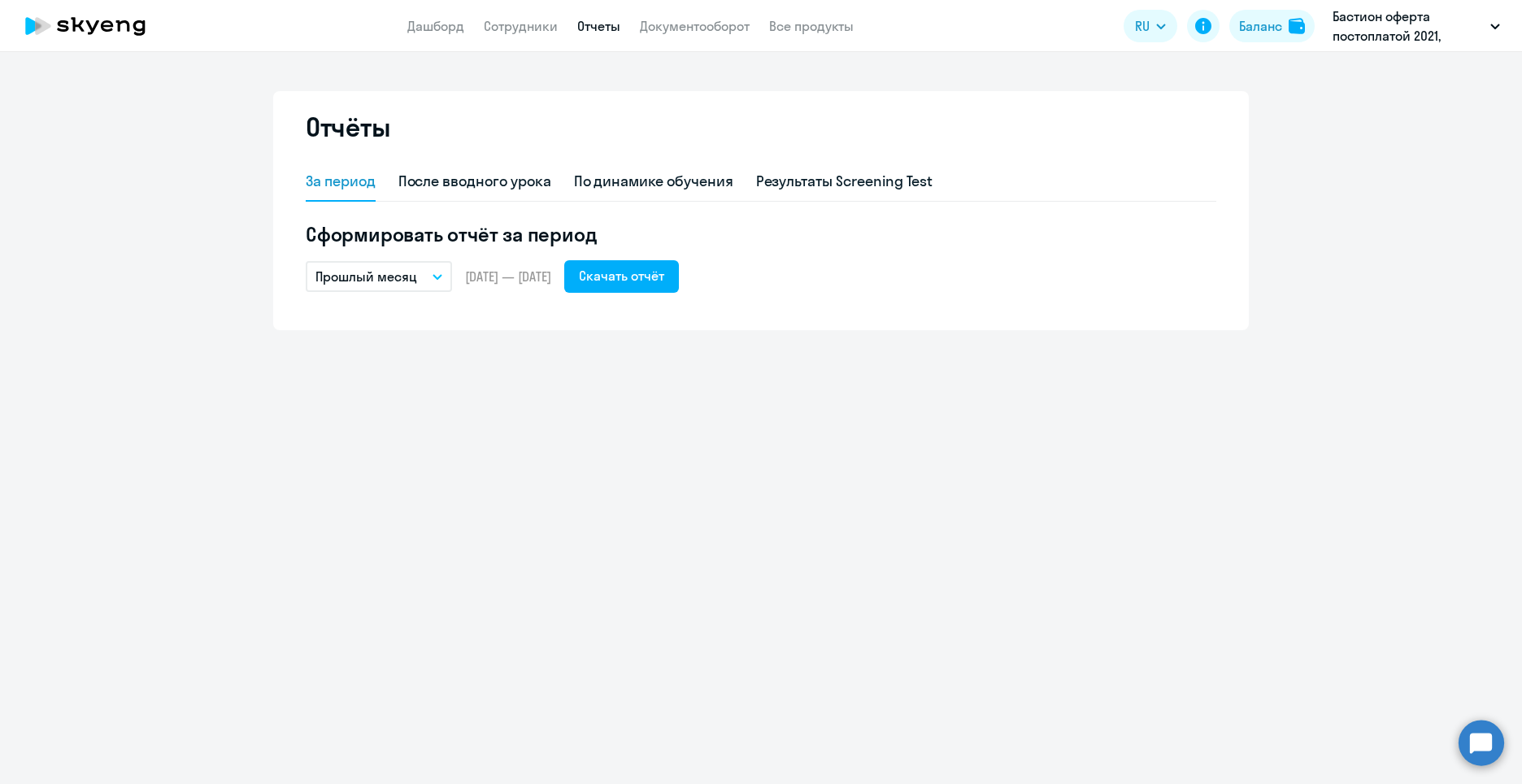
click at [501, 36] on app-header "Дашборд Сотрудники Отчеты Документооборот Все продукты Дашборд Сотрудники Отчет…" at bounding box center [761, 26] width 1522 height 52
click at [506, 23] on link "Сотрудники" at bounding box center [521, 26] width 74 height 16
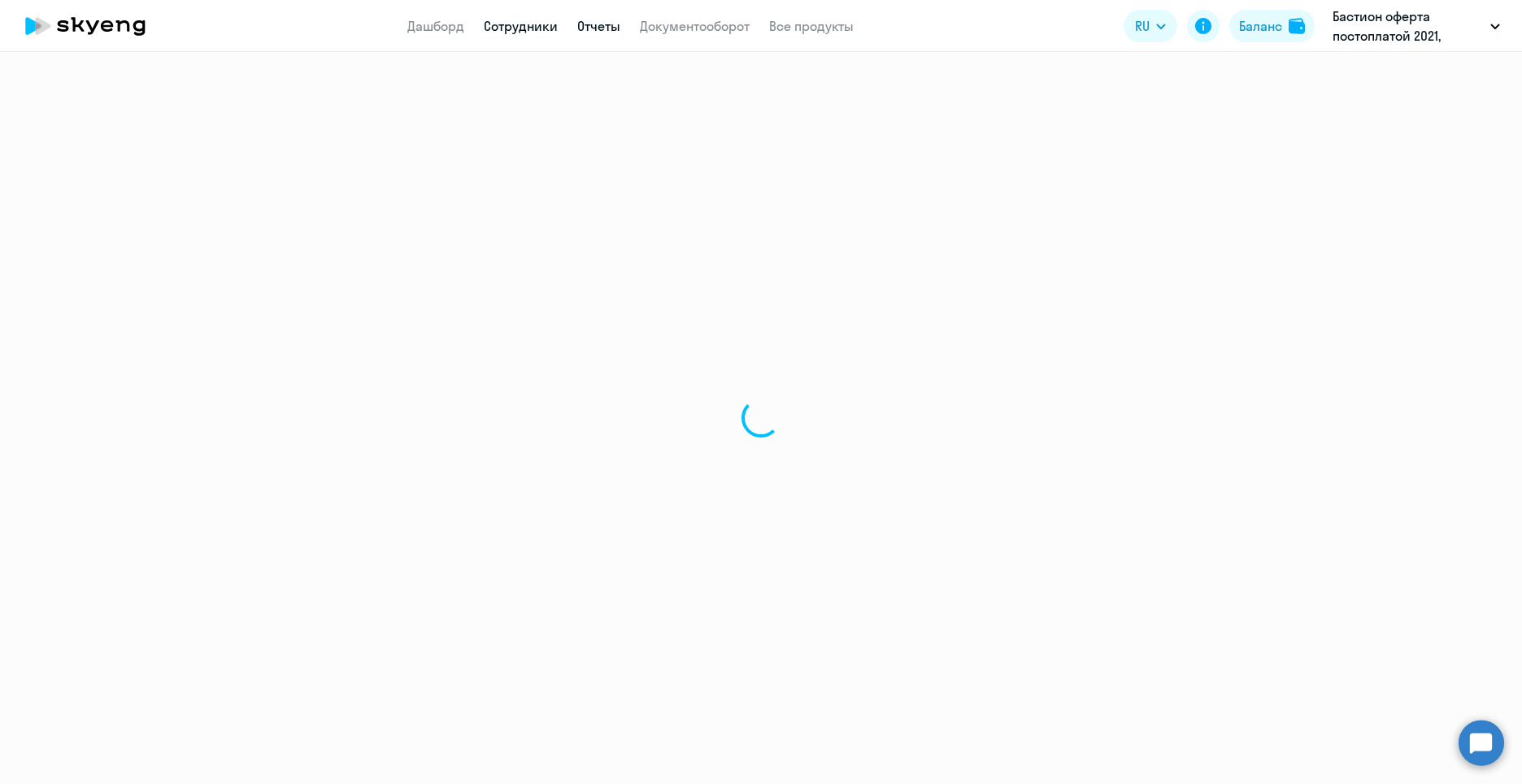
select select "30"
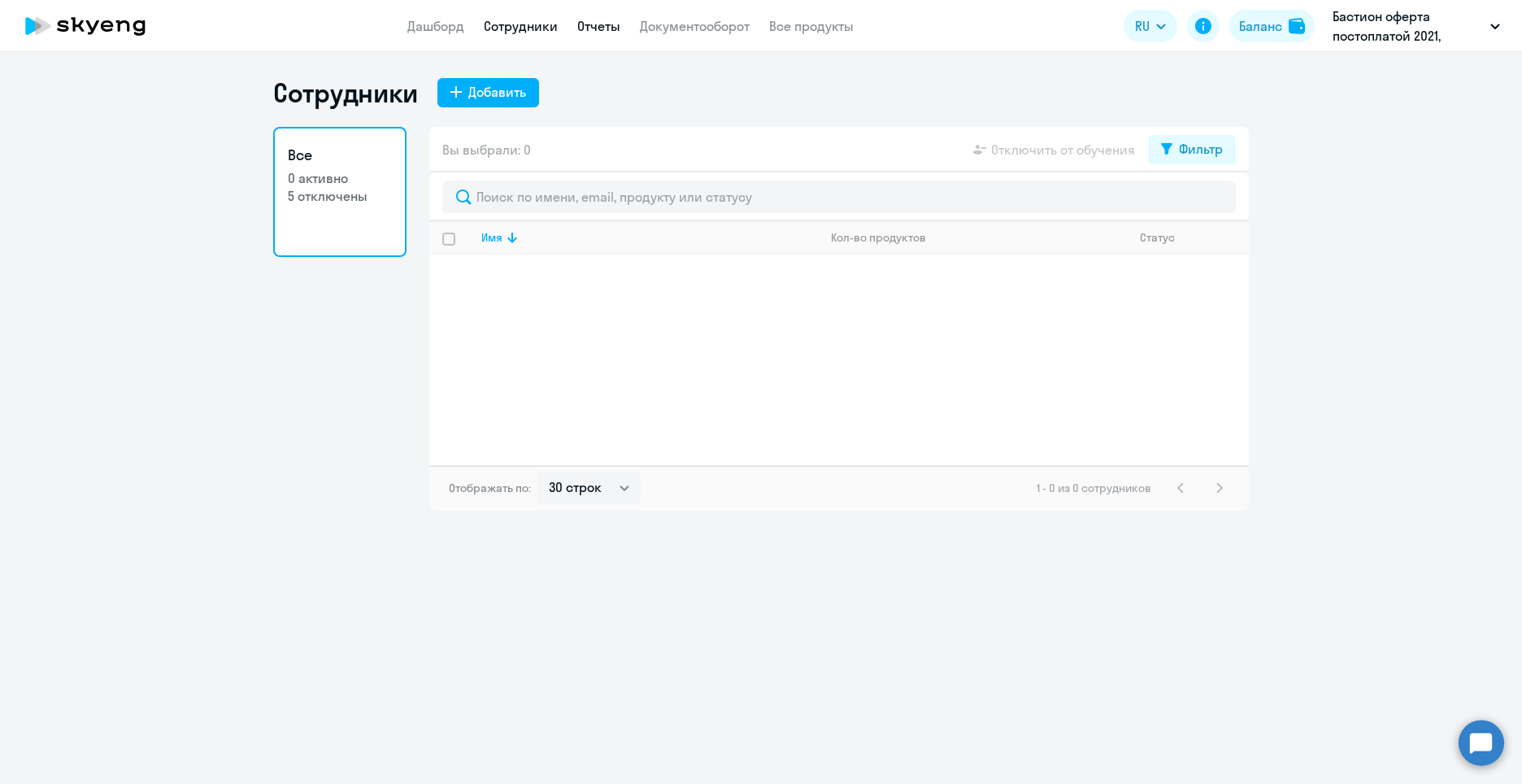
click at [581, 28] on link "Отчеты" at bounding box center [599, 26] width 43 height 16
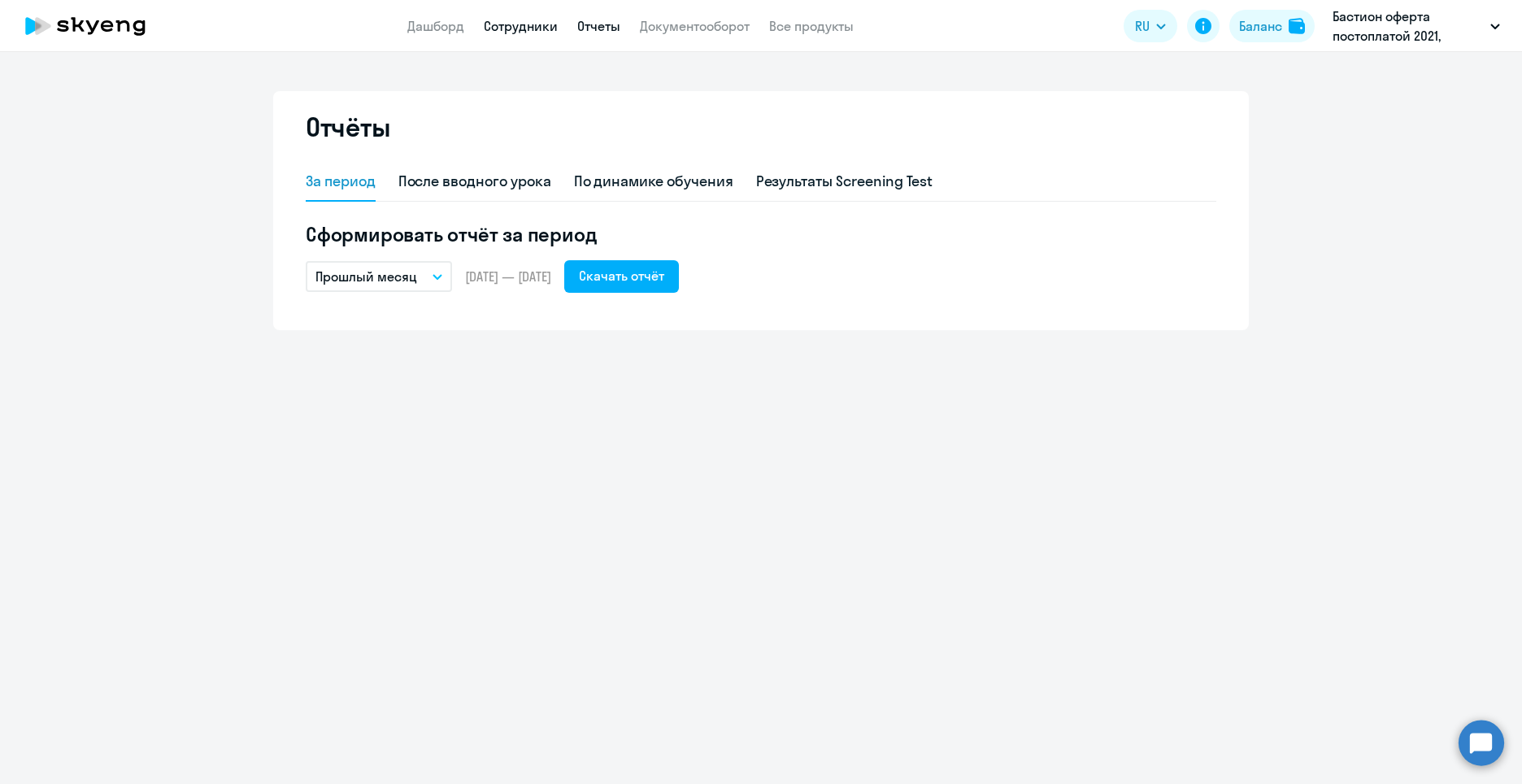
click at [529, 28] on link "Сотрудники" at bounding box center [521, 26] width 74 height 16
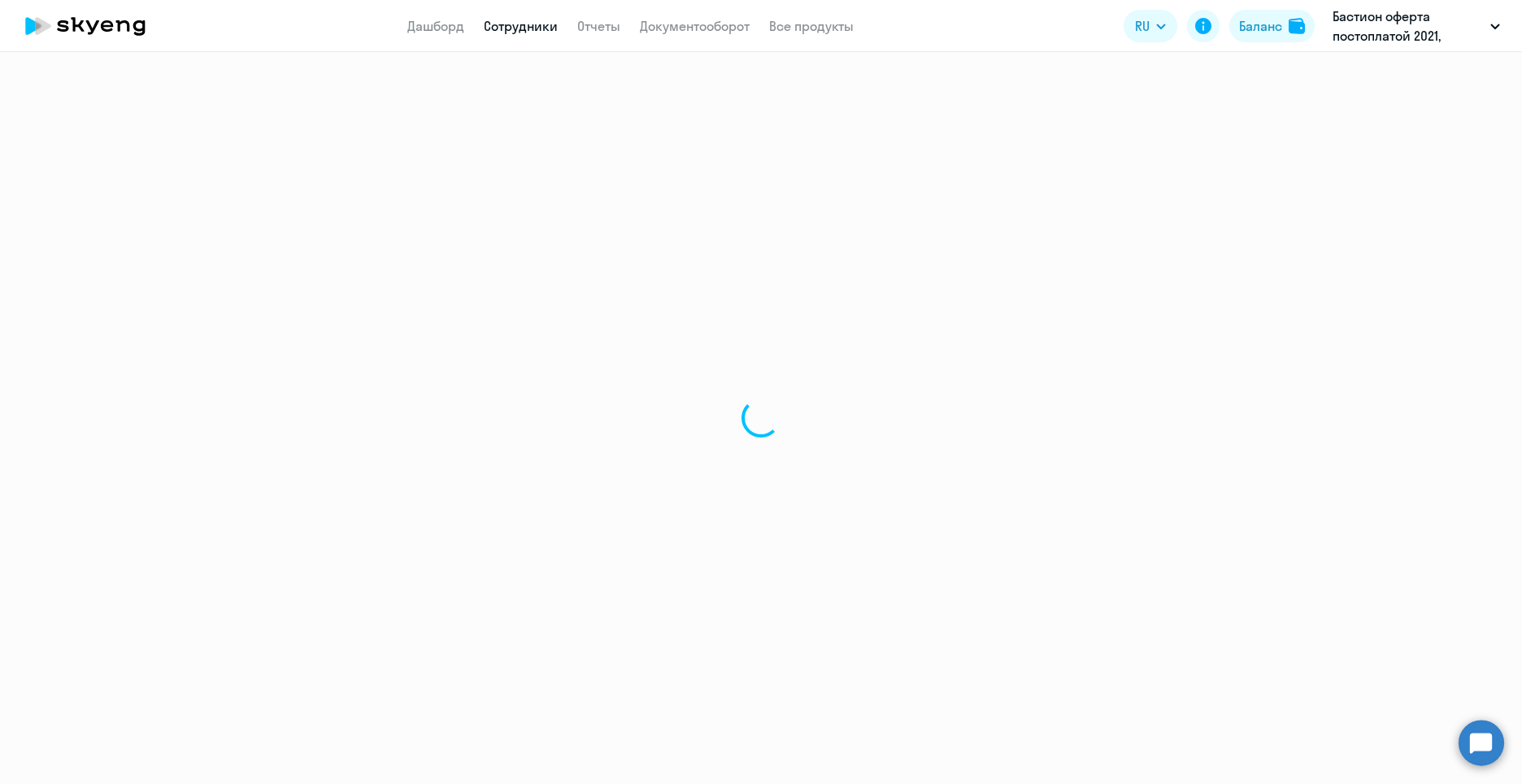
select select "30"
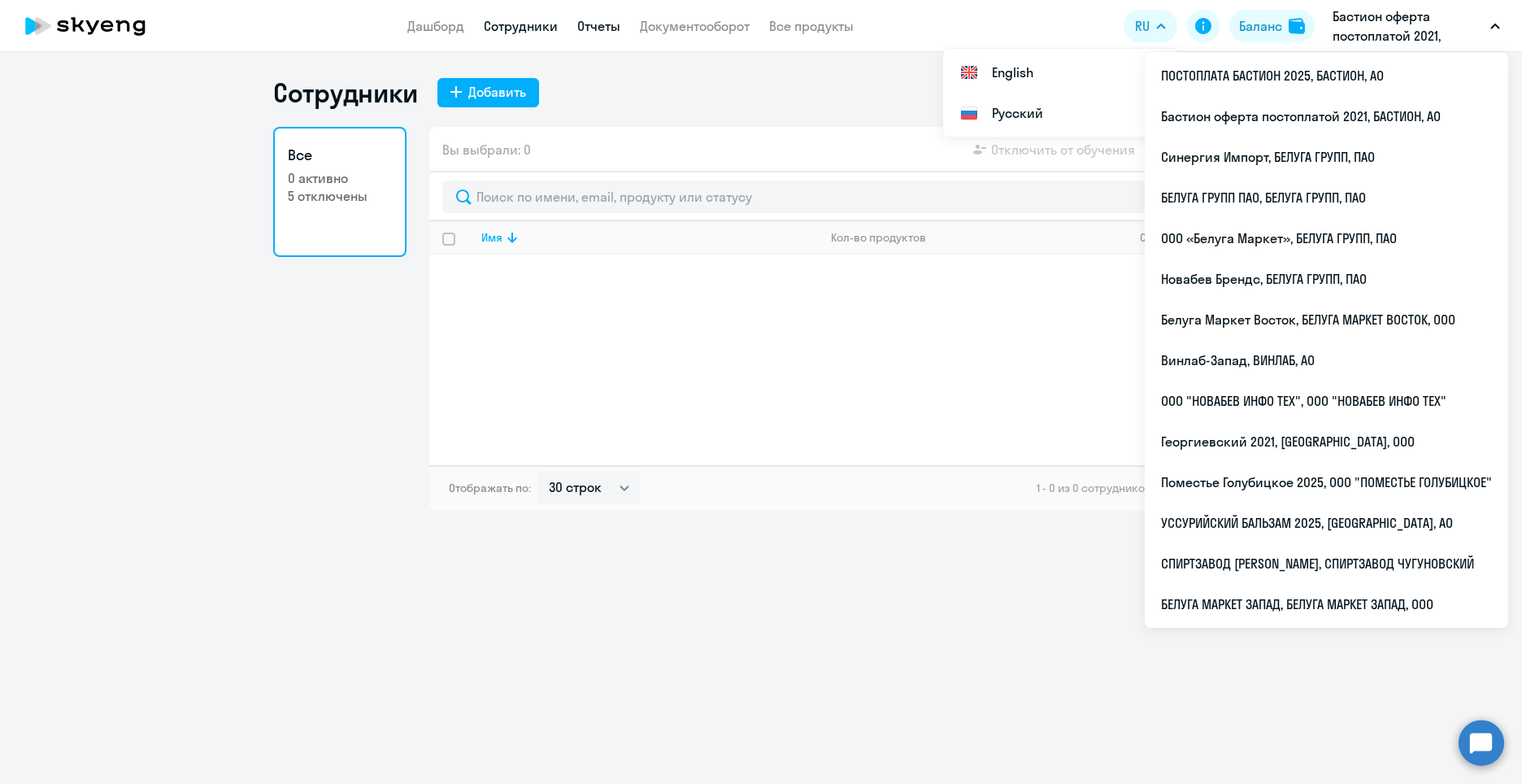
click at [601, 28] on link "Отчеты" at bounding box center [599, 26] width 43 height 16
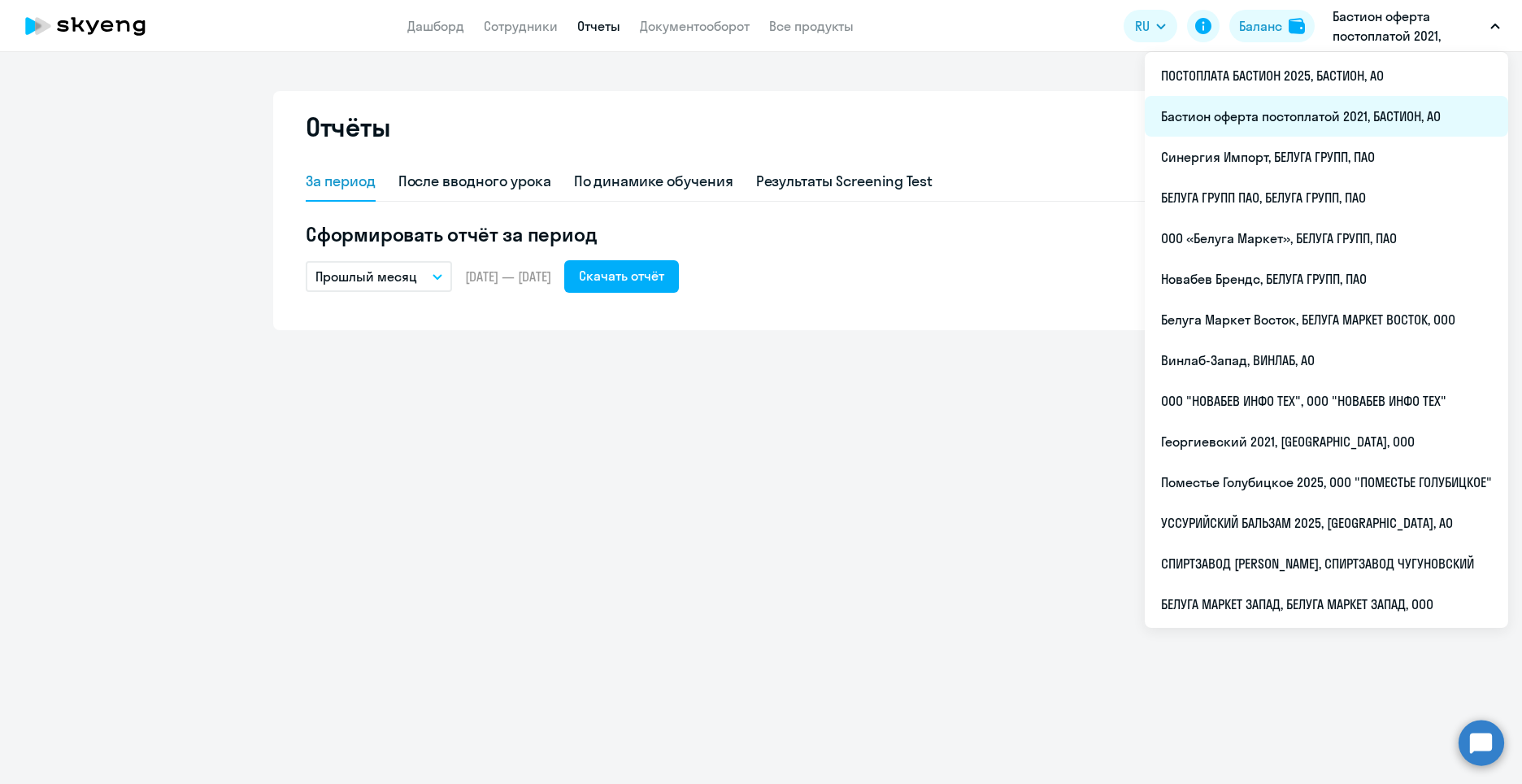
click at [1287, 125] on li "Бастион оферта постоплатой 2021, БАСТИОН, АО" at bounding box center [1327, 115] width 363 height 40
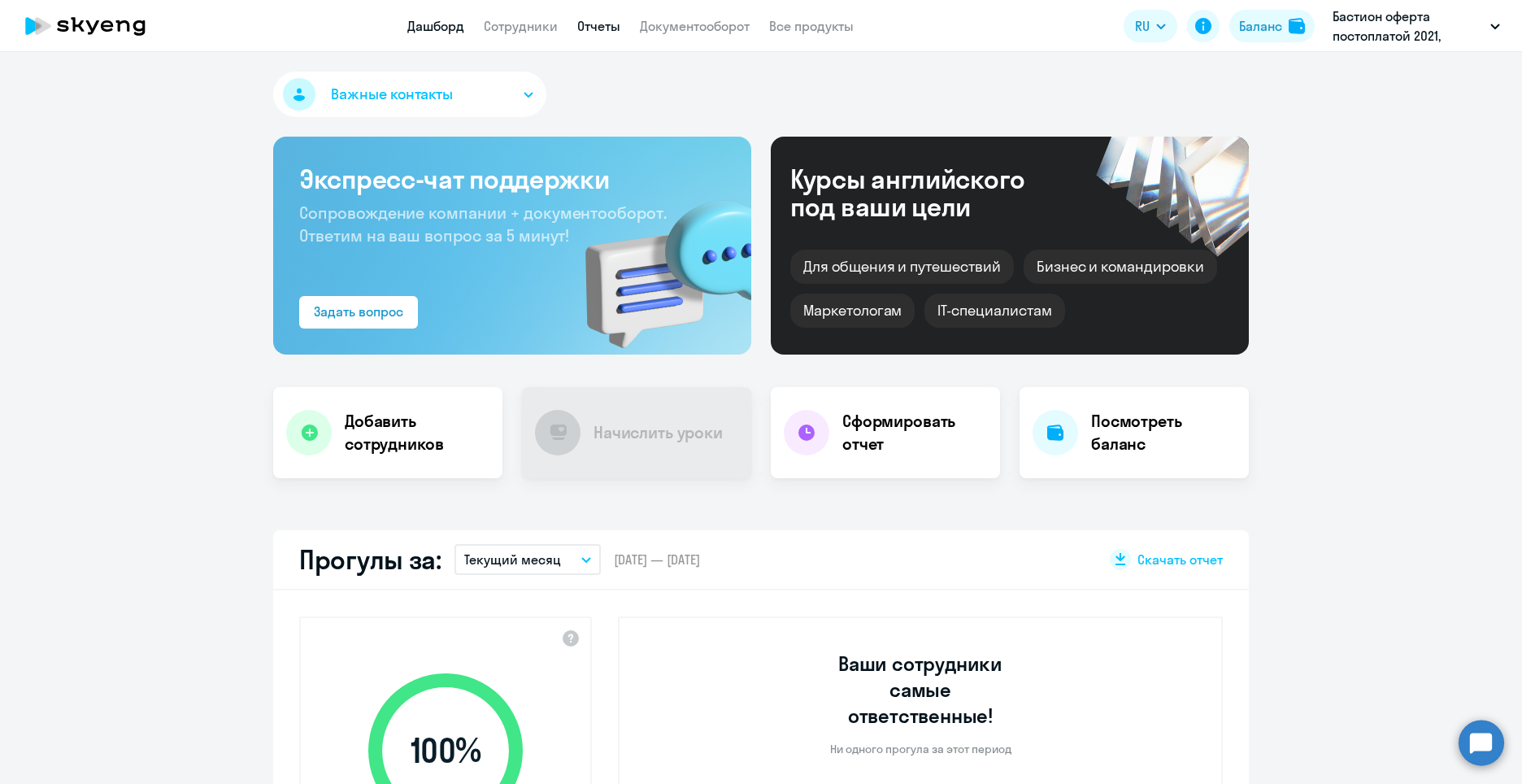
click at [600, 34] on link "Отчеты" at bounding box center [599, 26] width 43 height 16
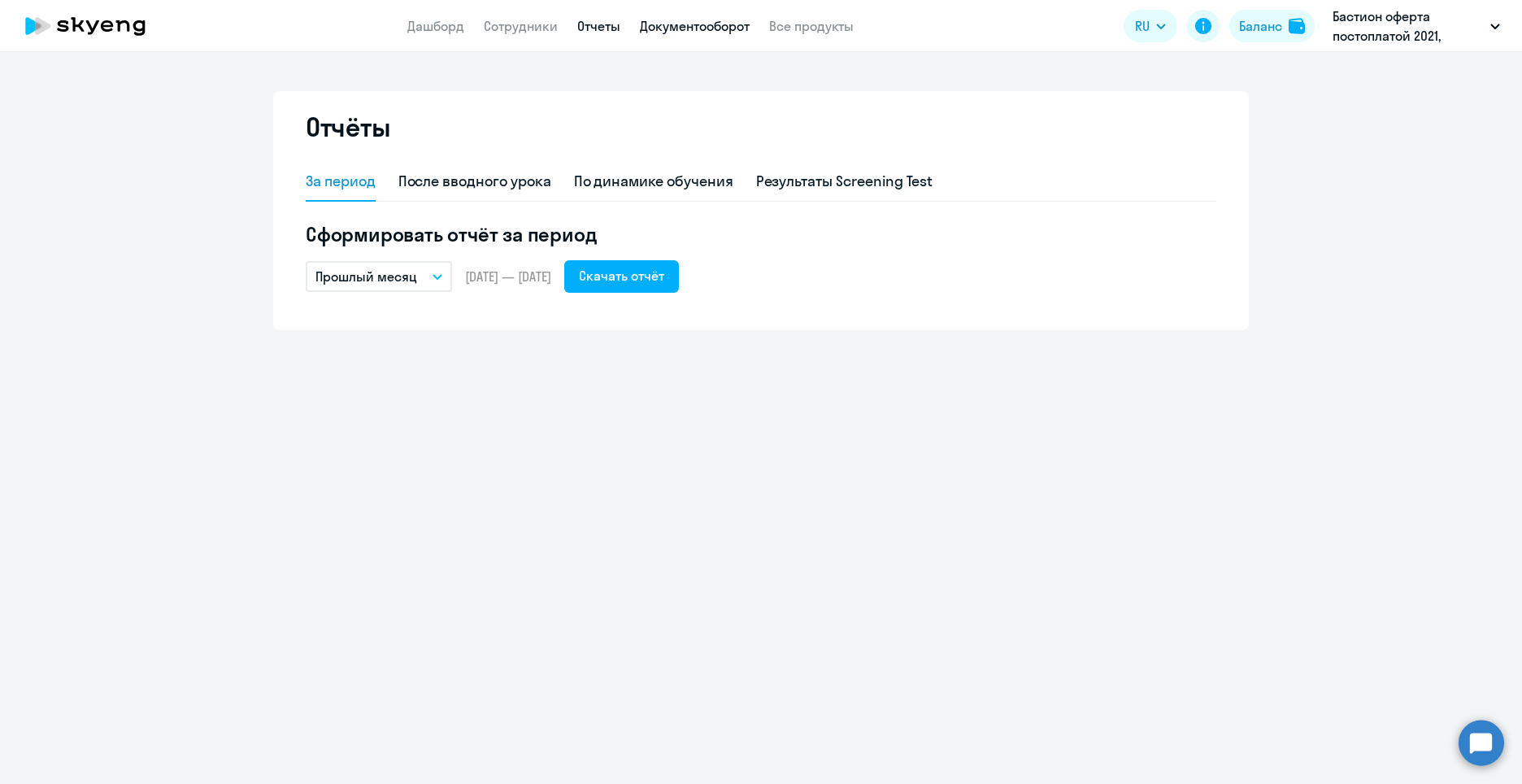
click at [687, 29] on link "Документооборот" at bounding box center [695, 26] width 110 height 16
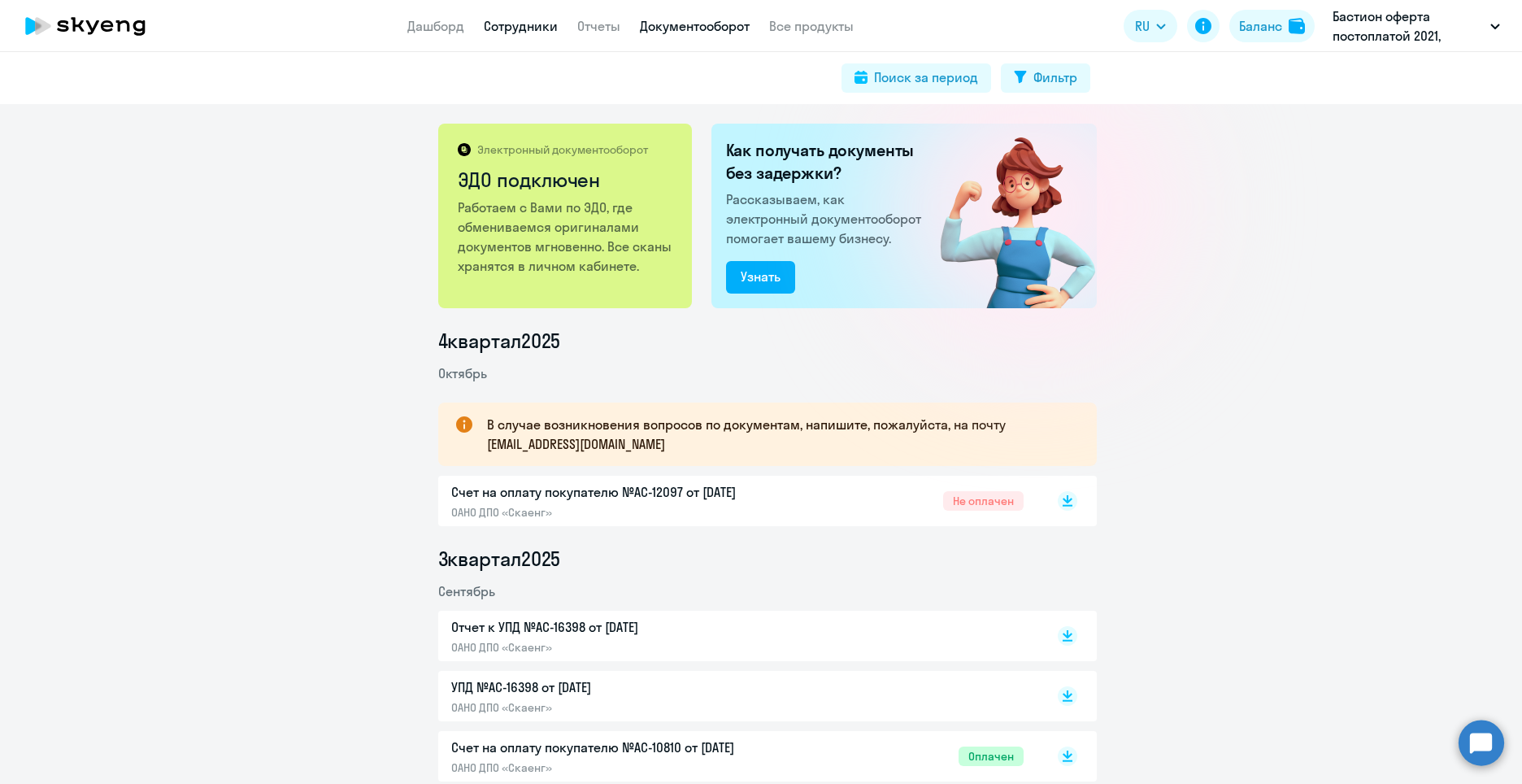
click at [534, 27] on link "Сотрудники" at bounding box center [521, 26] width 74 height 16
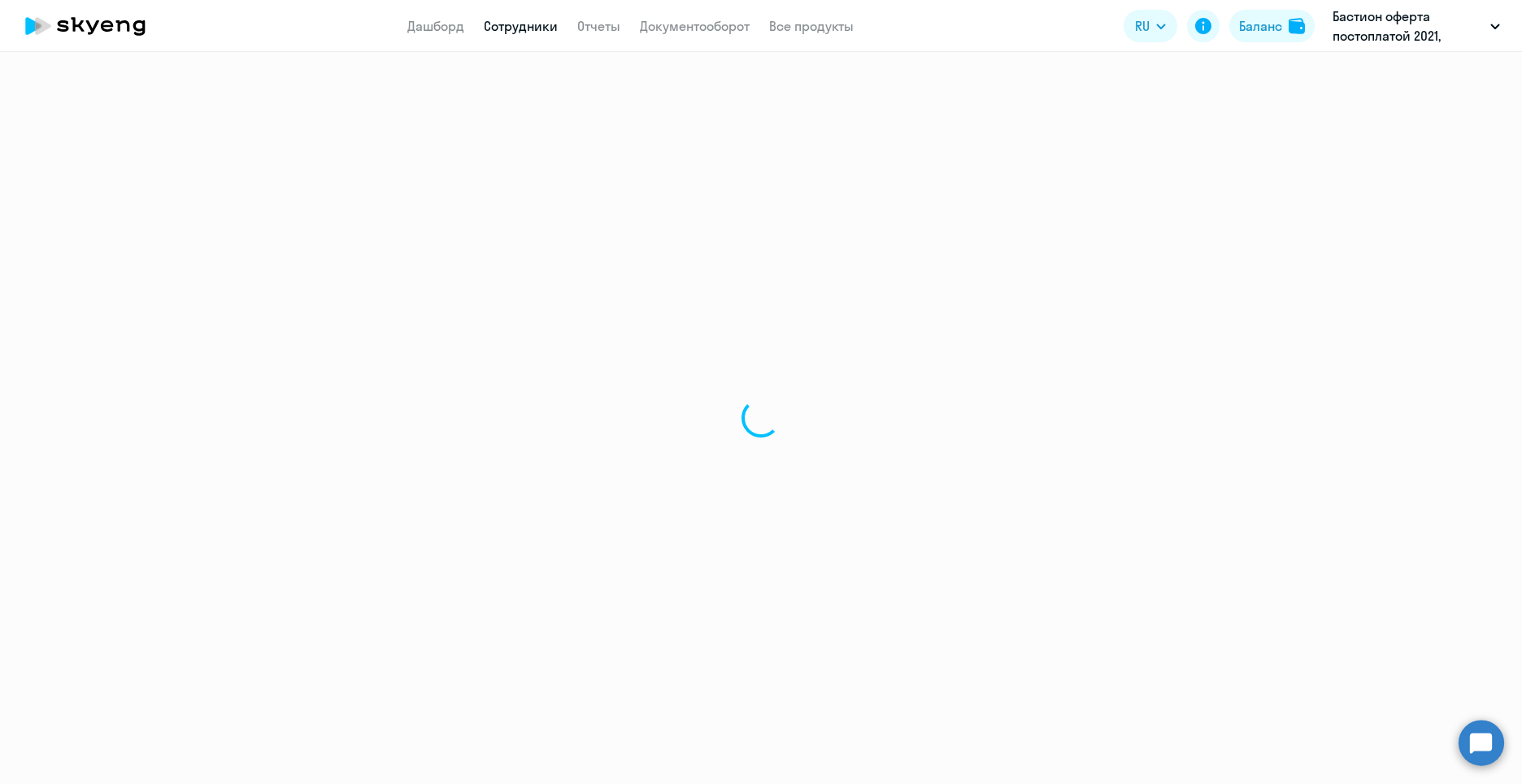
select select "30"
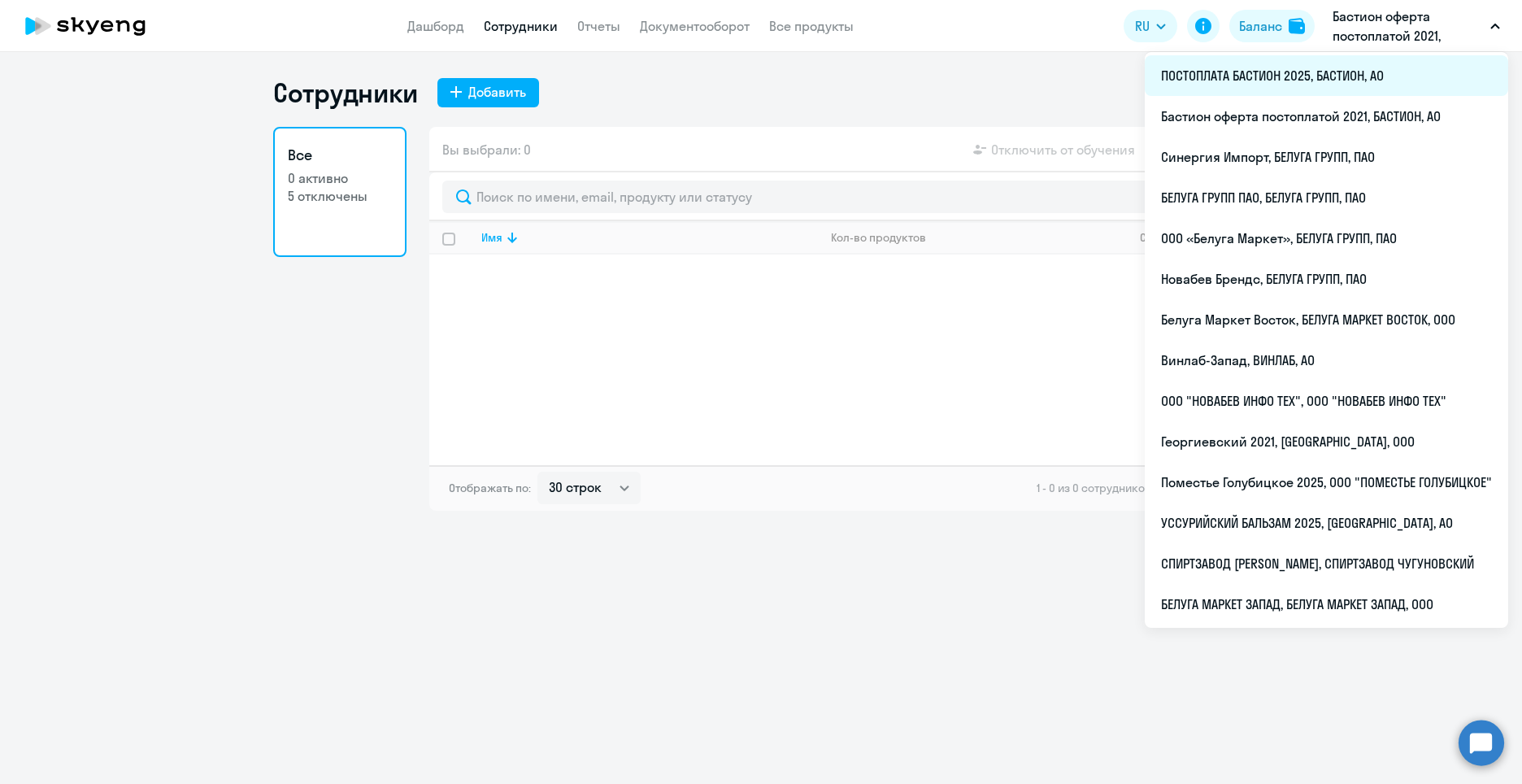
click at [1302, 90] on li "ПОСТОПЛАТА БАСТИОН 2025, БАСТИОН, АО" at bounding box center [1327, 75] width 363 height 40
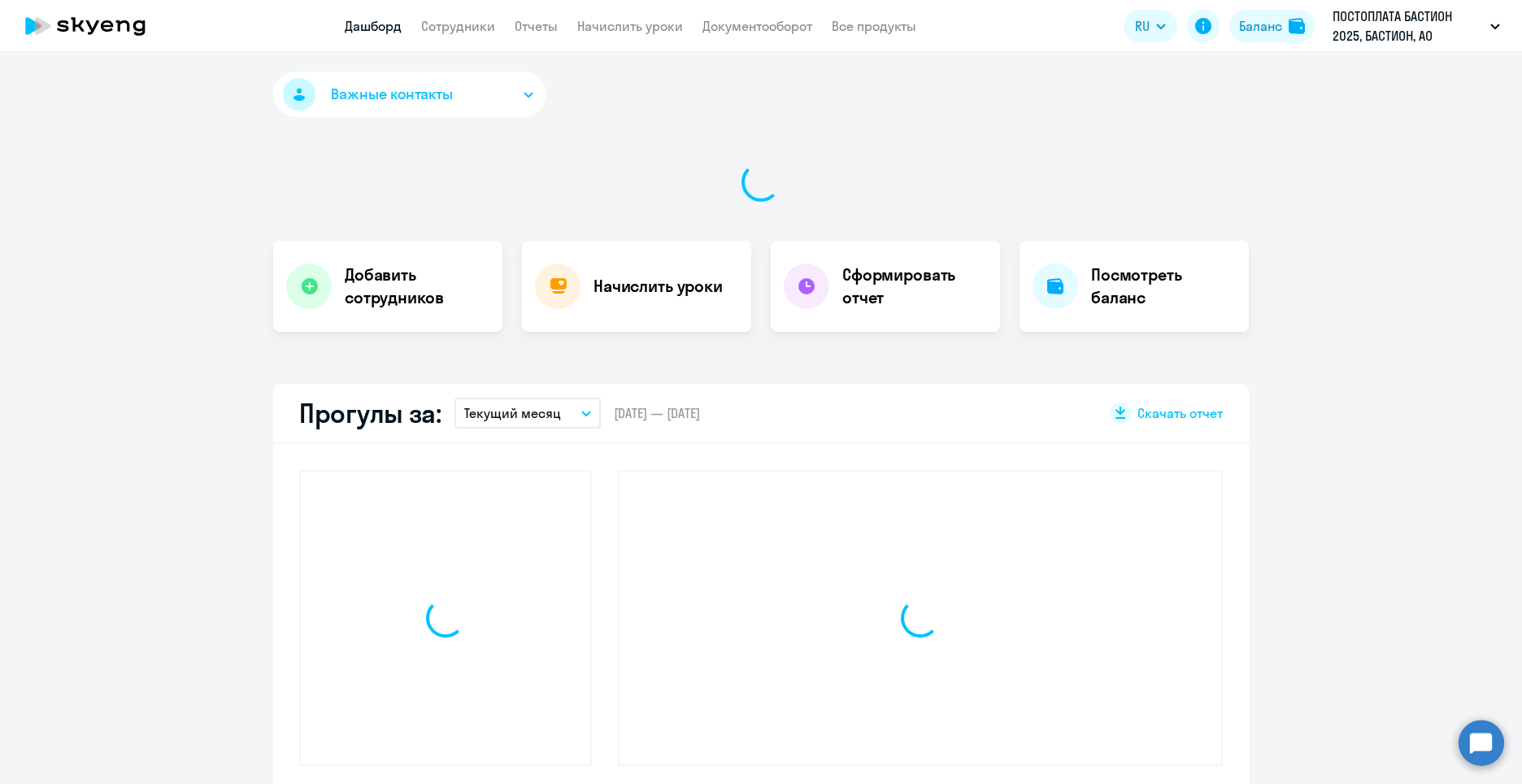
select select "30"
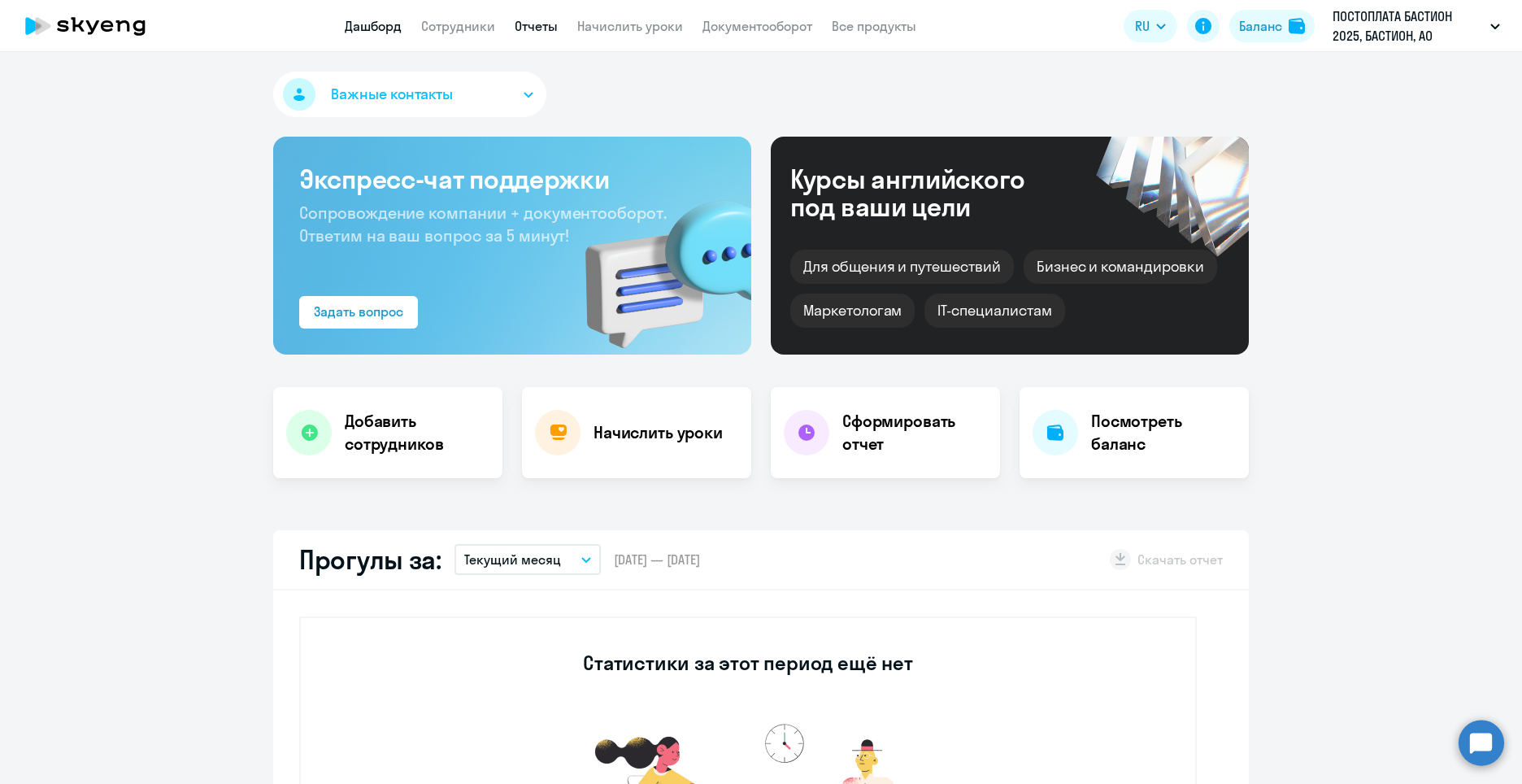
click at [536, 25] on link "Отчеты" at bounding box center [536, 26] width 43 height 16
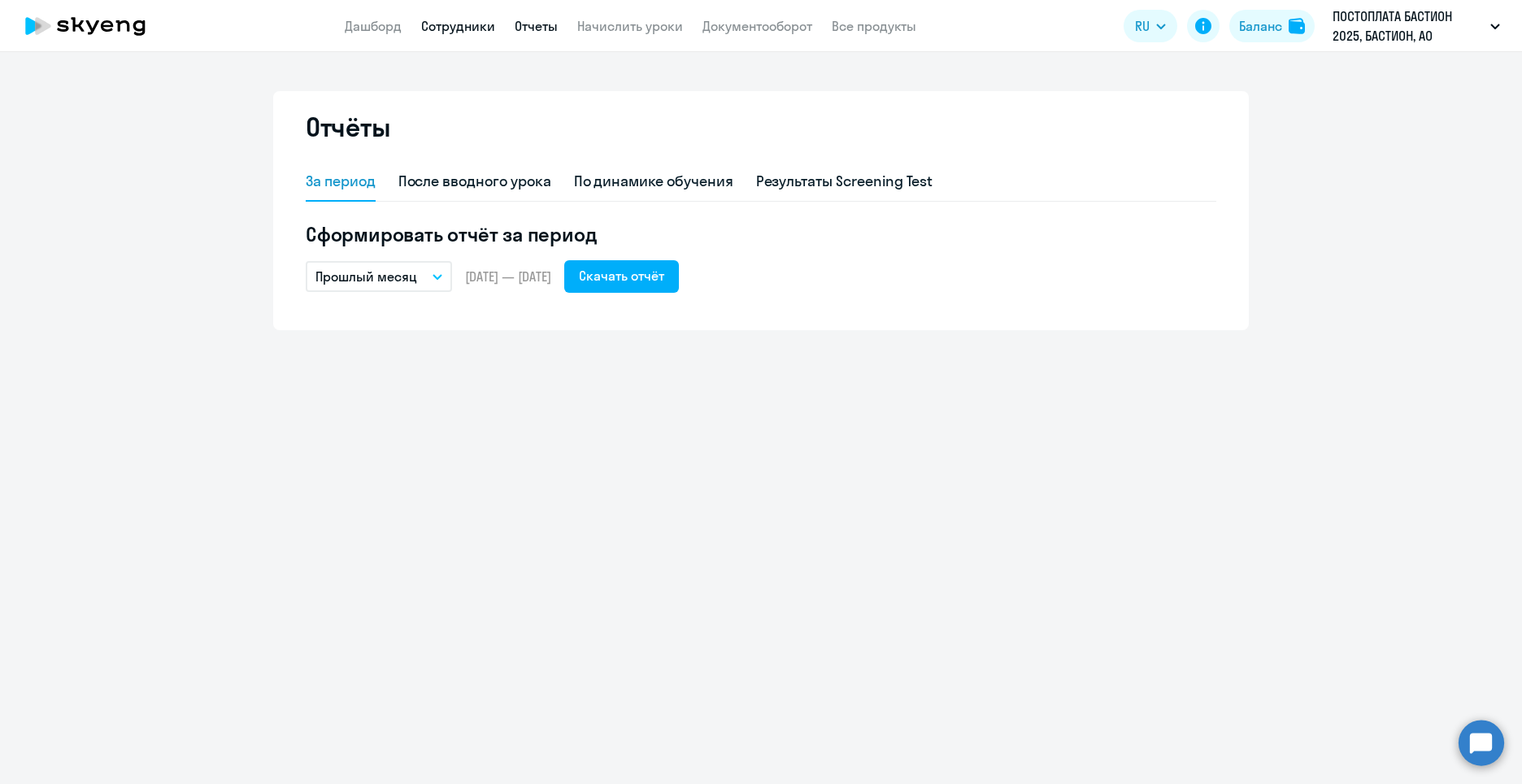
click at [447, 27] on link "Сотрудники" at bounding box center [458, 26] width 74 height 16
select select "30"
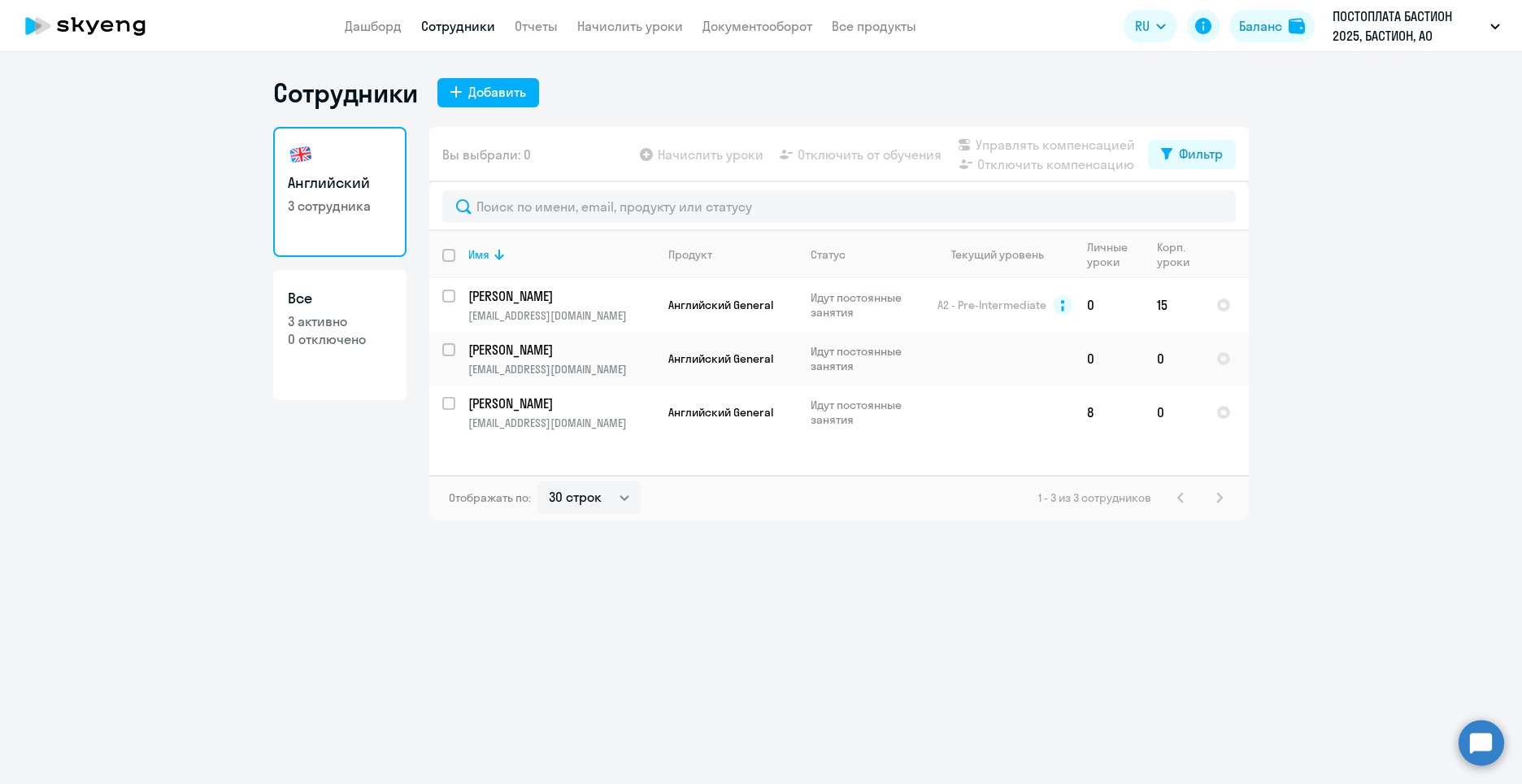
click at [772, 17] on app-menu-item-link "Документооборот" at bounding box center [758, 27] width 110 height 21
click at [783, 23] on link "Документооборот" at bounding box center [758, 26] width 110 height 16
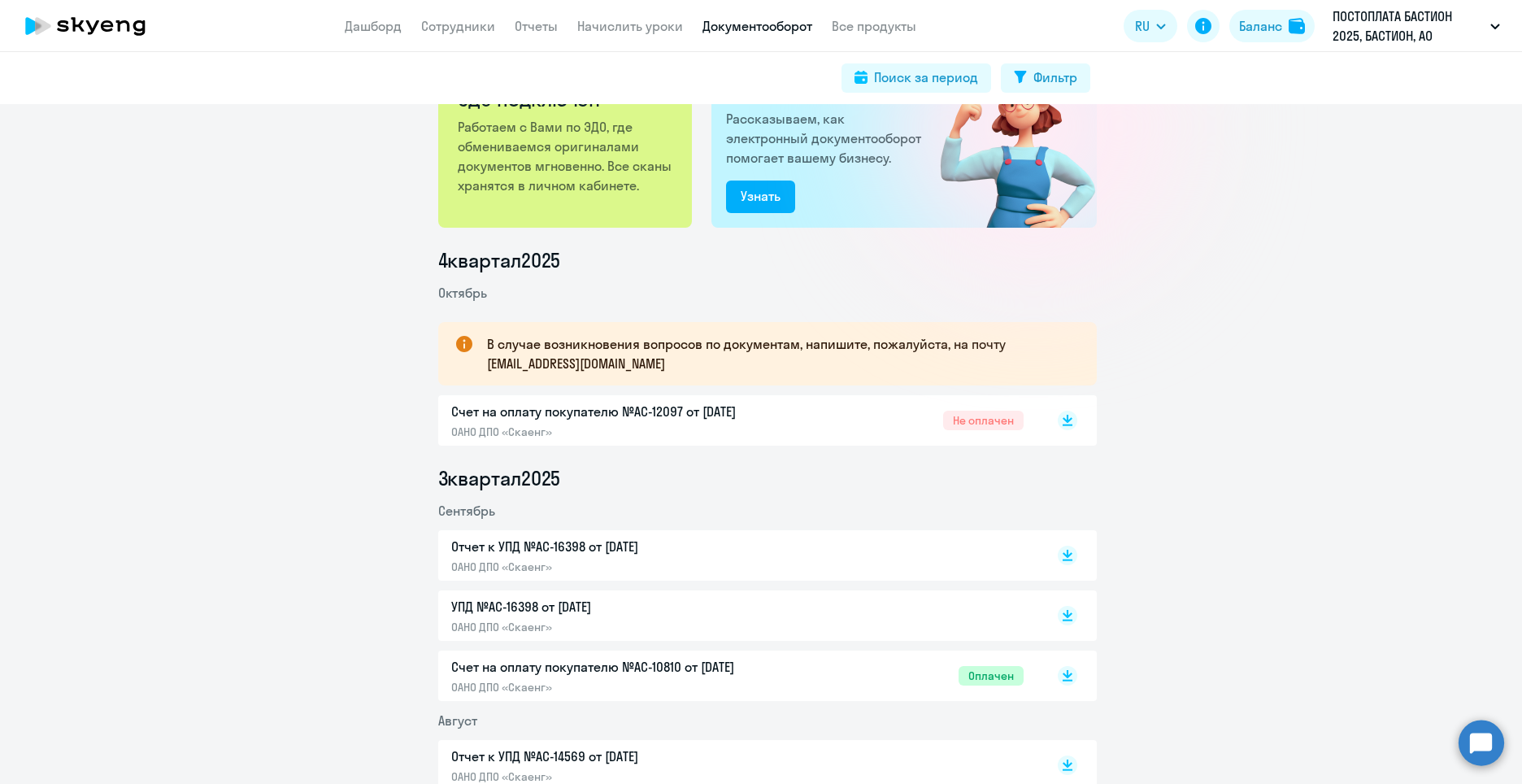
scroll to position [81, 0]
click at [437, 28] on link "Сотрудники" at bounding box center [458, 26] width 74 height 16
